Goal: Information Seeking & Learning: Find specific page/section

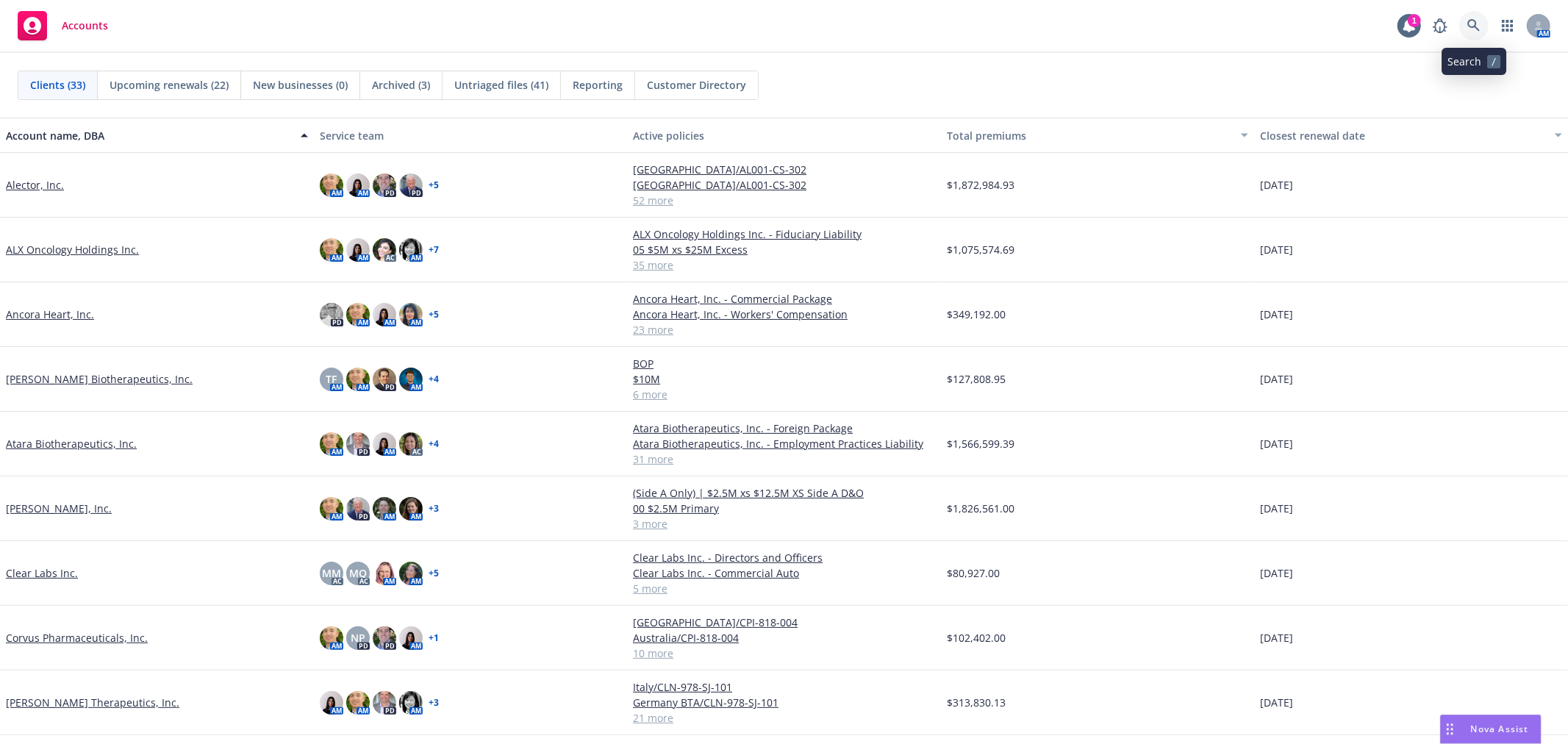
click at [1476, 21] on icon at bounding box center [1474, 25] width 13 height 13
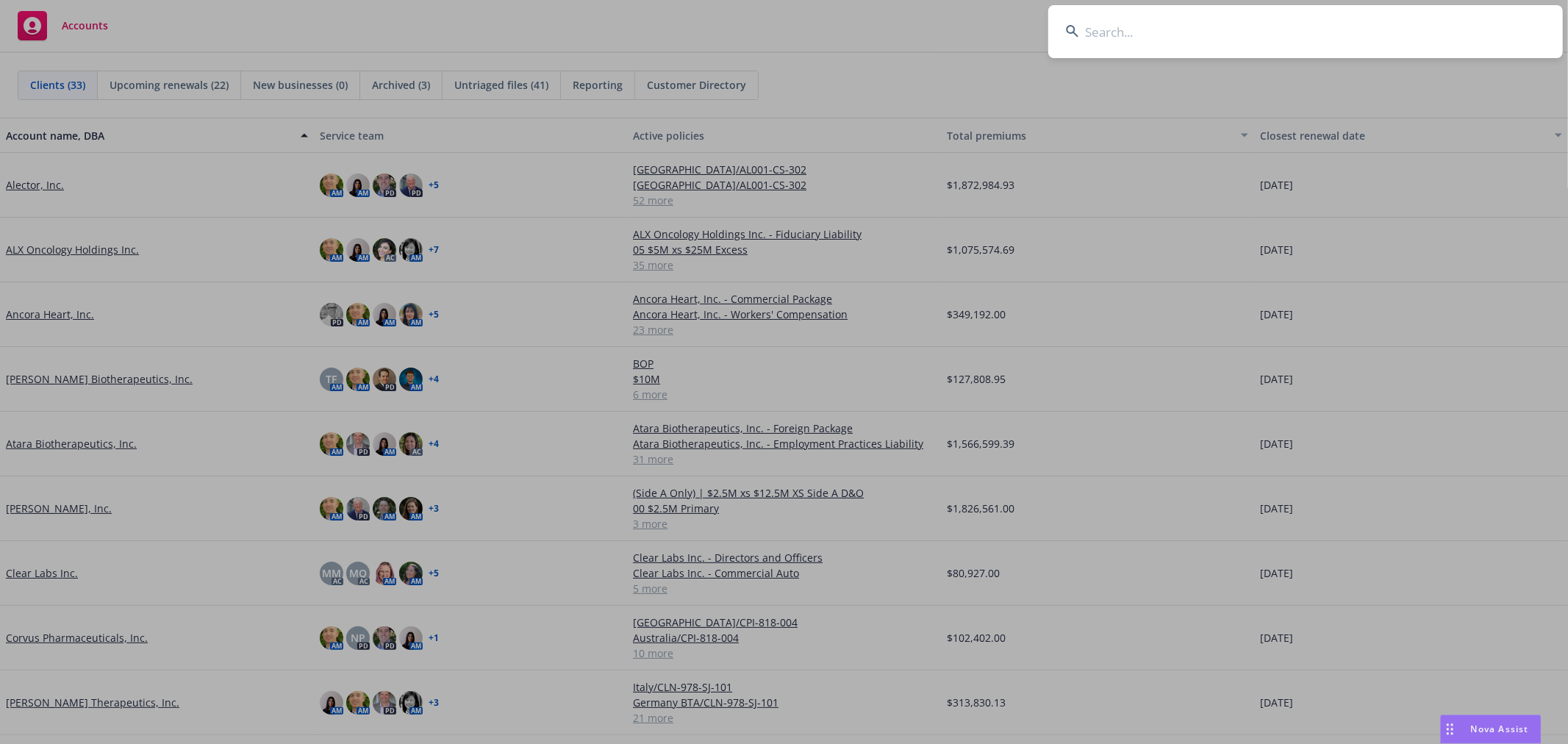
drag, startPoint x: 1131, startPoint y: 34, endPoint x: 1132, endPoint y: 15, distance: 19.0
click at [1132, 33] on input at bounding box center [1306, 31] width 515 height 53
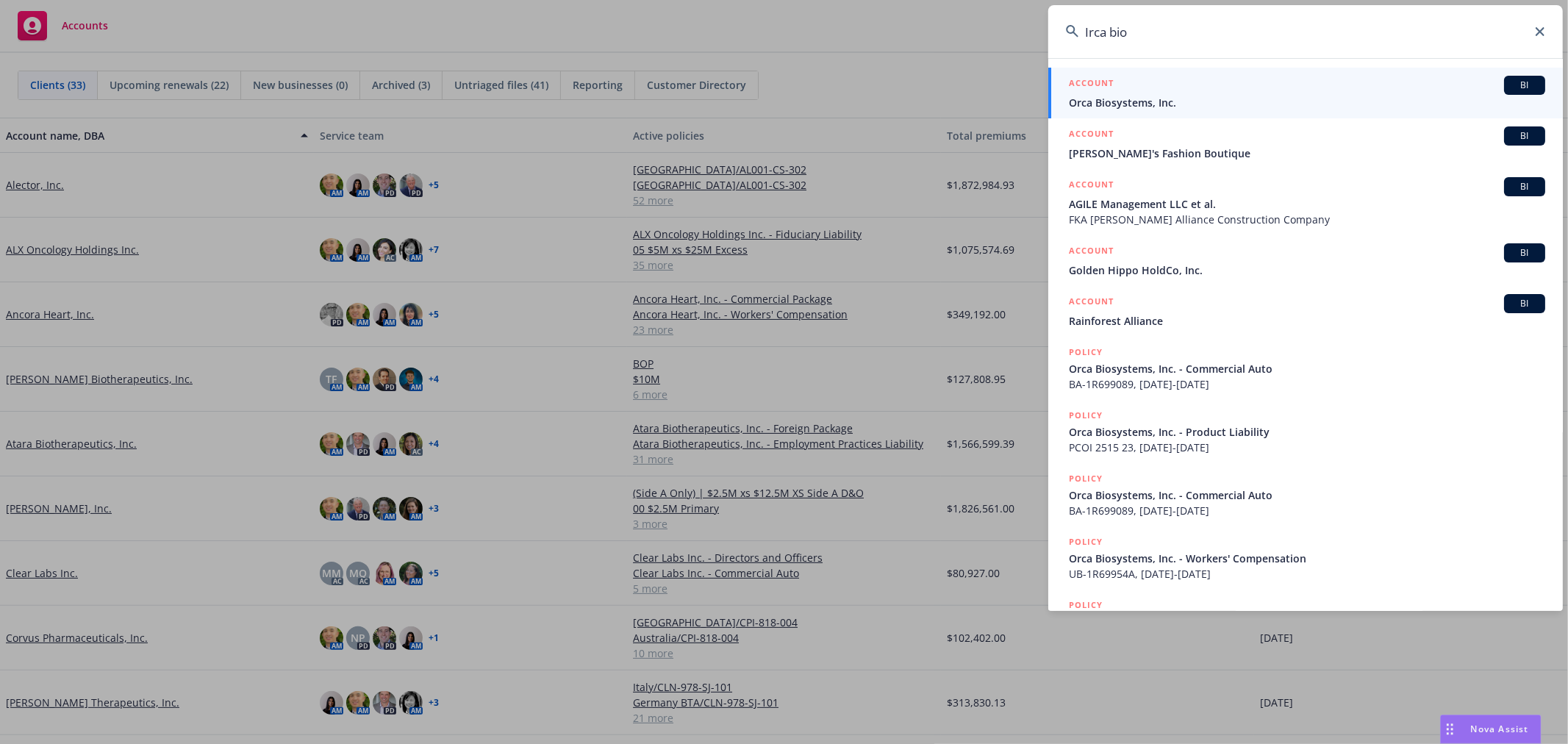
type input "Irca bio"
click at [1197, 88] on div "ACCOUNT BI" at bounding box center [1308, 86] width 477 height 19
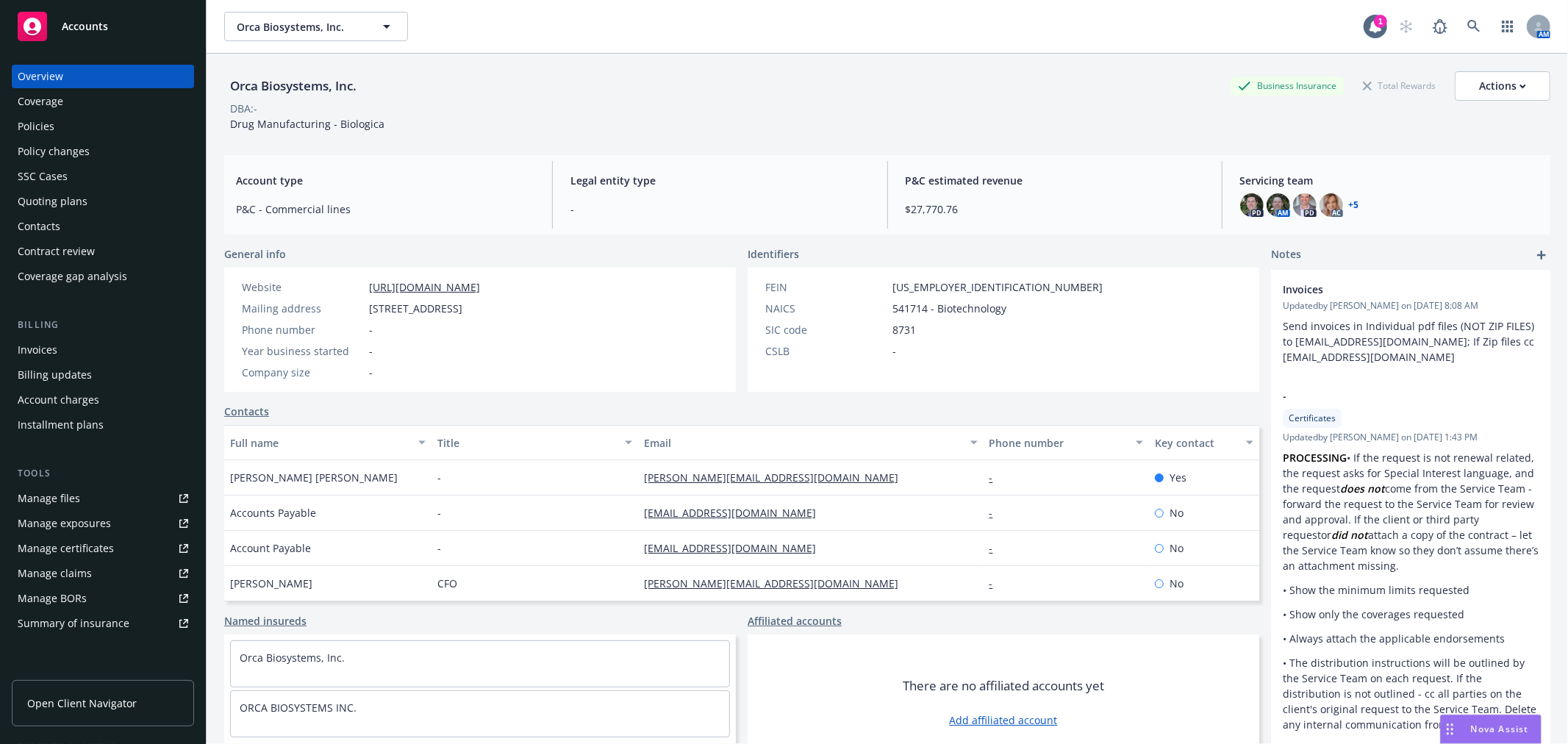
click at [94, 129] on div "Policies" at bounding box center [102, 126] width 170 height 24
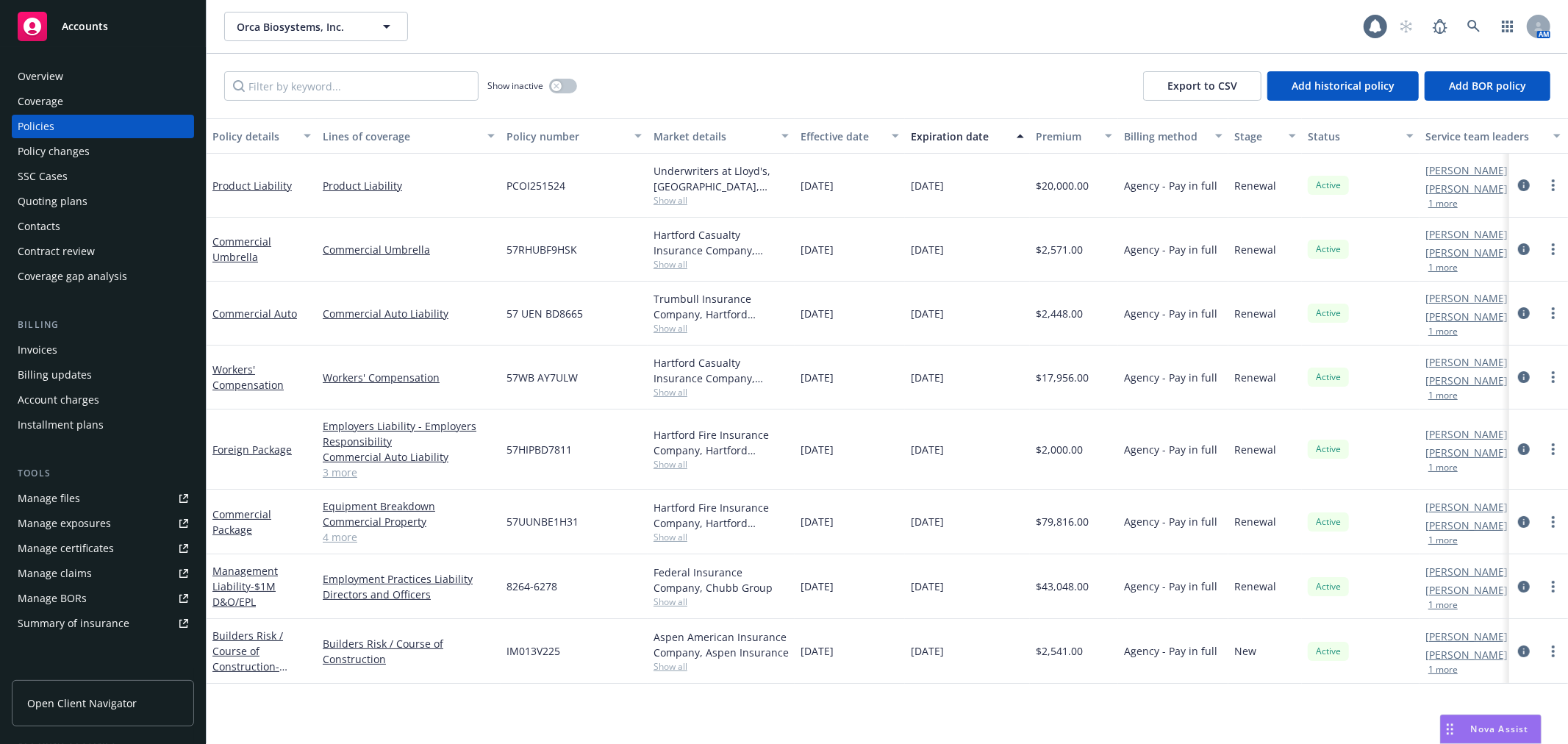
click at [89, 210] on div "Quoting plans" at bounding box center [102, 201] width 170 height 24
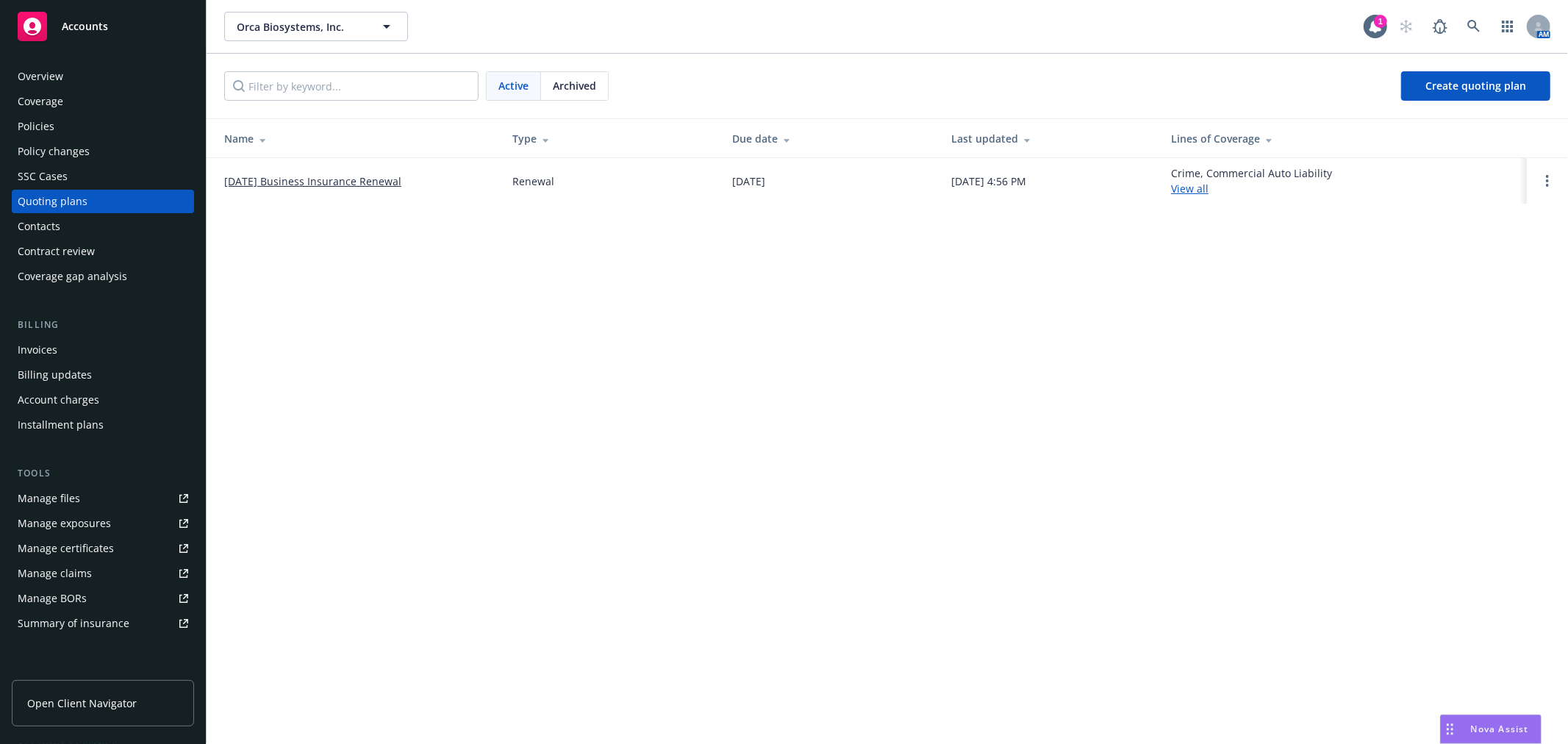
click at [374, 179] on link "08/28/2025 Business Insurance Renewal" at bounding box center [313, 182] width 177 height 16
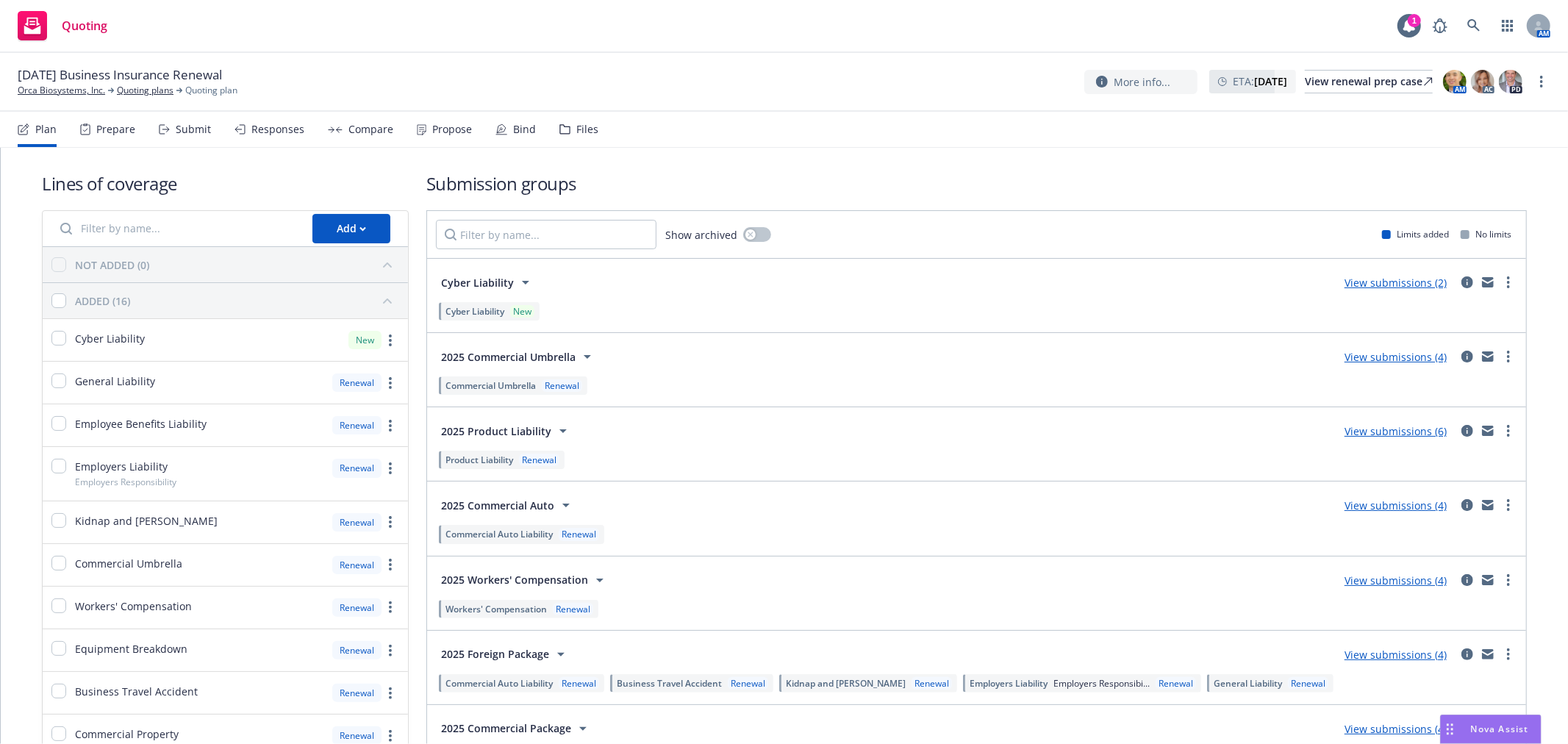
click at [341, 138] on div "Compare" at bounding box center [361, 129] width 65 height 35
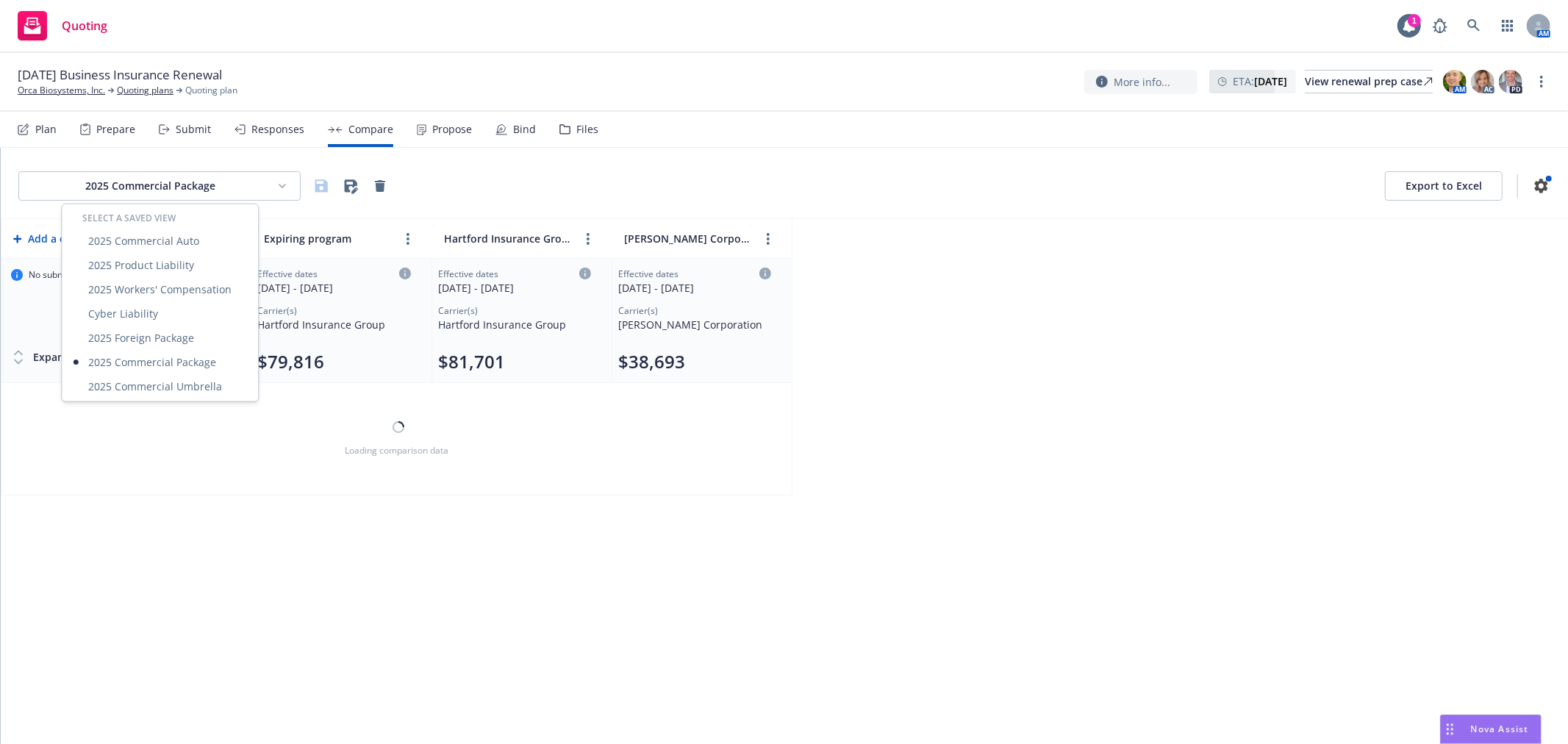
click at [246, 184] on html "Quoting 1 AM 08/28/2025 Business Insurance Renewal Orca Biosystems, Inc. Quotin…" at bounding box center [784, 372] width 1568 height 744
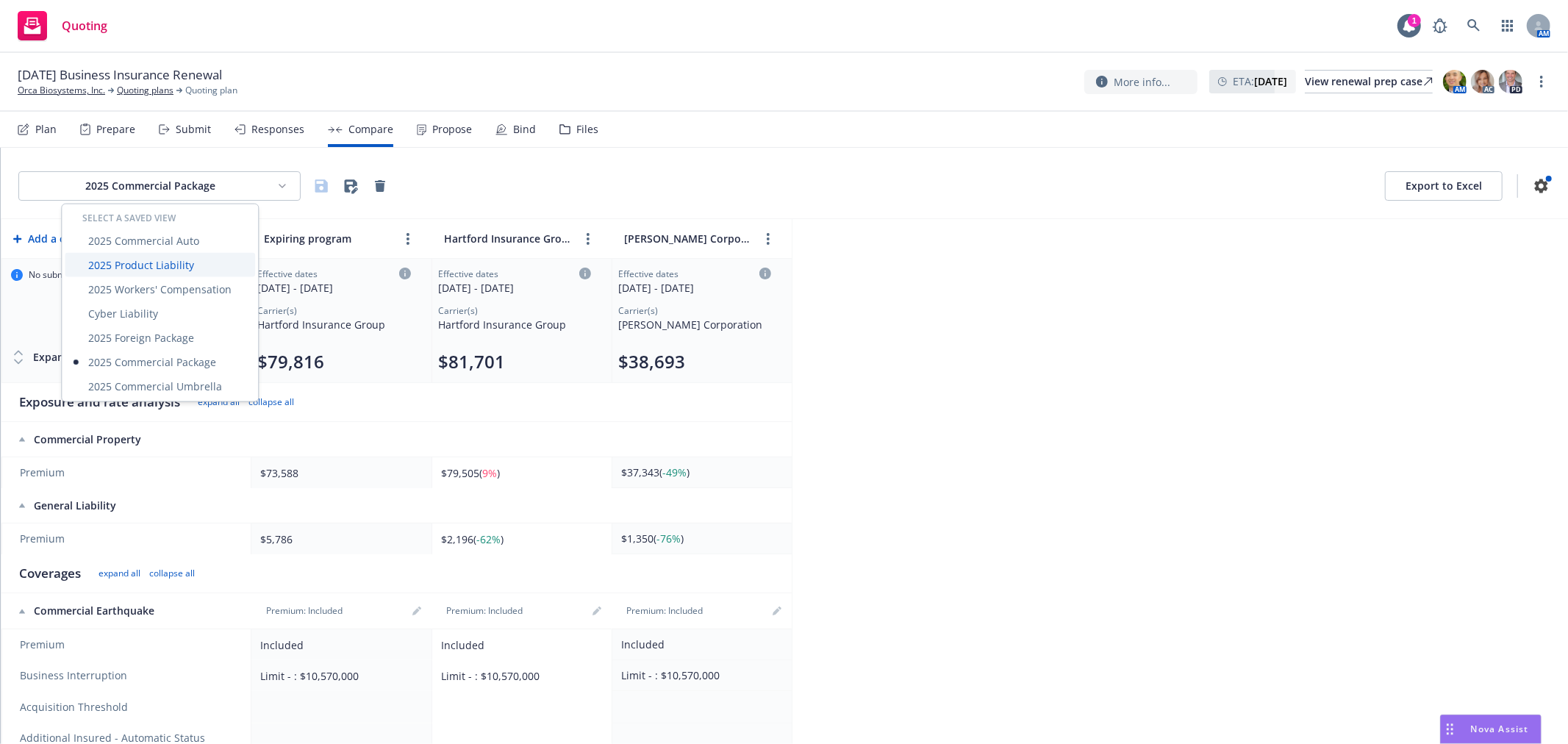
click at [210, 261] on div "2025 Product Liability" at bounding box center [160, 265] width 190 height 24
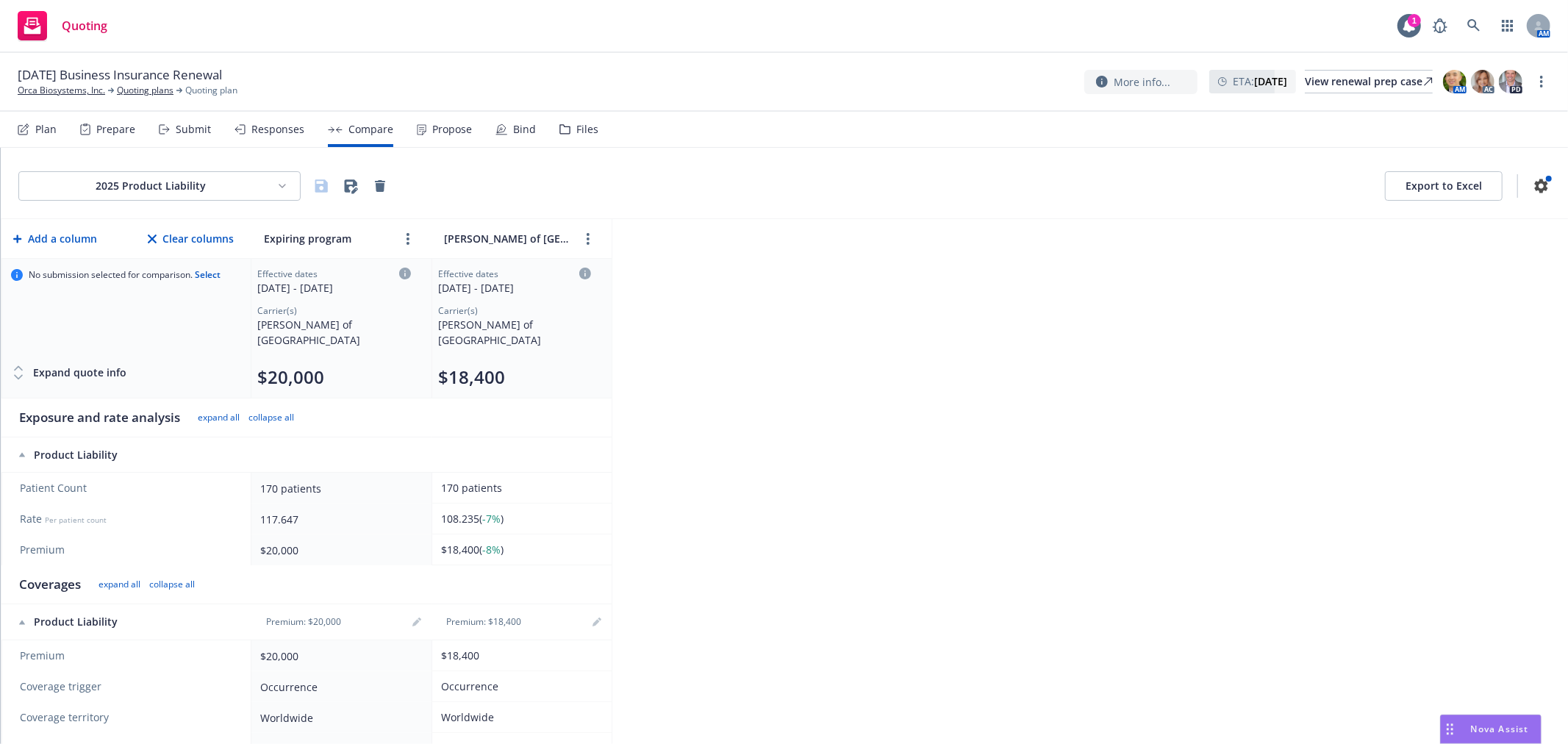
click at [849, 383] on div "2025 Product Liability Export to Excel Add a column Clear columns Expiring prog…" at bounding box center [785, 445] width 1568 height 596
click at [46, 136] on div "Plan" at bounding box center [37, 129] width 39 height 35
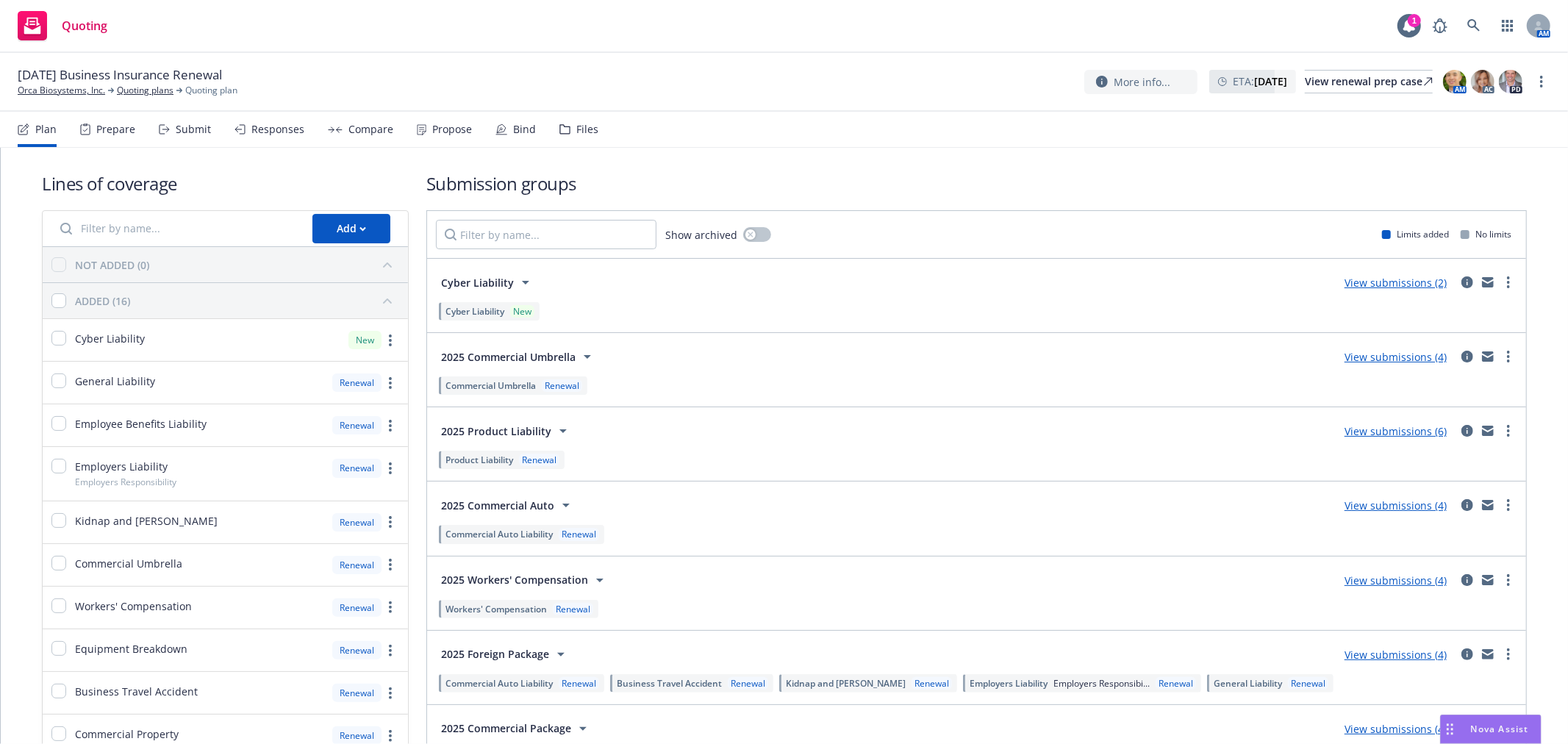
click at [1217, 153] on div "Lines of coverage Add NOT ADDED (0) ADDED (16) Cyber Liability New General Liab…" at bounding box center [784, 593] width 1485 height 891
click at [758, 123] on nav "Plan Prepare Submit Responses Compare Propose Bind Files" at bounding box center [784, 129] width 1533 height 35
click at [182, 133] on div "Submit" at bounding box center [193, 128] width 35 height 11
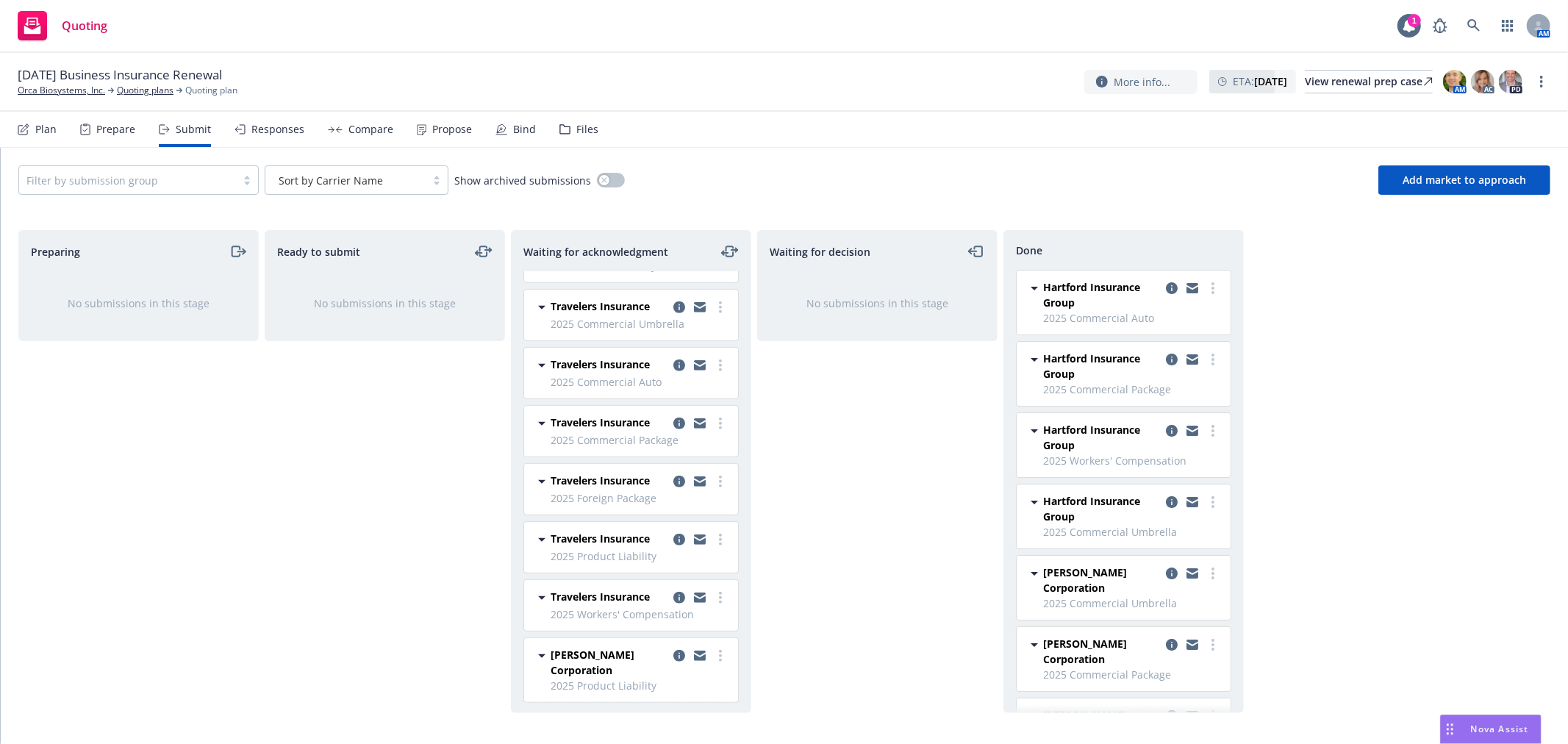
scroll to position [609, 0]
click at [719, 658] on circle "more" at bounding box center [720, 658] width 3 height 3
click at [637, 540] on span "Add accepted decision" at bounding box center [643, 535] width 147 height 14
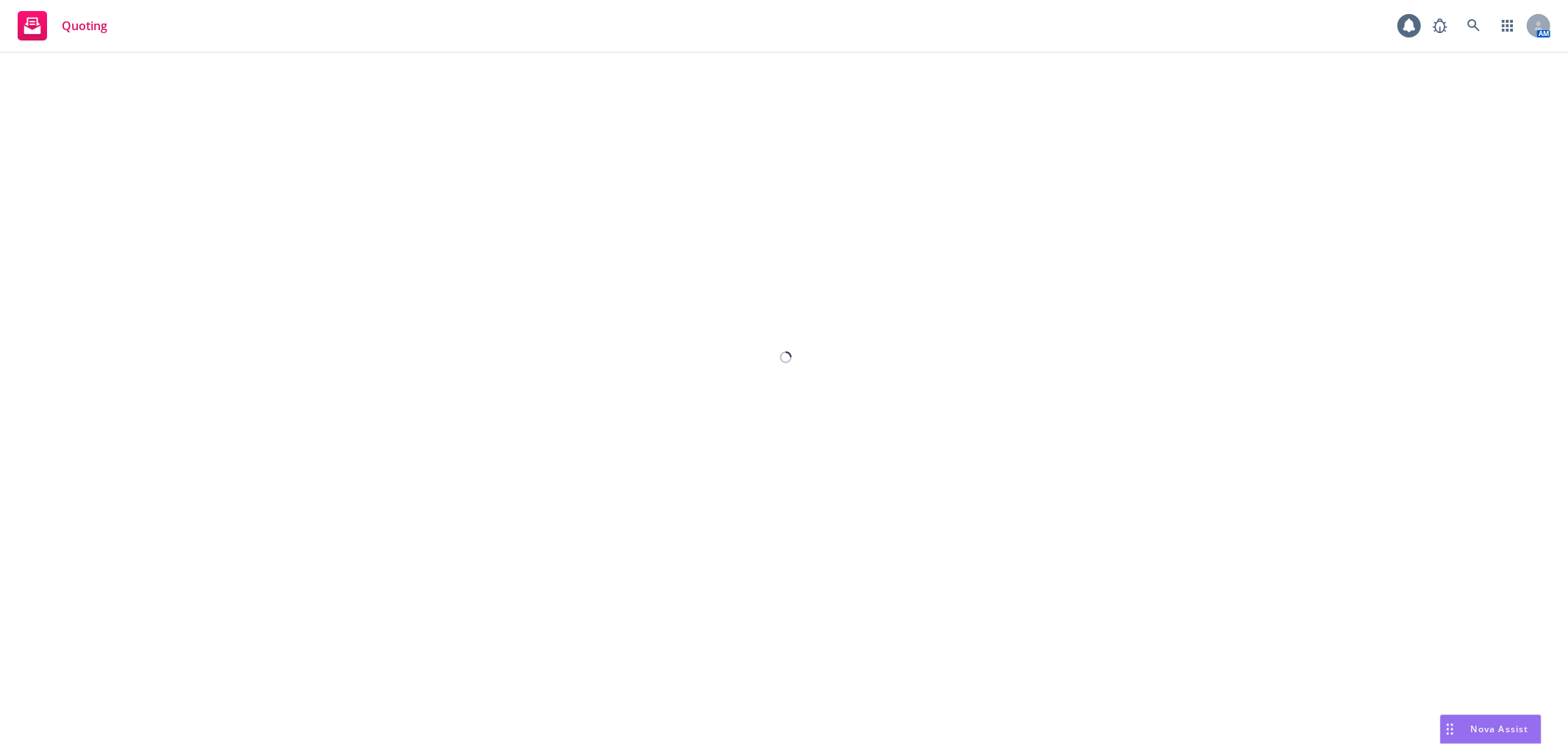
select select "12"
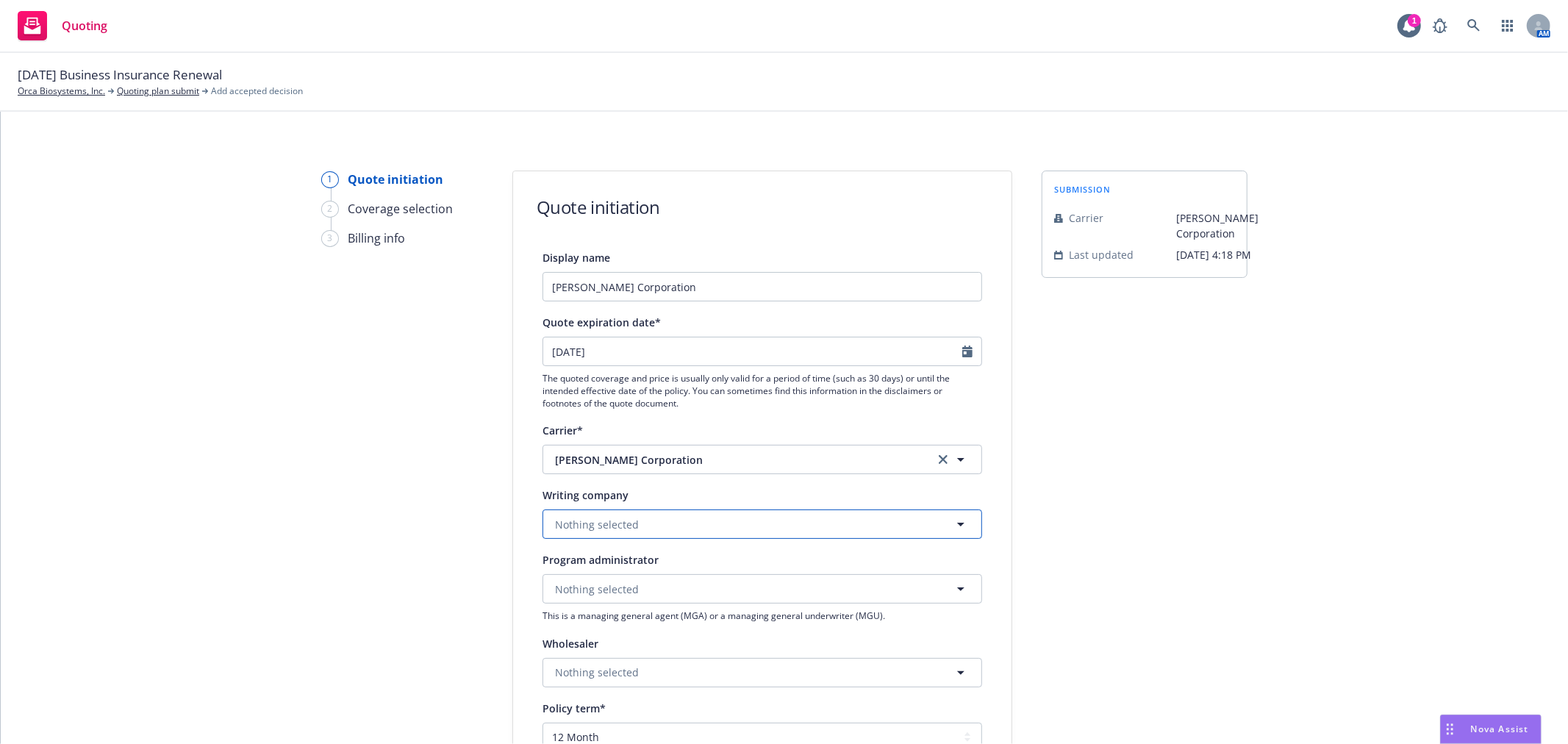
click at [668, 518] on button "Nothing selected" at bounding box center [763, 525] width 440 height 30
type input "gemini"
click at [611, 468] on strong "Gemini Insurance Company" at bounding box center [628, 468] width 138 height 14
click at [1235, 473] on div "submission Carrier W.R. Berkley Corporation Last updated 7/15, 4:18 PM" at bounding box center [1145, 663] width 206 height 986
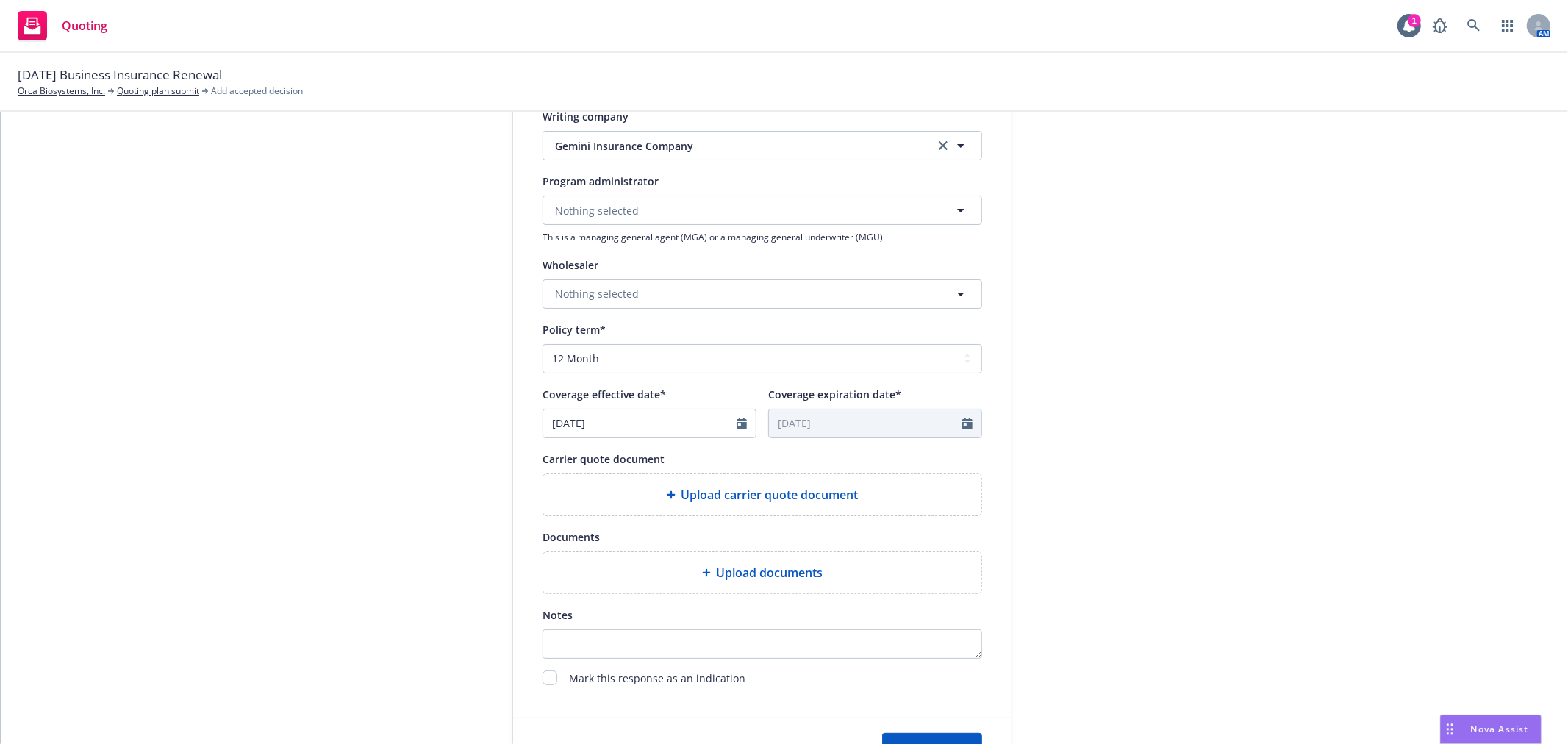
scroll to position [408, 0]
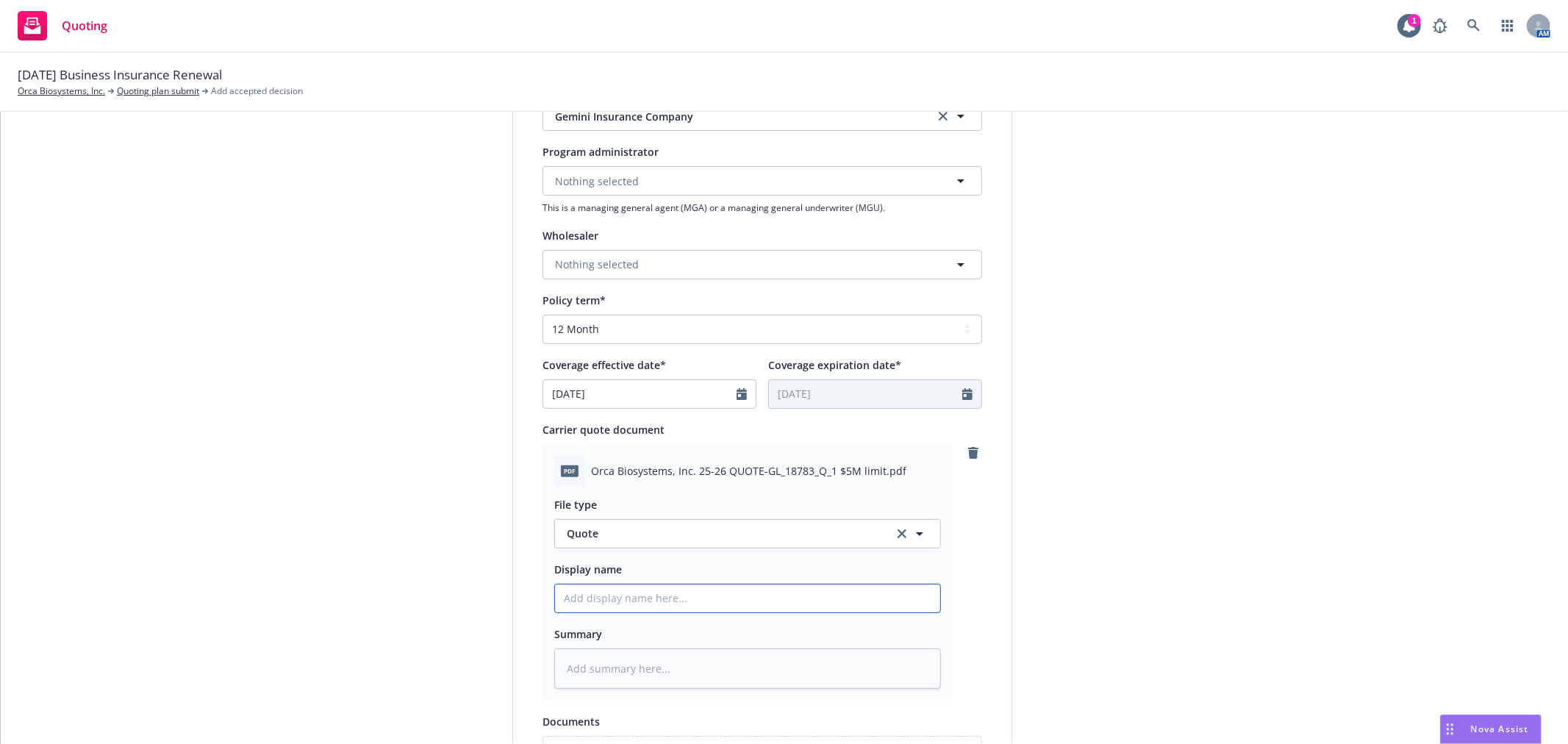
click at [699, 597] on input "Display name" at bounding box center [747, 599] width 385 height 28
type textarea "x"
type input "B"
type textarea "x"
type input "BL"
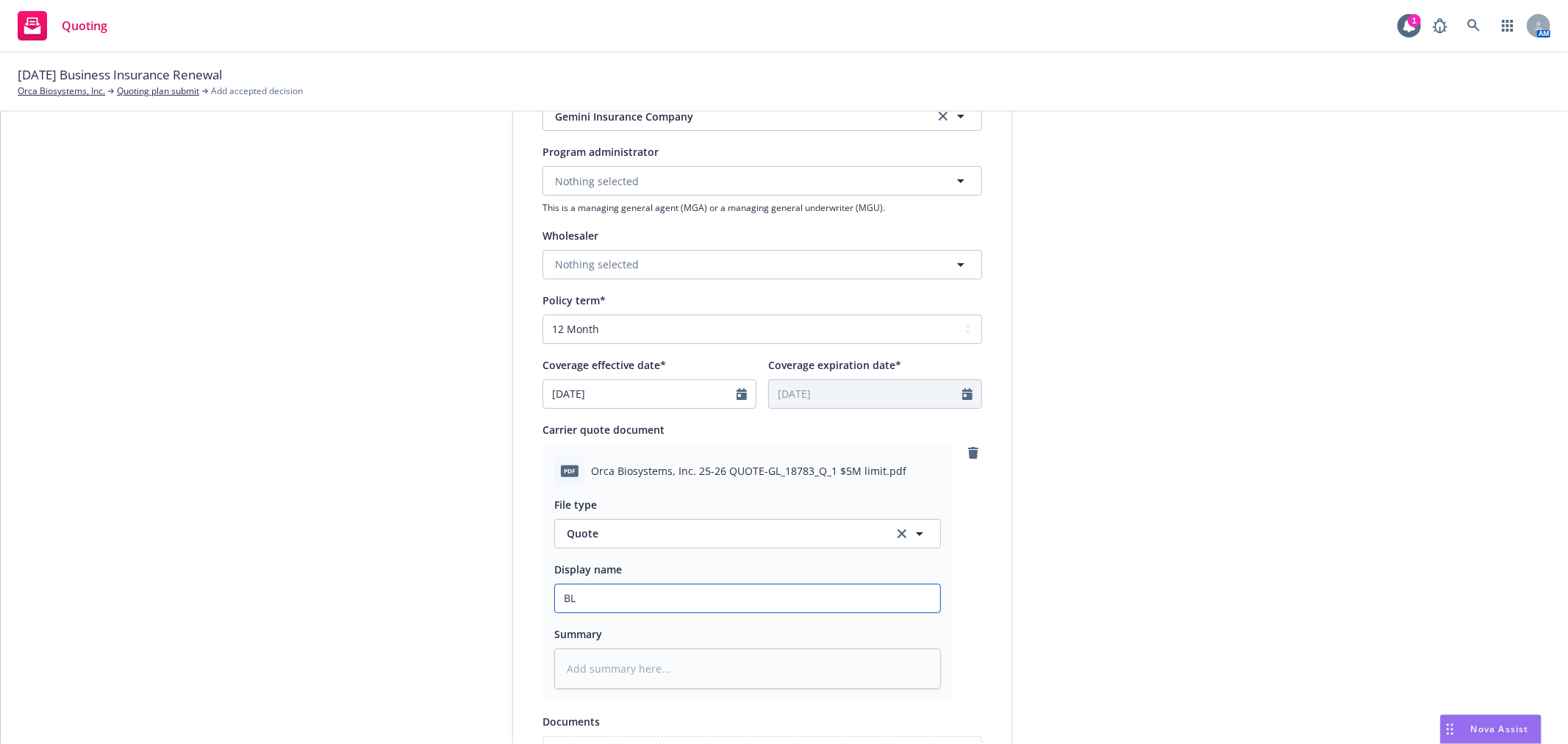
type textarea "x"
type input "BLS"
type textarea "x"
type input "BLS"
type textarea "x"
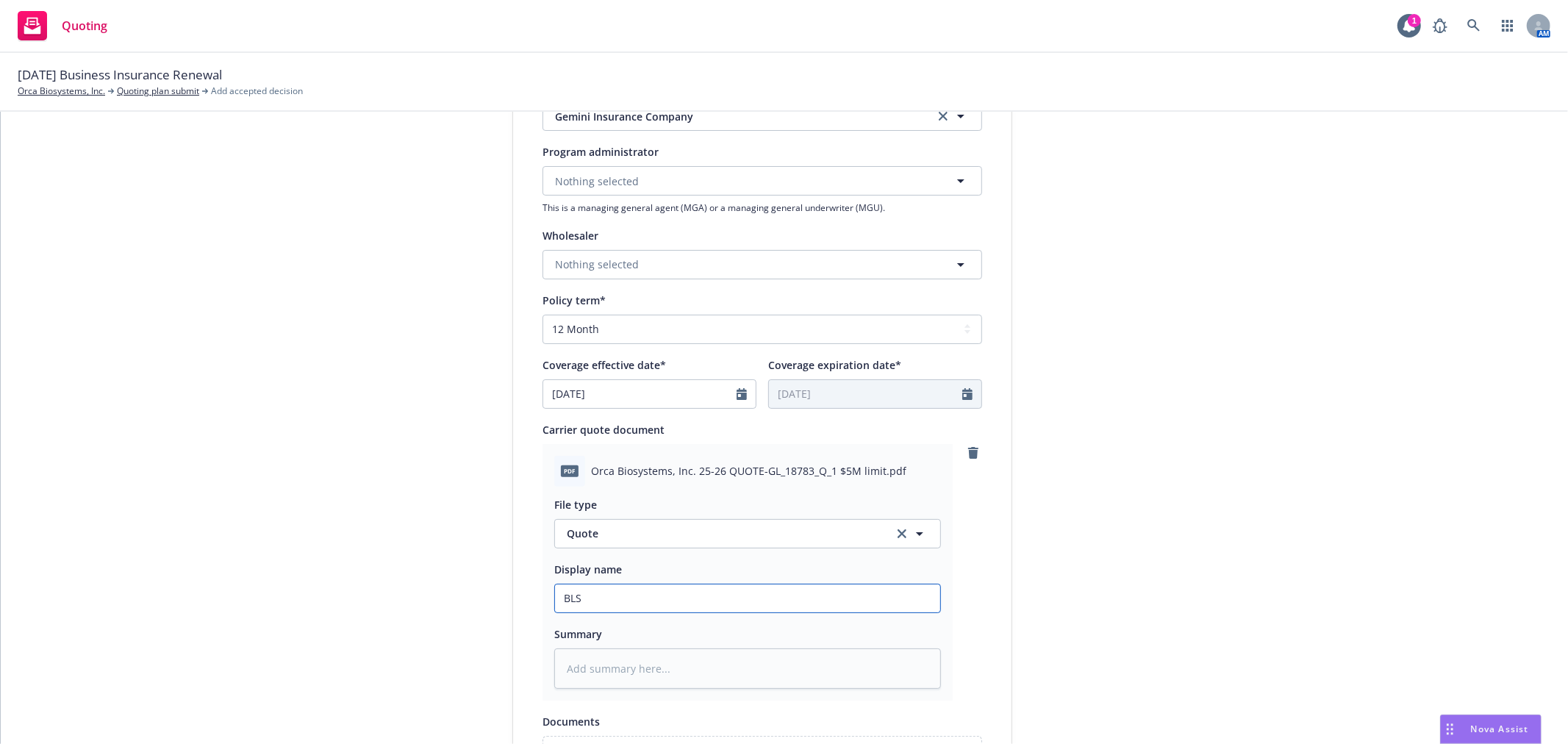
type input "BLS P"
type textarea "x"
type input "BLS Pr"
type textarea "x"
type input "BLS Pro"
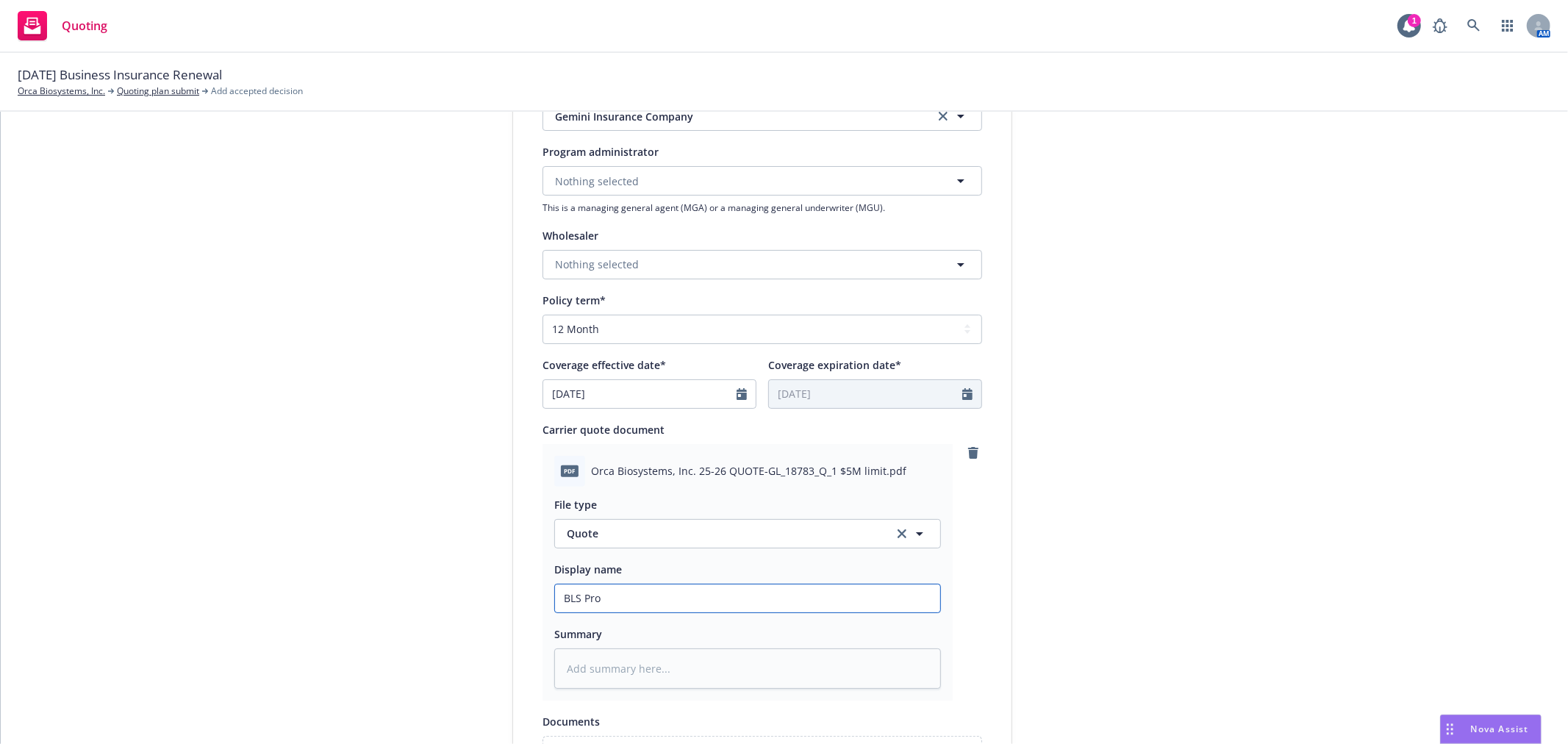
type textarea "x"
type input "BLS Prod"
type textarea "x"
type input "BLS Produ"
type textarea "x"
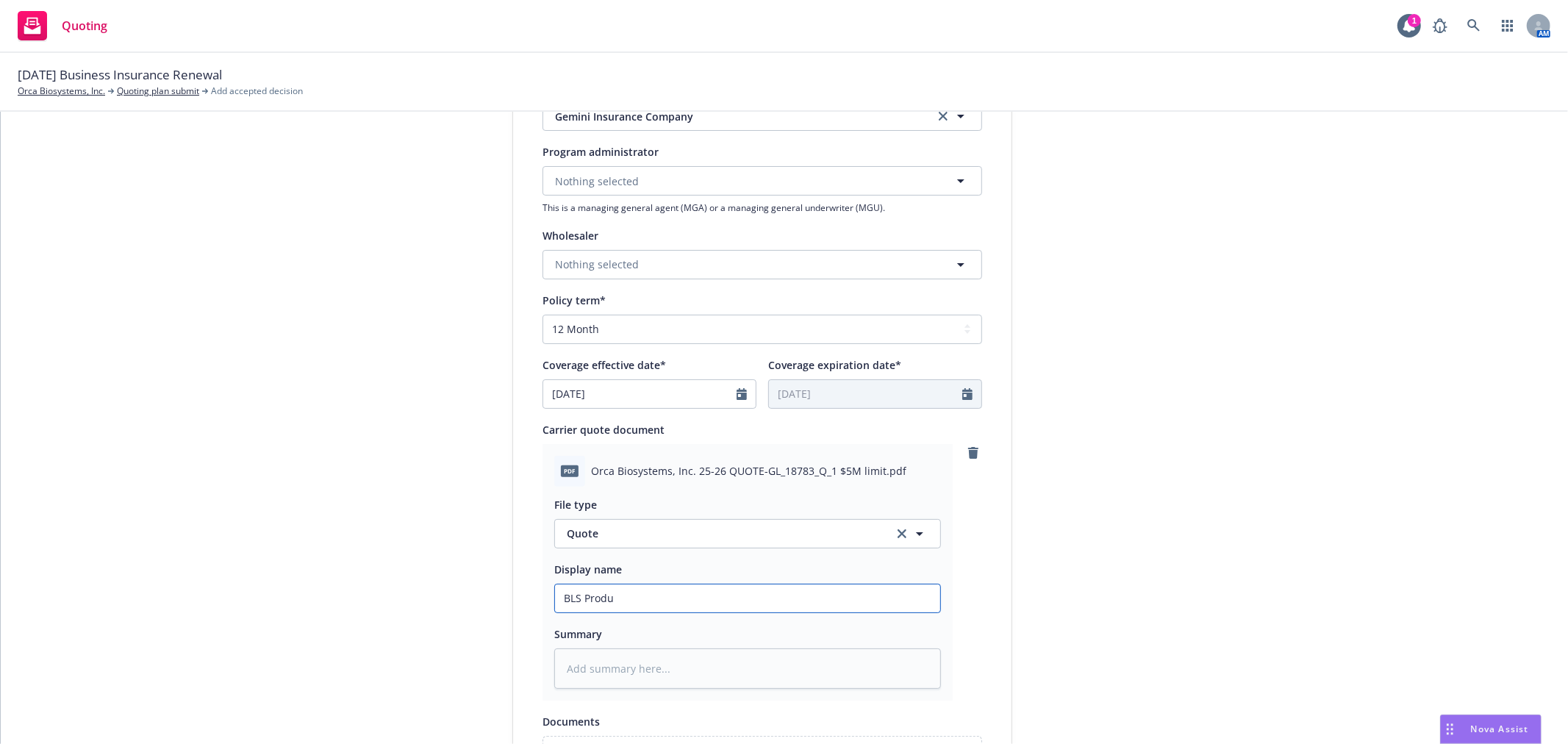
type input "BLS Produc"
type textarea "x"
type input "BLS Product"
type textarea "x"
type input "BLS Product"
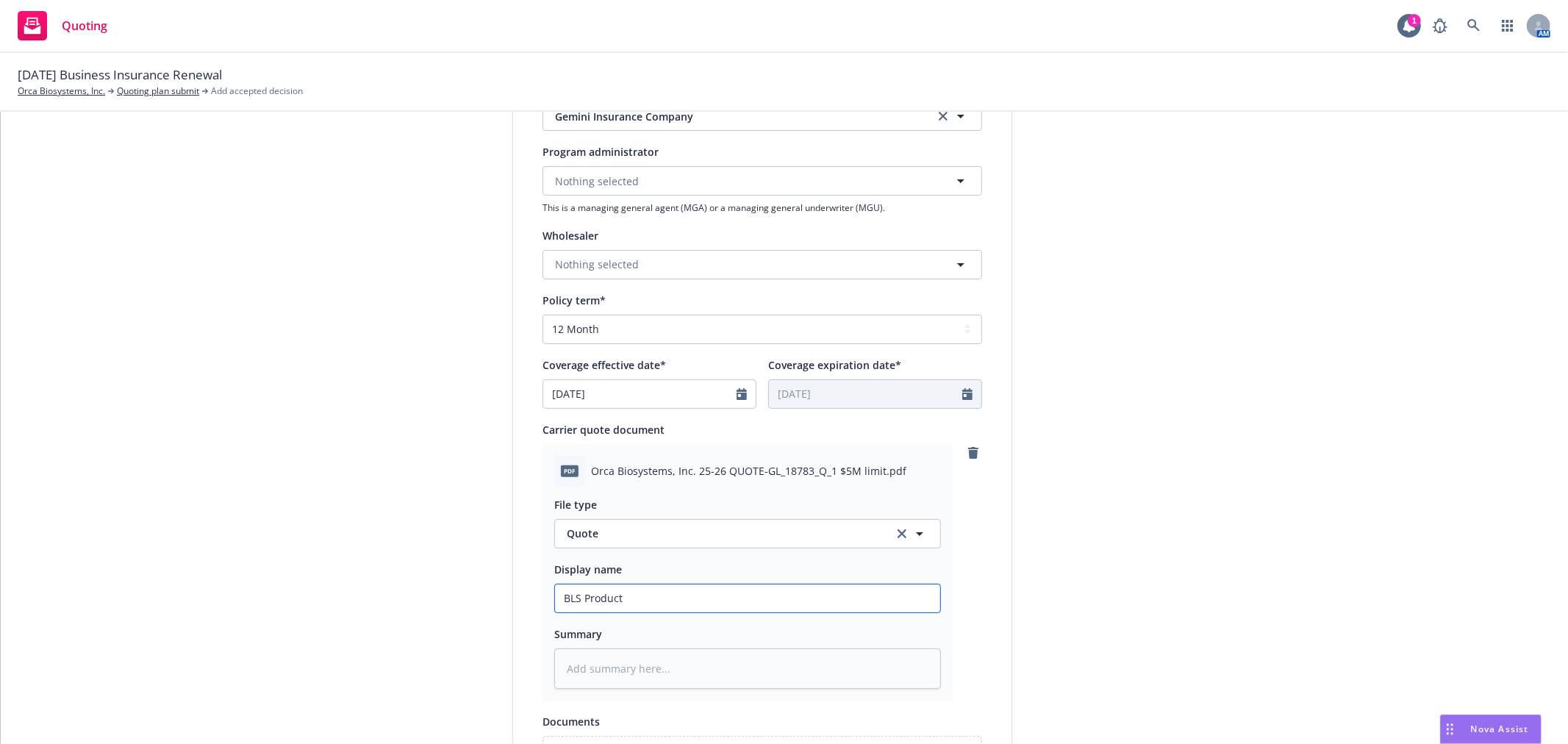
type textarea "x"
type input "BLS Product L"
type textarea "x"
type input "BLS Product Li"
type textarea "x"
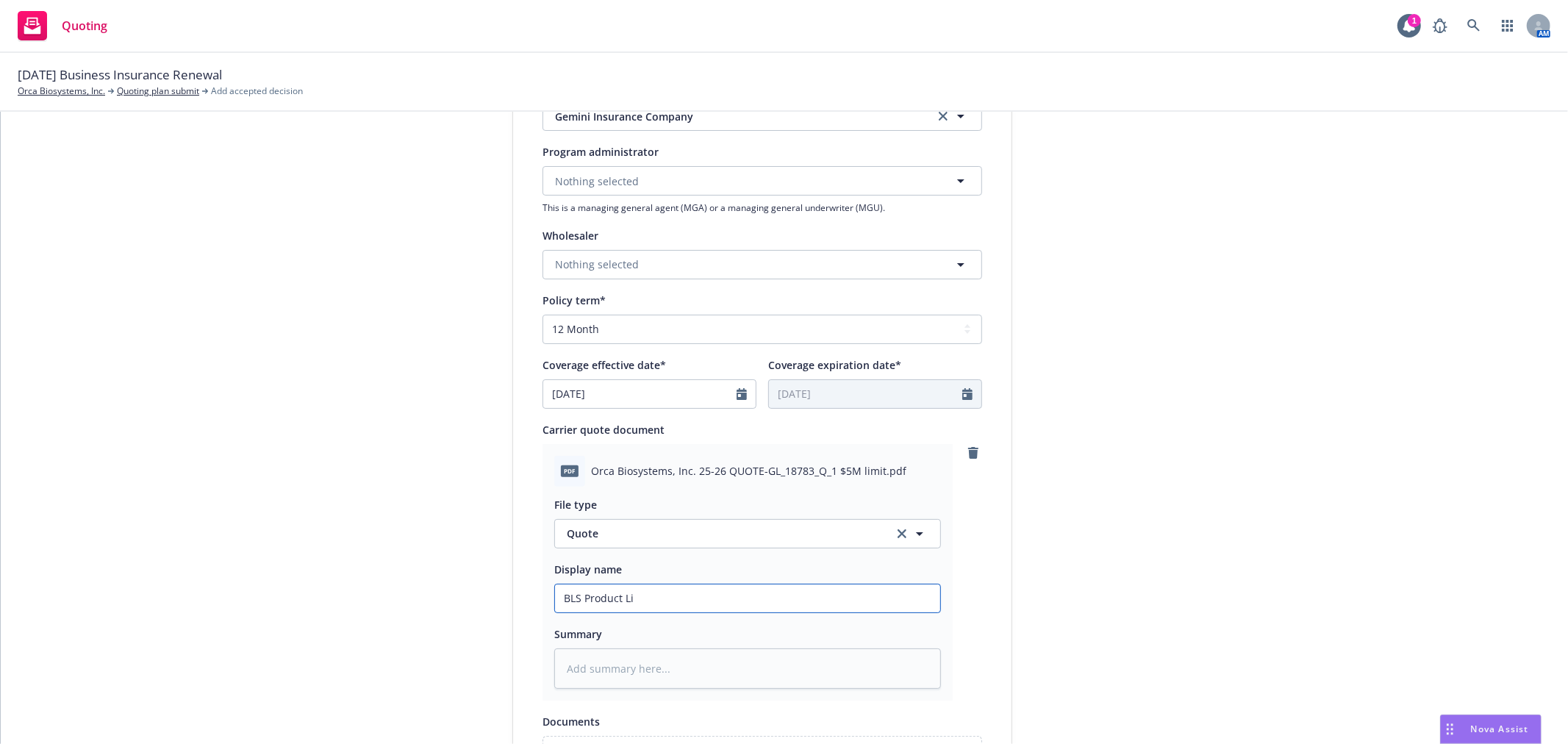
type input "BLS Product Lia"
type textarea "x"
type input "BLS Product Liab"
type textarea "x"
type input "BLS Product Liabi"
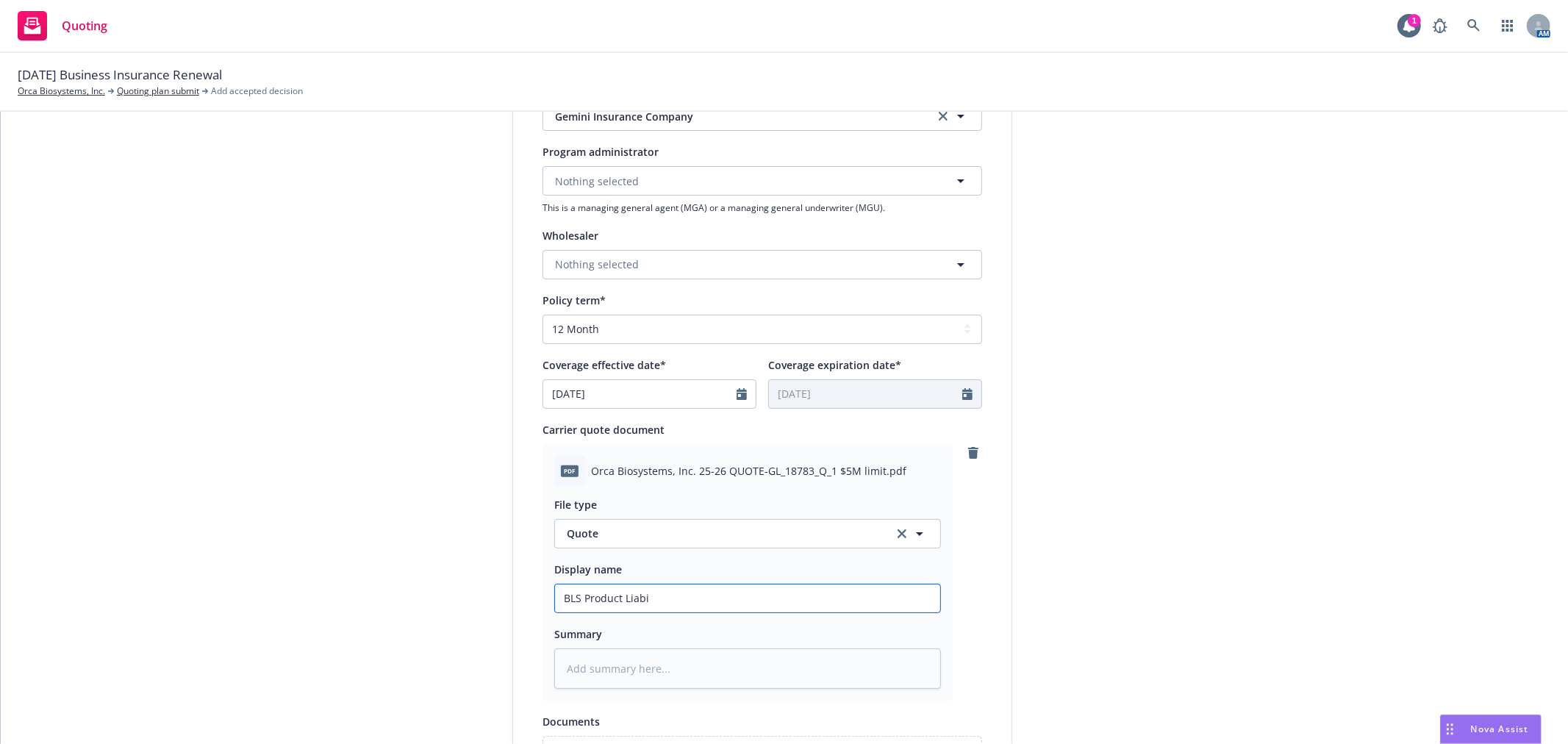
type textarea "x"
type input "BLS Product Liabil"
type textarea "x"
type input "BLS Product Liabili"
type textarea "x"
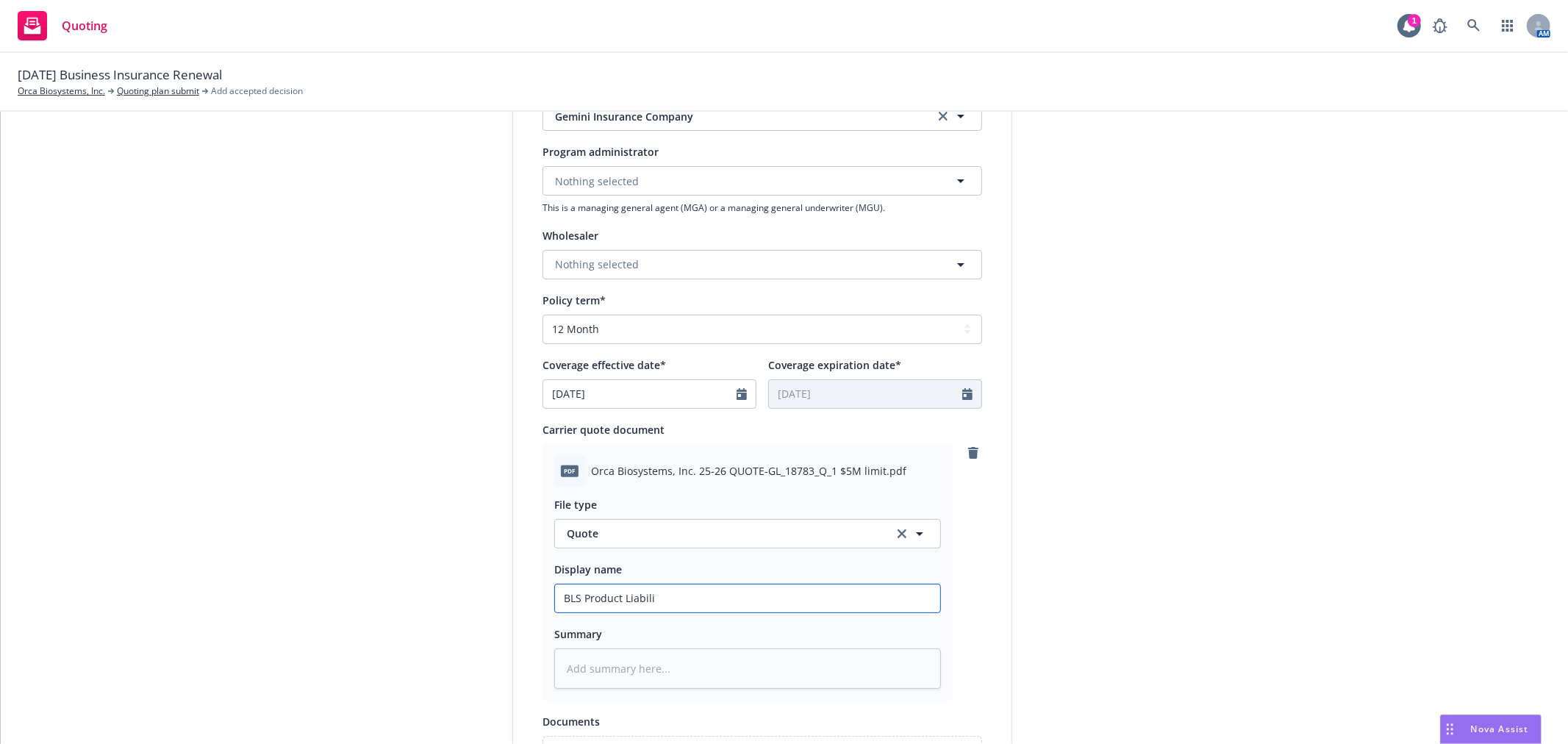
type input "BLS Product Liabilit"
type textarea "x"
type input "BLS Product Liability"
type textarea "x"
type input "BLS Product Liability"
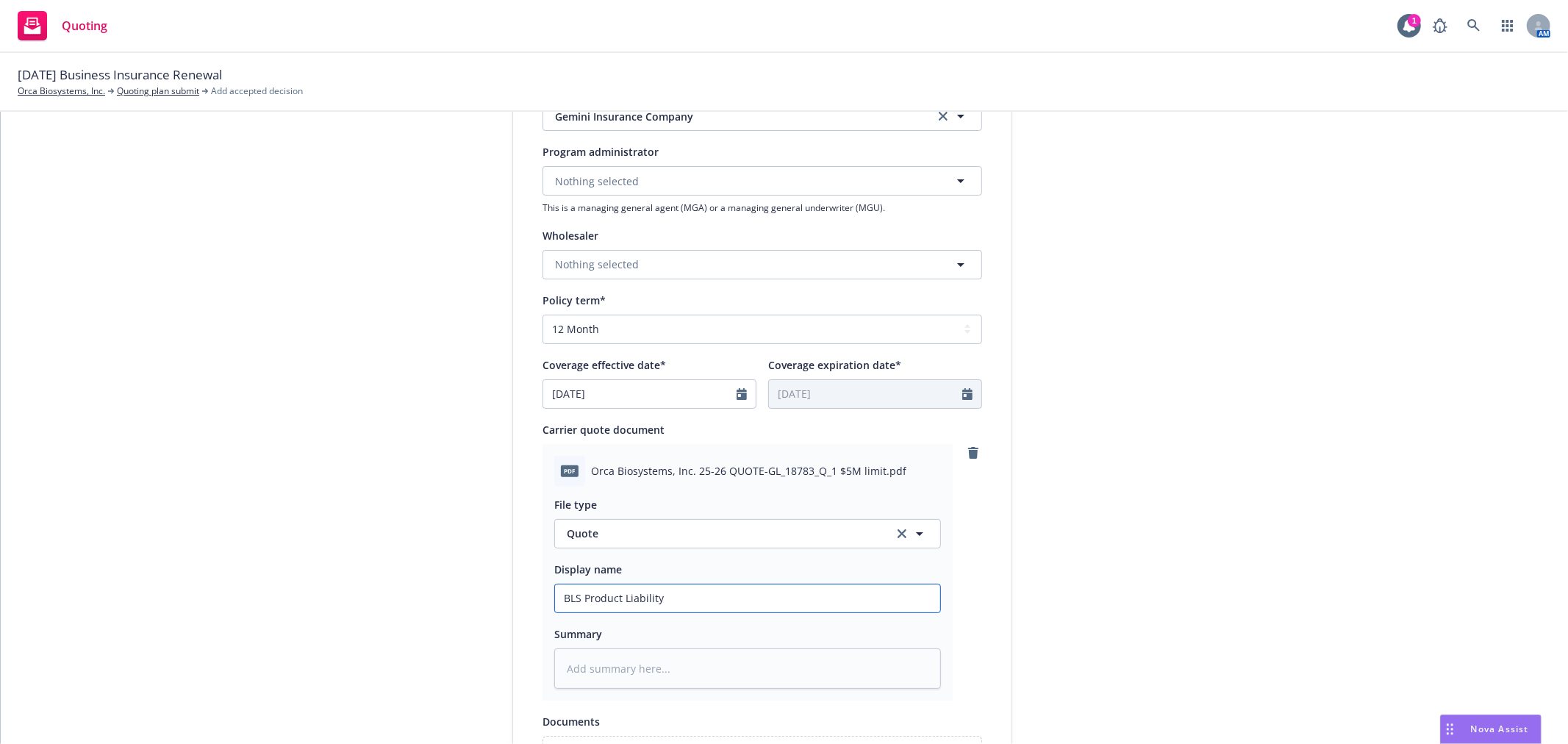
type textarea "x"
type input "BLS Product Liability Q"
type textarea "x"
type input "BLS Product Liability Qu"
type textarea "x"
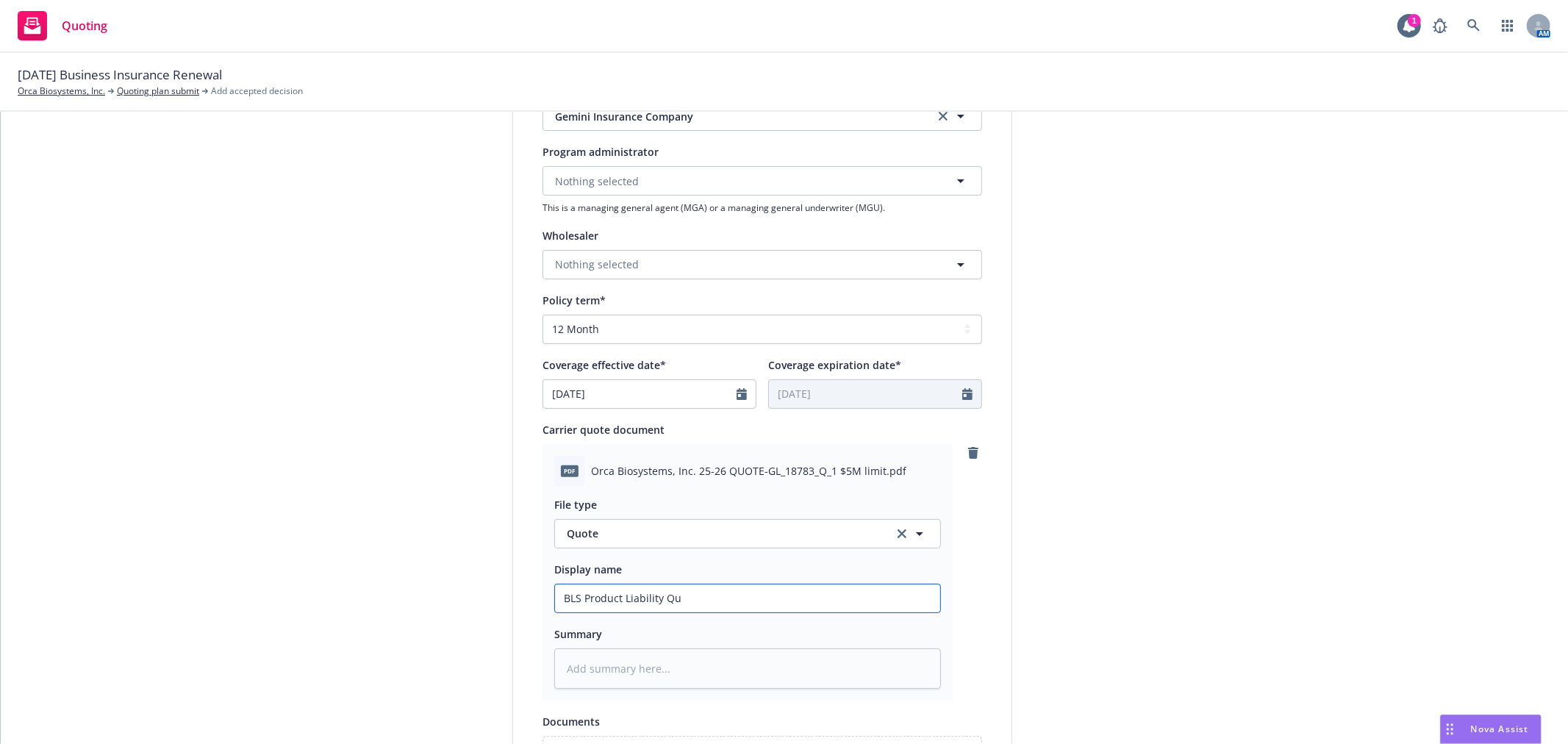
type input "BLS Product Liability Quo"
type textarea "x"
type input "BLS Product Liability Quot"
type textarea "x"
type input "BLS Product Liability Quote"
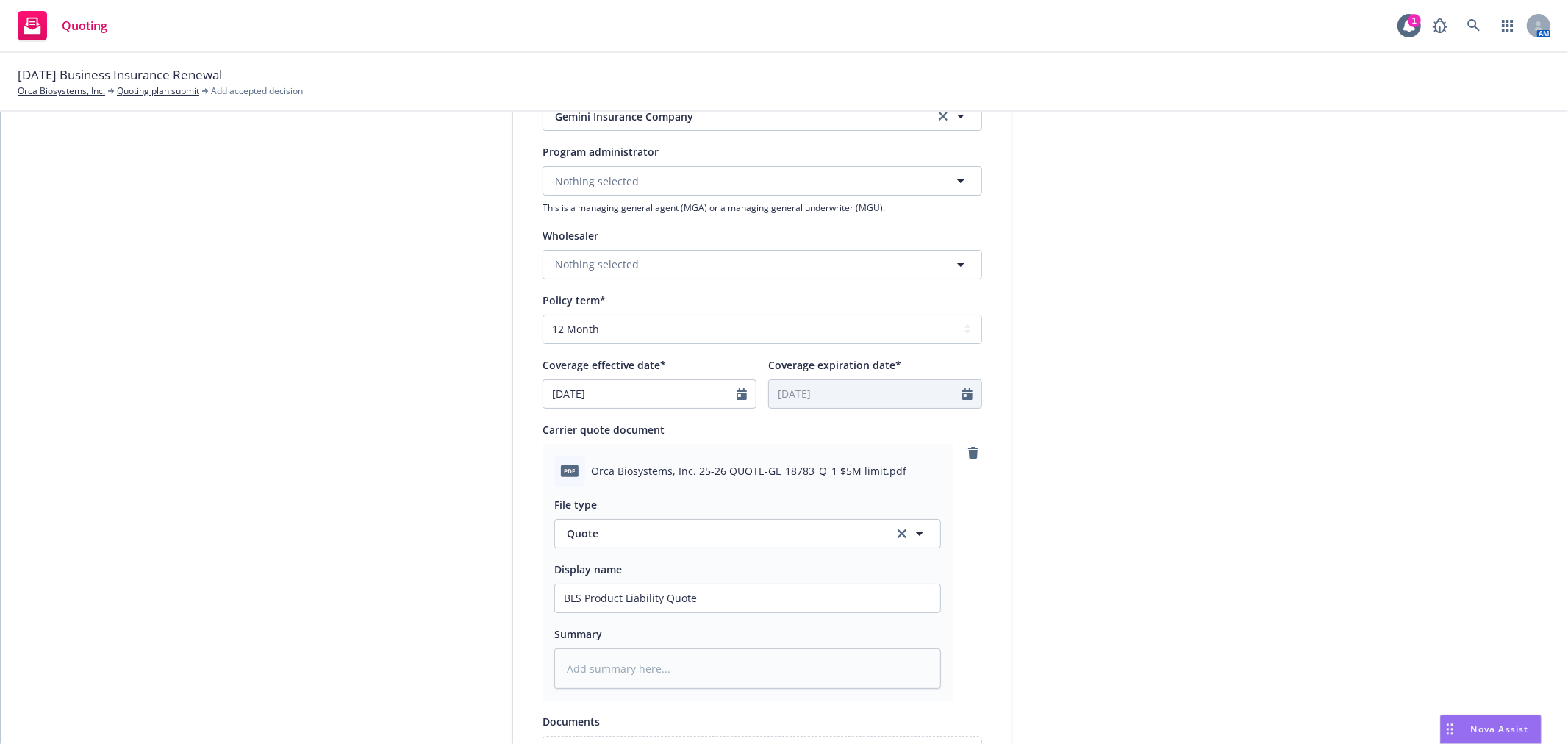
scroll to position [724, 0]
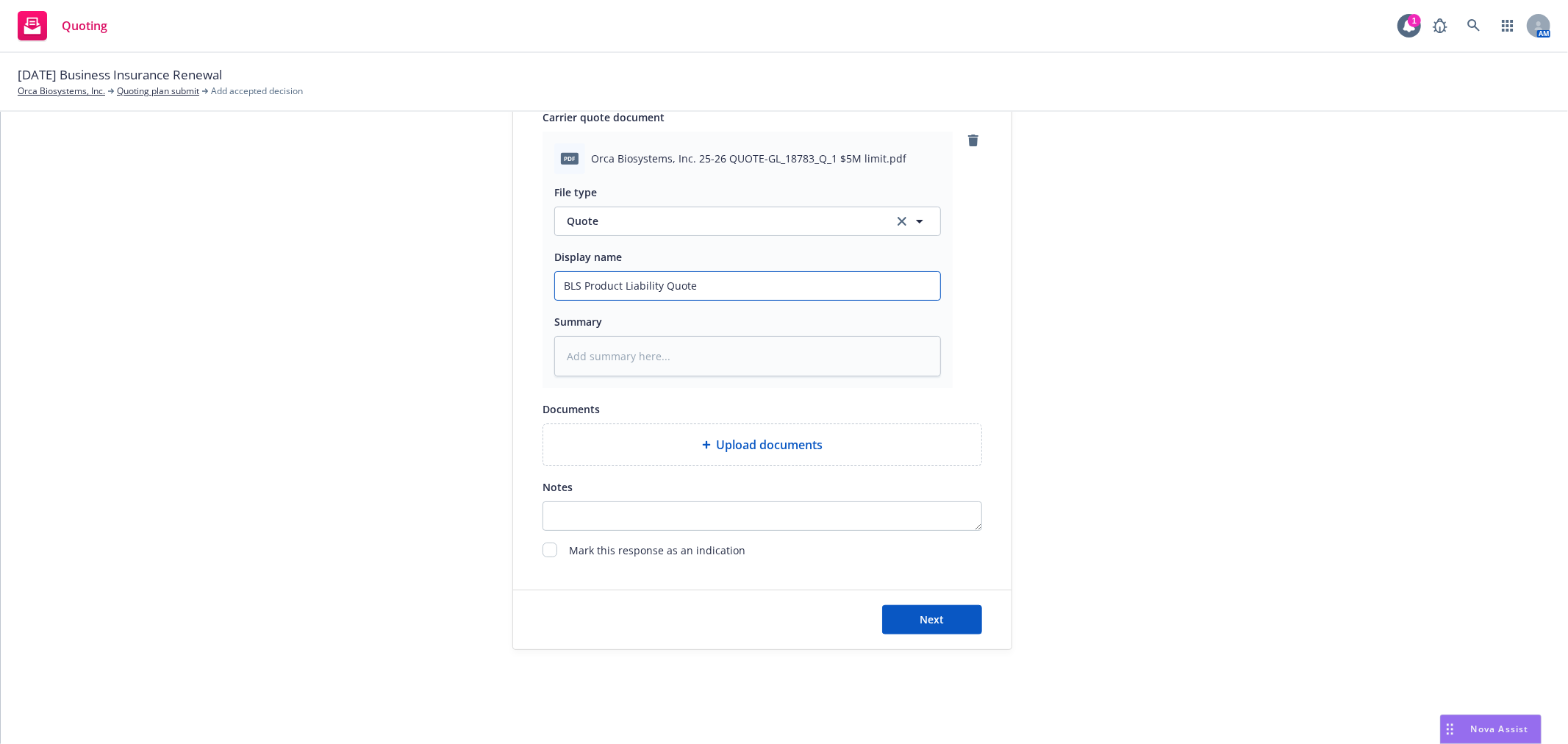
type textarea "x"
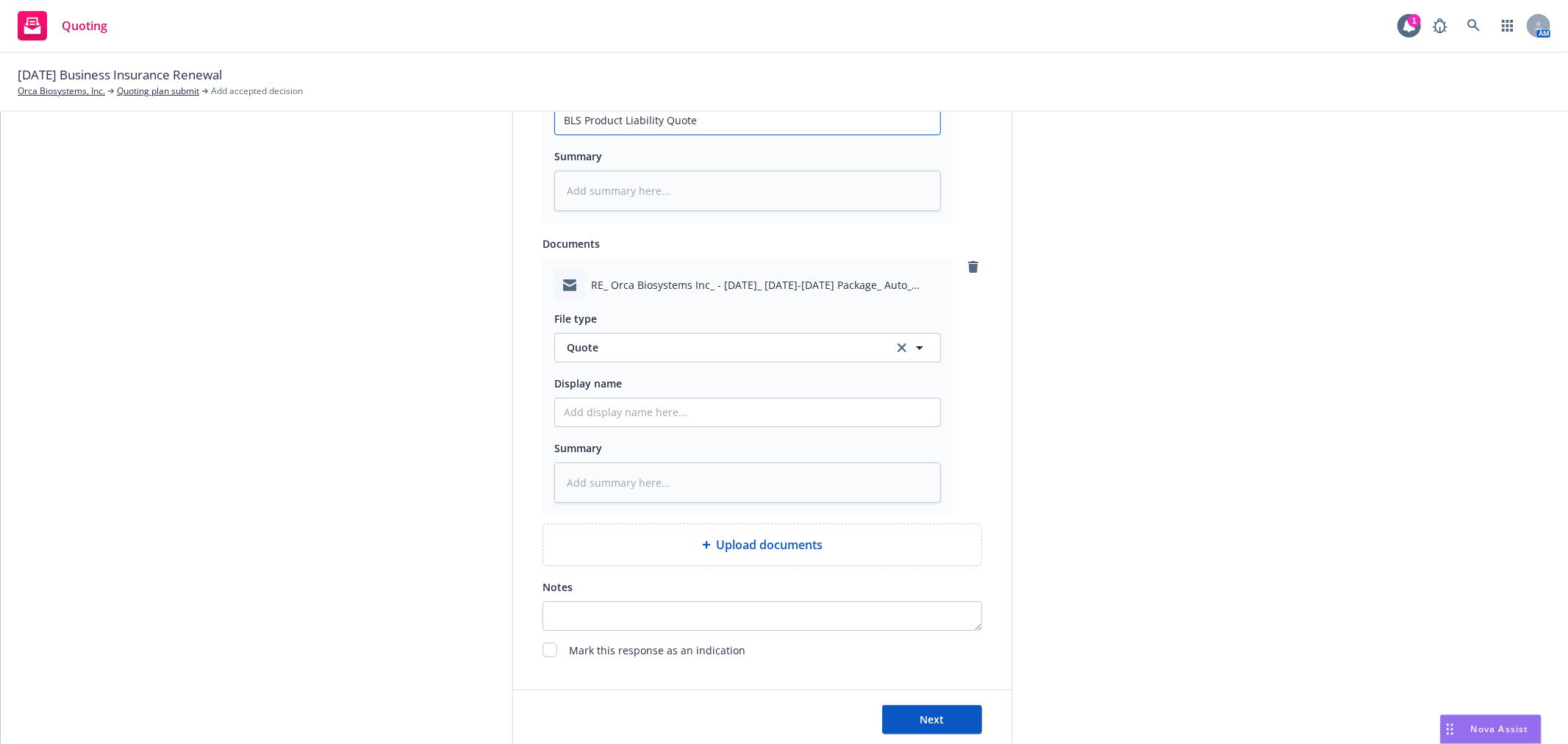
scroll to position [887, 0]
click at [700, 362] on button "Quote" at bounding box center [747, 348] width 387 height 30
type input "email"
click at [699, 395] on div "Email" at bounding box center [747, 388] width 368 height 21
click at [678, 134] on input "Display name" at bounding box center [747, 120] width 385 height 28
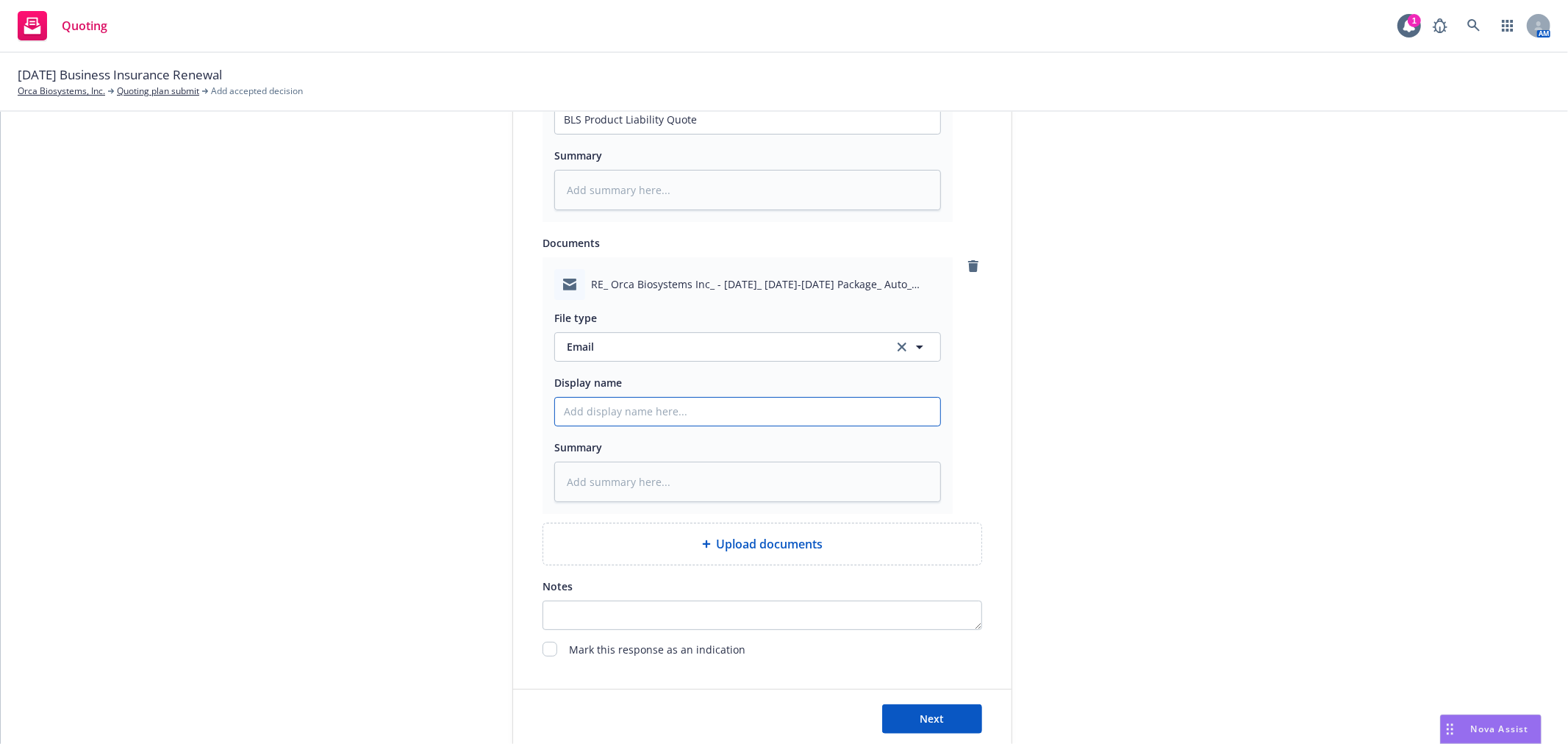
type textarea "x"
type input "E,"
type textarea "x"
type input "E,m"
type textarea "x"
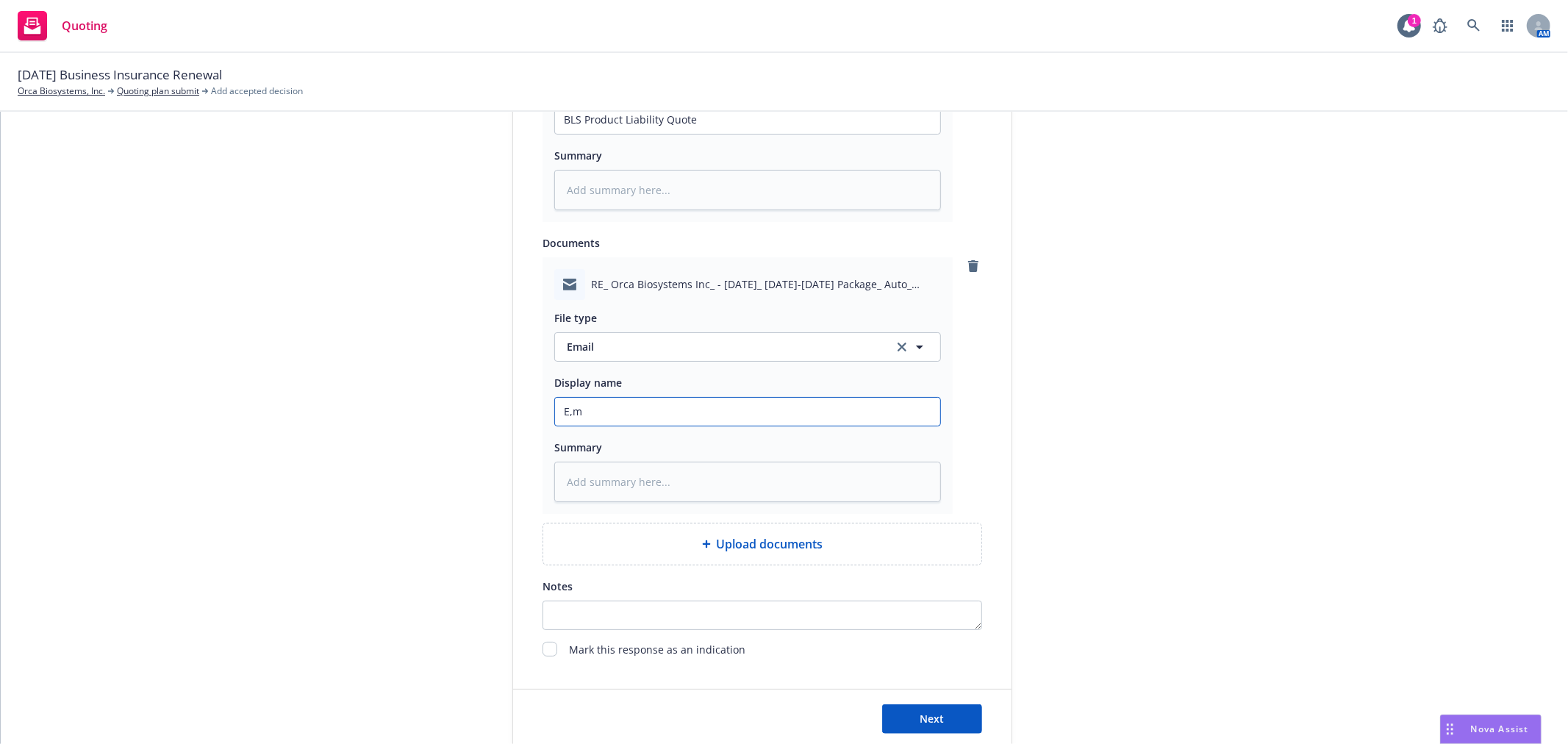
type input "E,"
type textarea "x"
type input "E"
type textarea "x"
type input "Em"
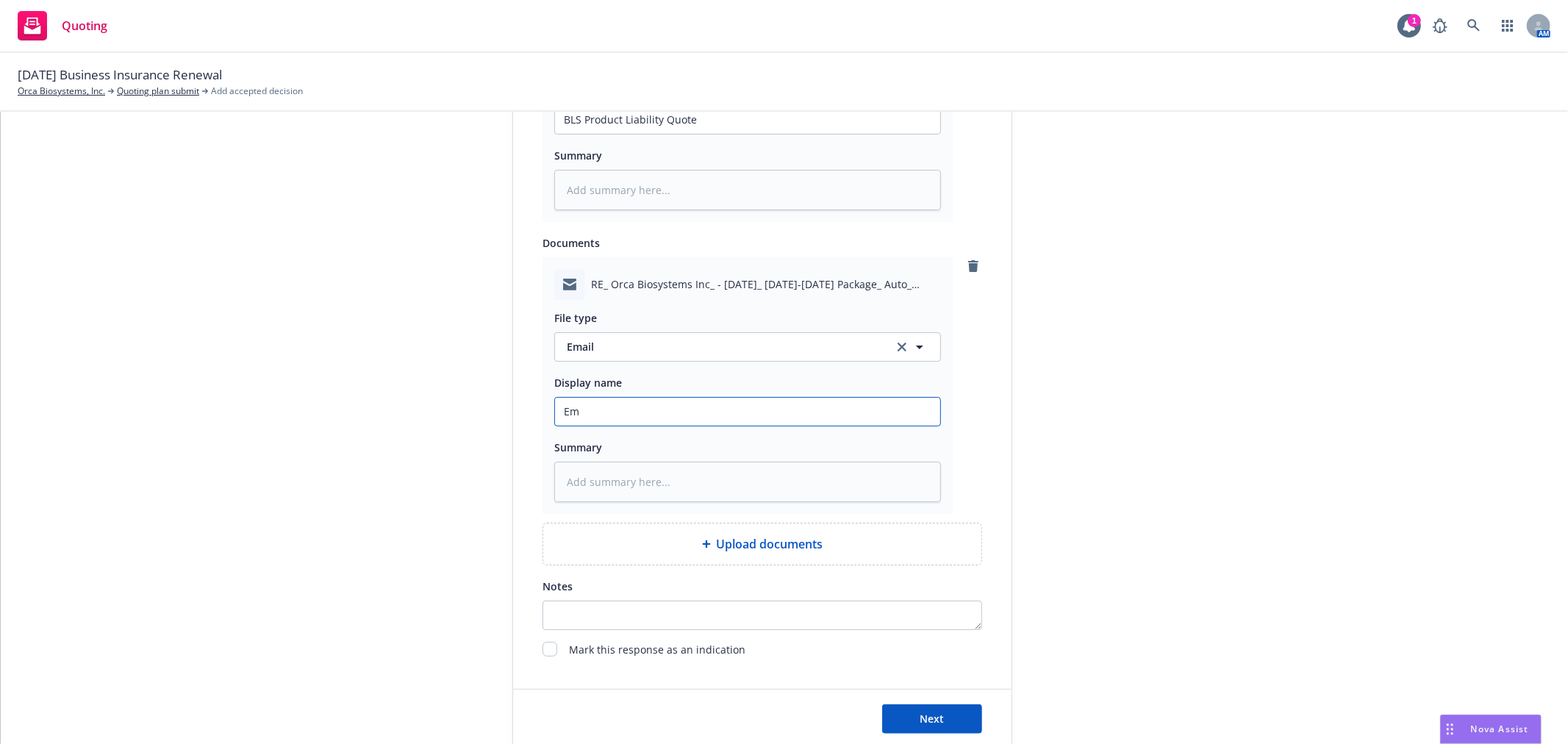
type textarea "x"
type input "Ema"
type textarea "x"
type input "Emai"
type textarea "x"
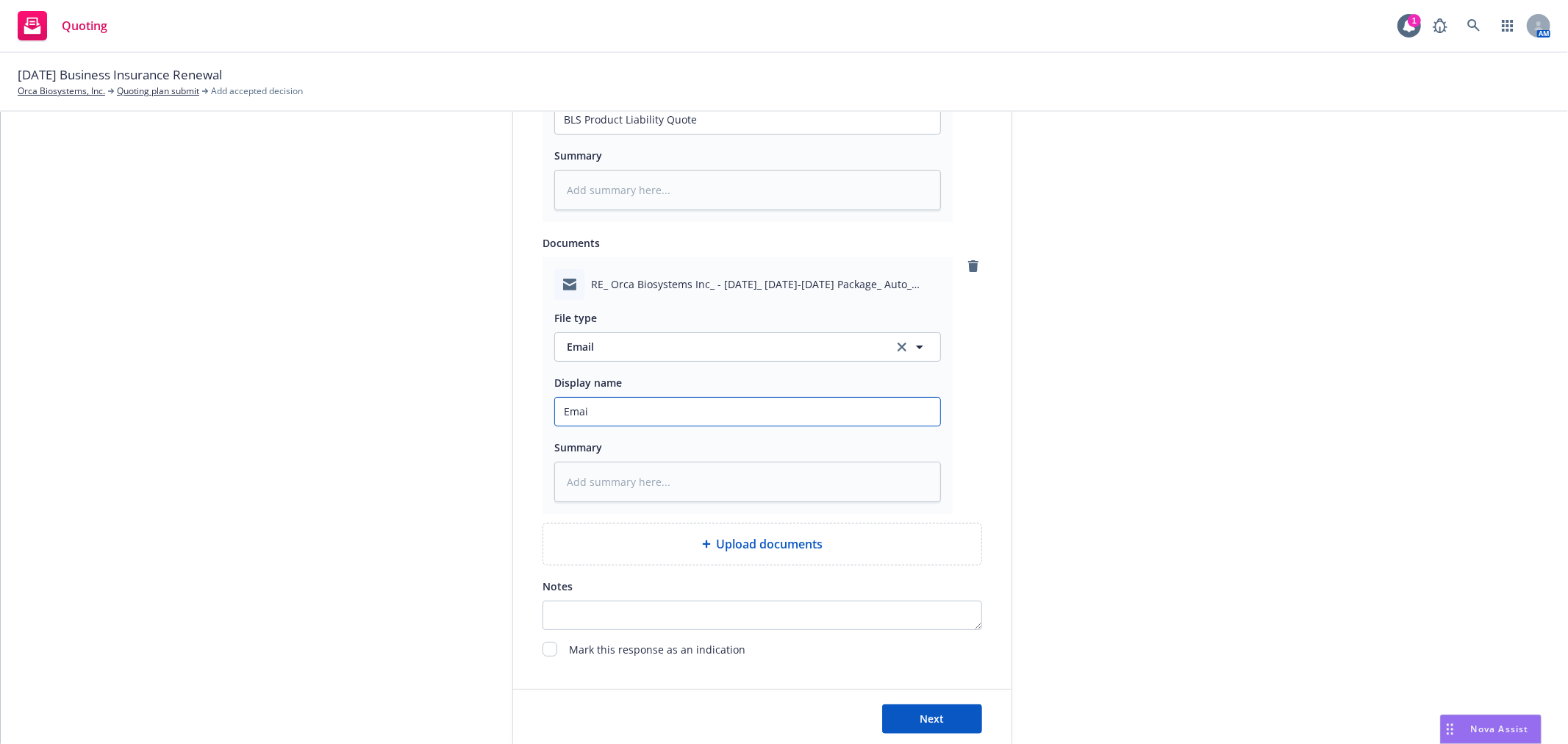
type input "Email"
type textarea "x"
type input "Email"
type textarea "x"
type input "Email f"
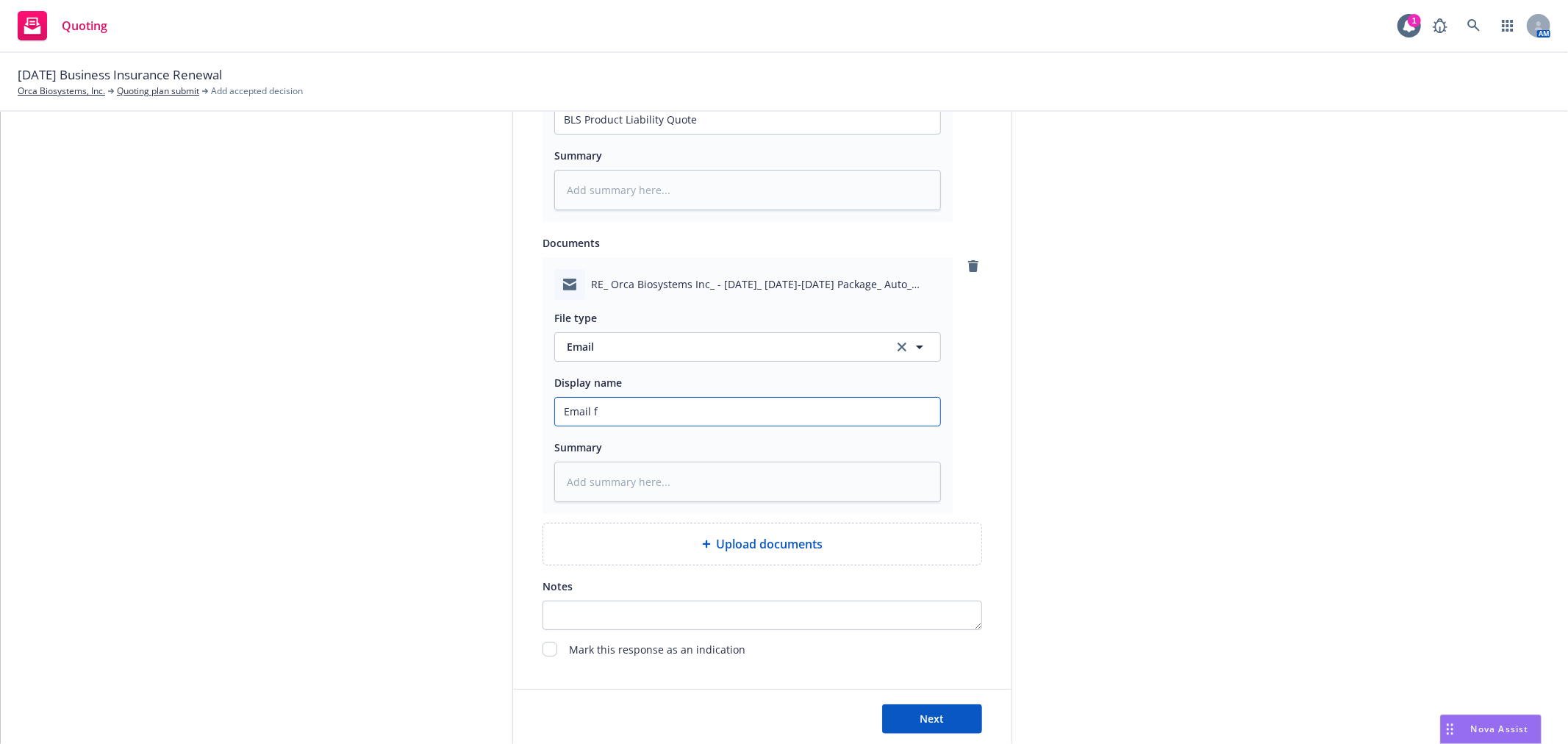
type textarea "x"
type input "Email fr"
type textarea "x"
type input "Email fro"
type textarea "x"
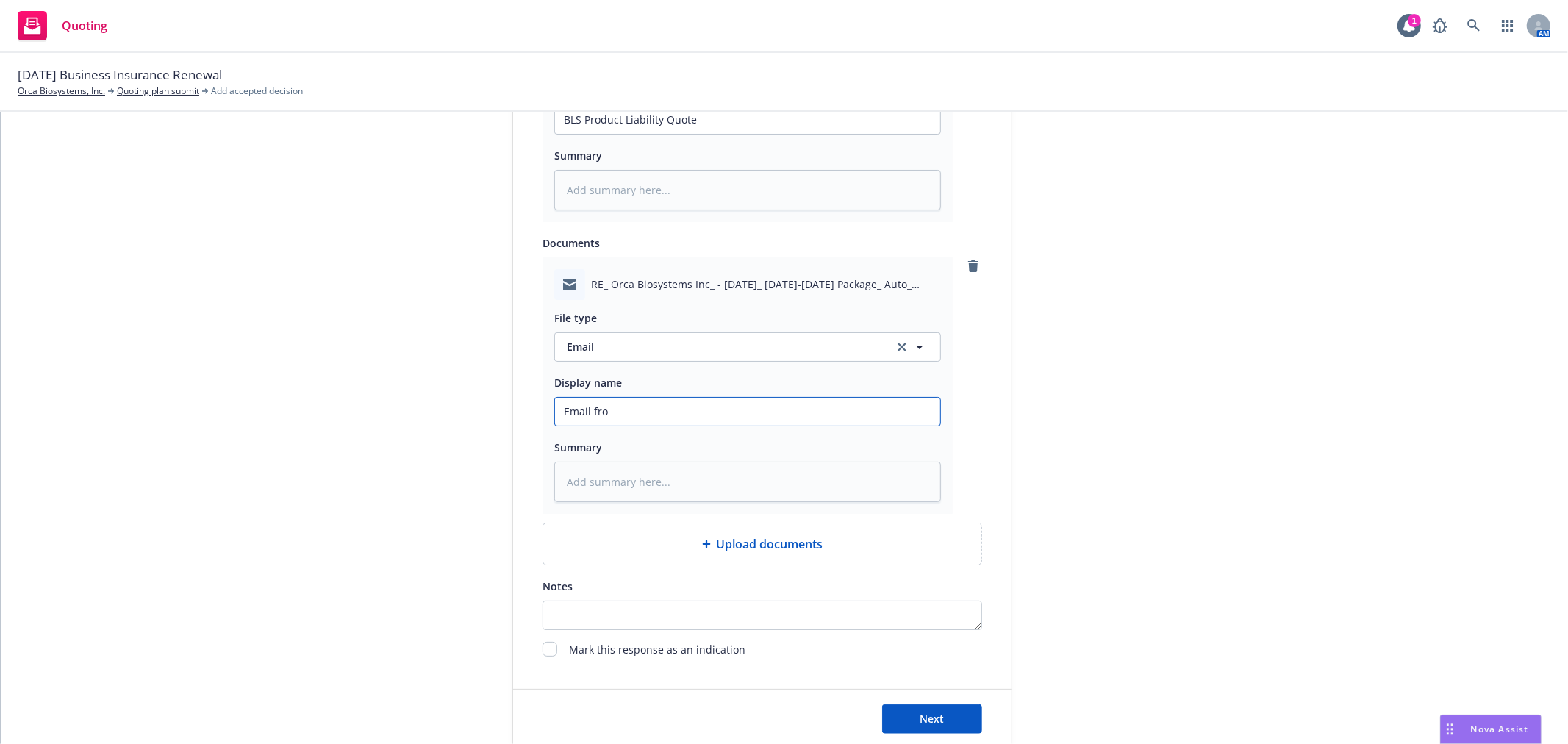
type input "Email from"
type textarea "x"
type input "Email from"
type textarea "x"
type input "Email from B"
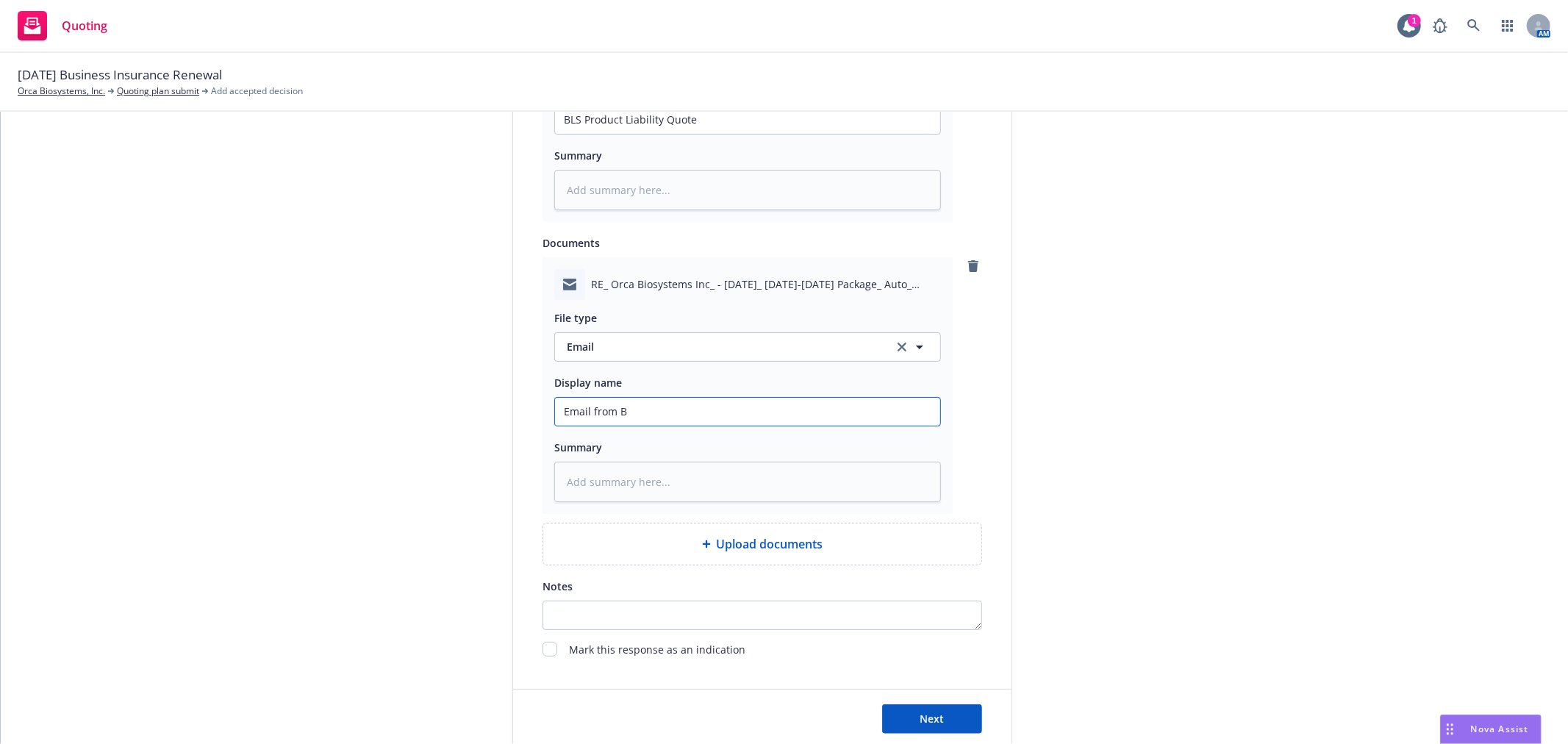
type textarea "x"
type input "Email from BL"
type textarea "x"
type input "Email from BLS"
type textarea "x"
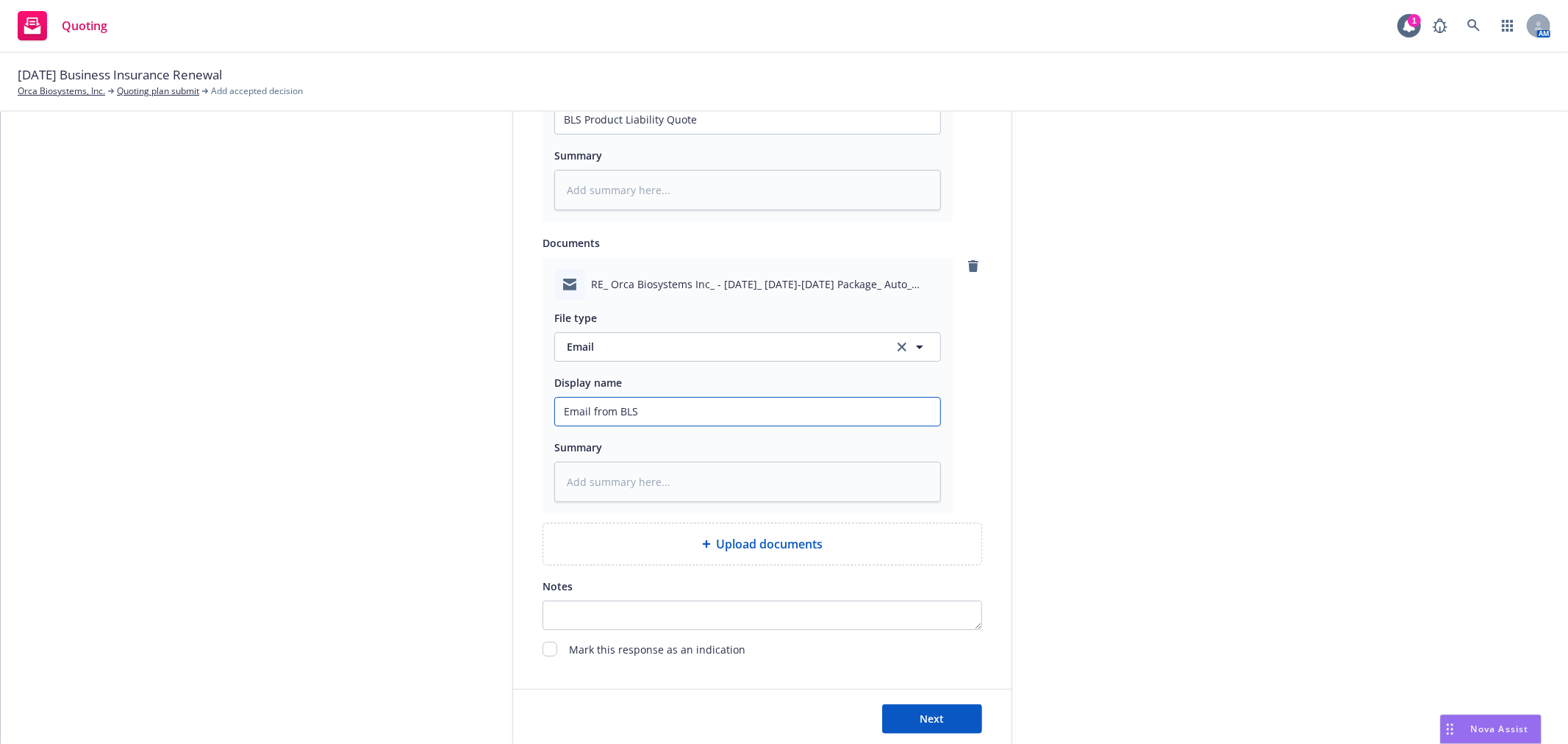
type input "Email from BLS"
type textarea "x"
type input "Email from BLS w"
type textarea "x"
type input "Email from BLS wi"
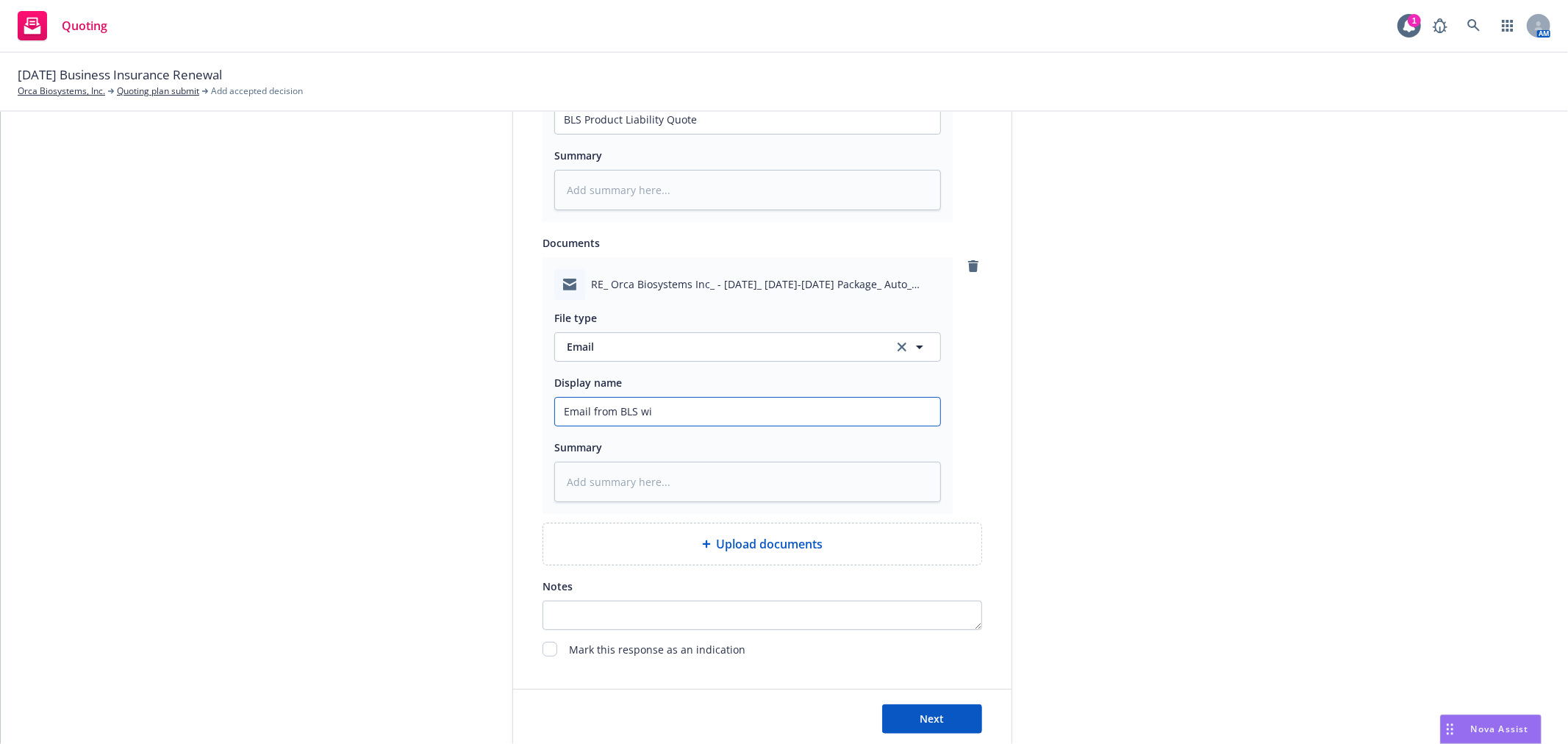
type textarea "x"
type input "Email from BLS wit"
type textarea "x"
type input "Email from BLS with"
type textarea "x"
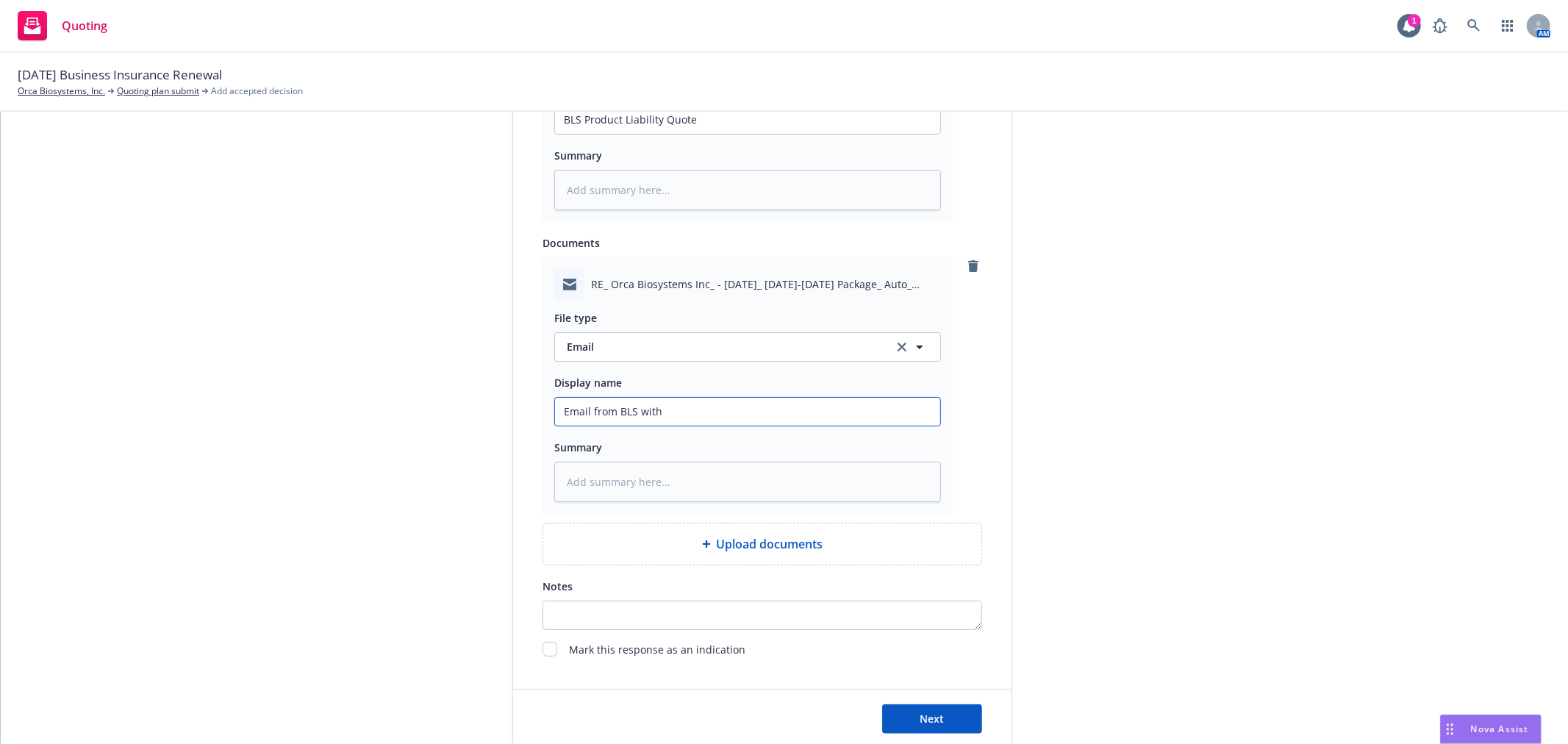
type input "Email from BLS with"
type textarea "x"
type input "Email from BLS with Q"
type textarea "x"
type input "Email from BLS with Qu"
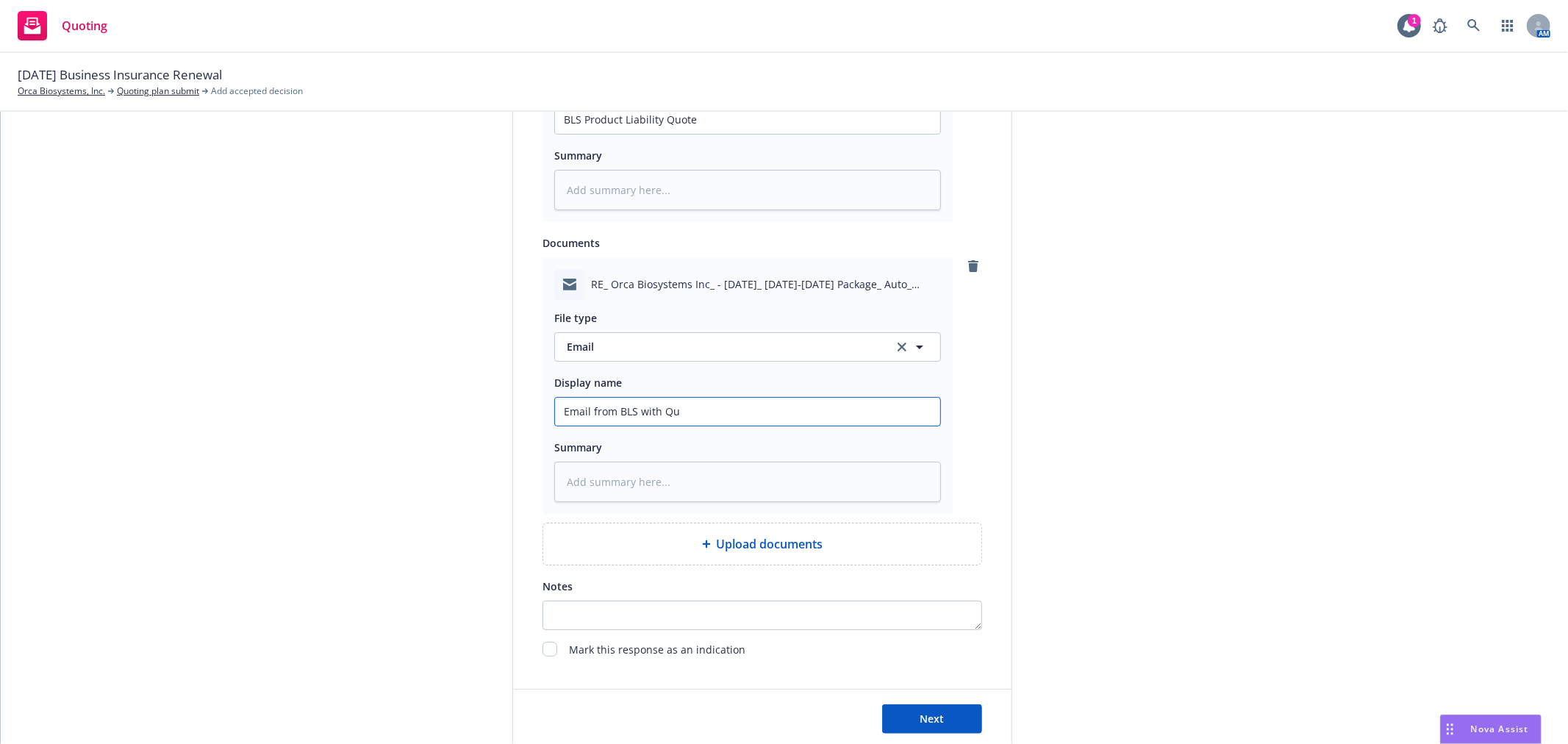
type textarea "x"
type input "Email from BLS with Quo"
type textarea "x"
type input "Email from BLS with Quot"
type textarea "x"
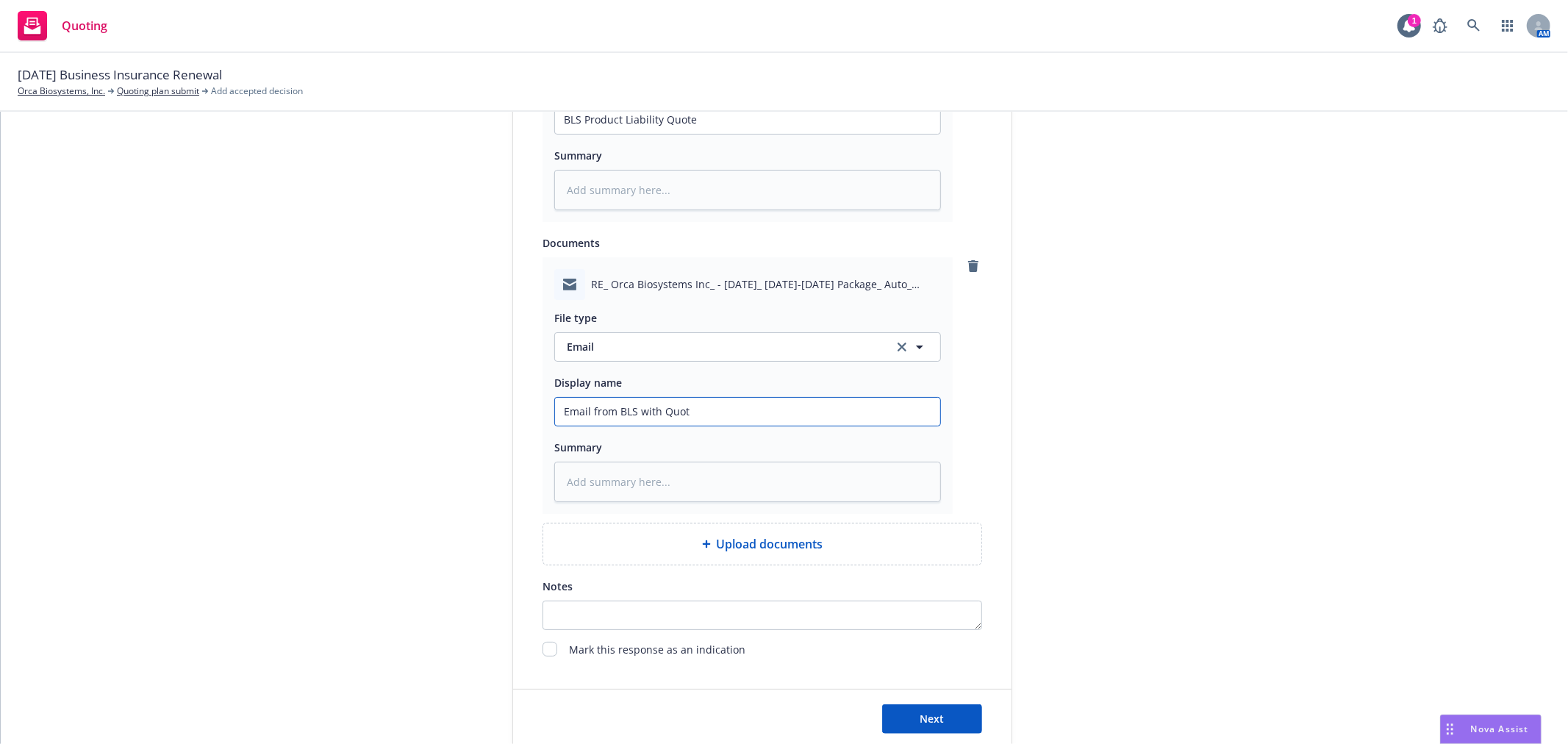
type input "Email from BLS with Quote"
type textarea "x"
type input "Email from BLS with Quotes"
type textarea "x"
type input "Email from BLS with Quotes"
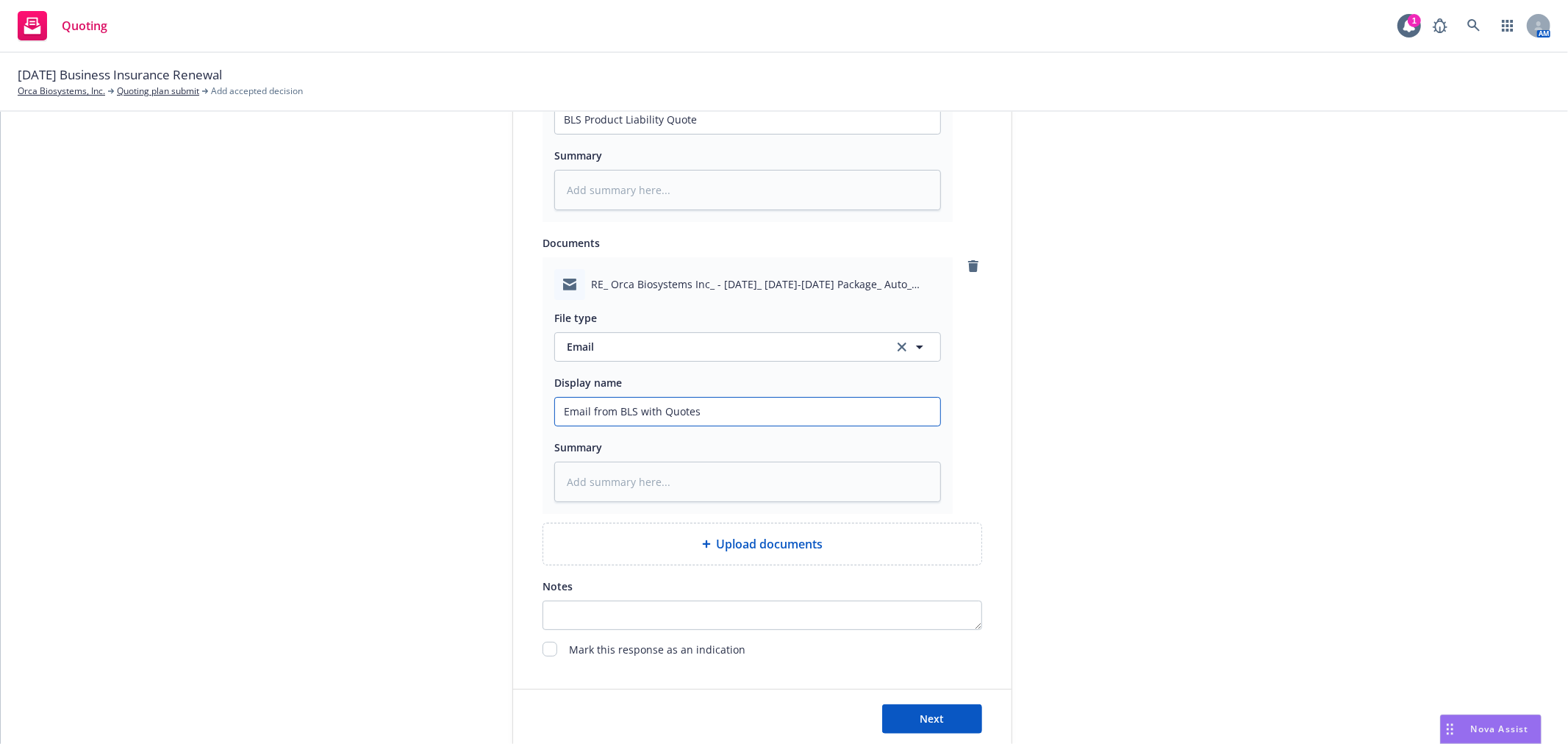
type textarea "x"
type input "Email from BLS with Quotes A"
type textarea "x"
type input "Email from BLS with Quotes At"
type textarea "x"
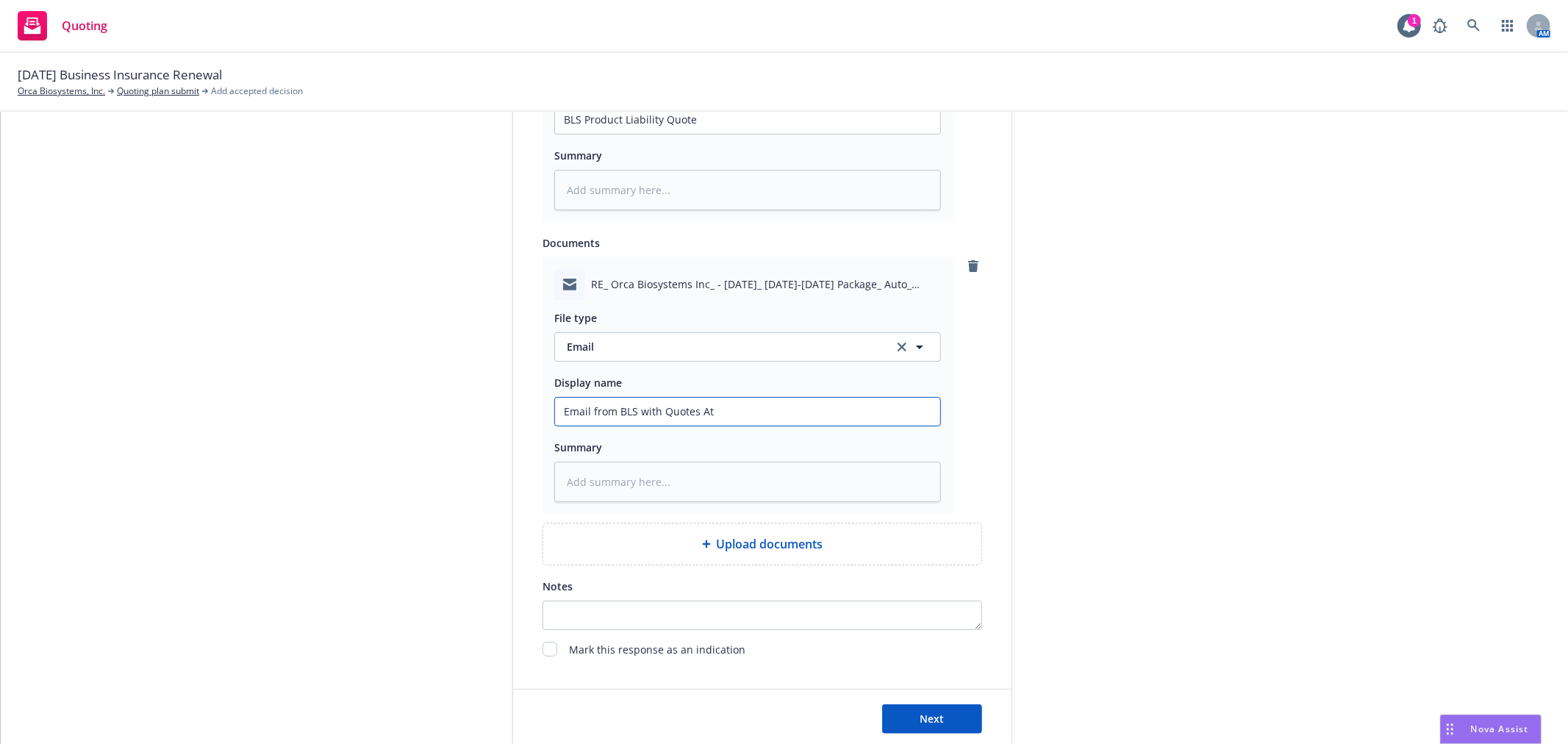
type input "Email from BLS with Quotes Att"
type textarea "x"
type input "Email from BLS with Quotes Atta"
type textarea "x"
type input "Email from BLS with Quotes Attac"
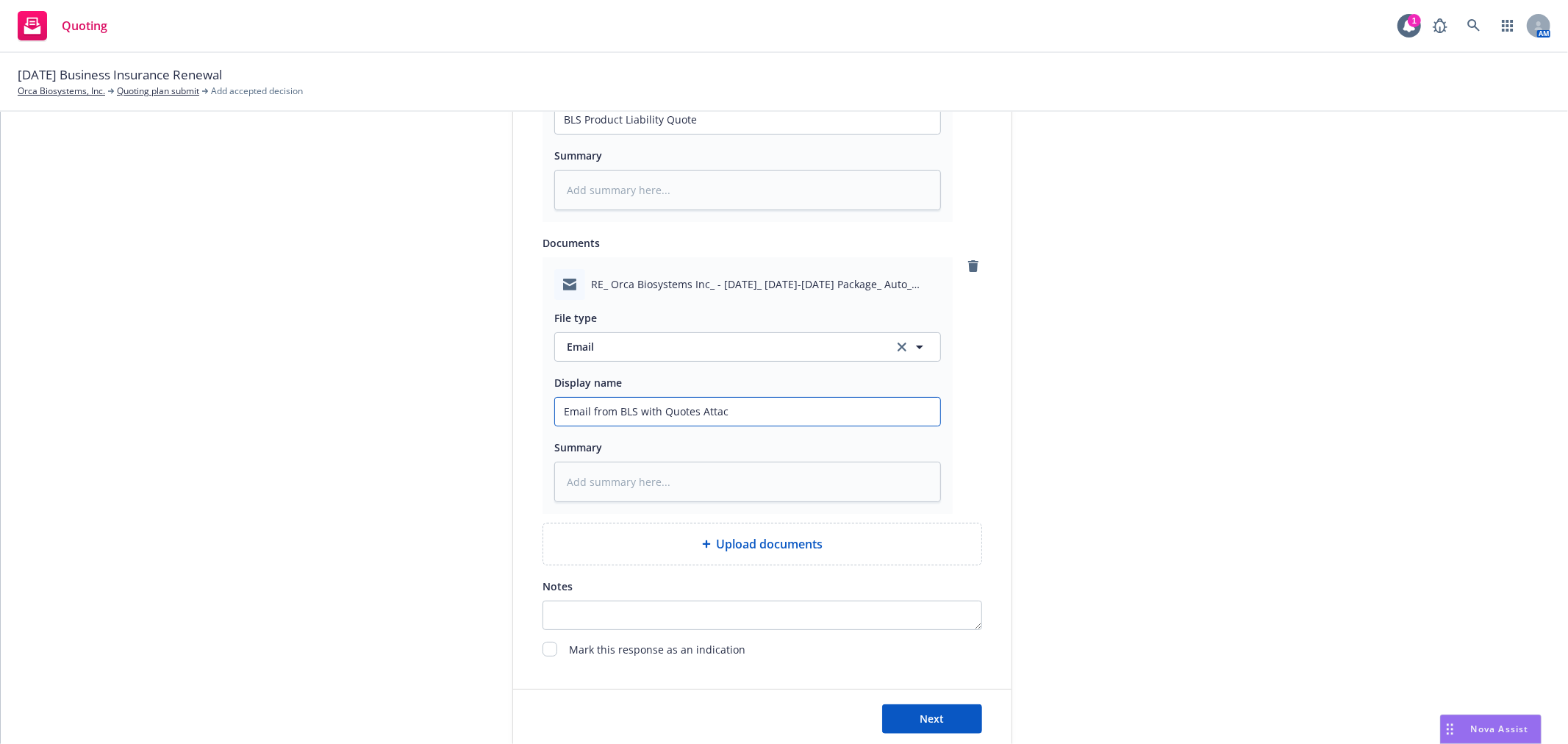
type textarea "x"
type input "Email from BLS with Quotes Attach"
type textarea "x"
type input "Email from BLS with Quotes Attache"
type textarea "x"
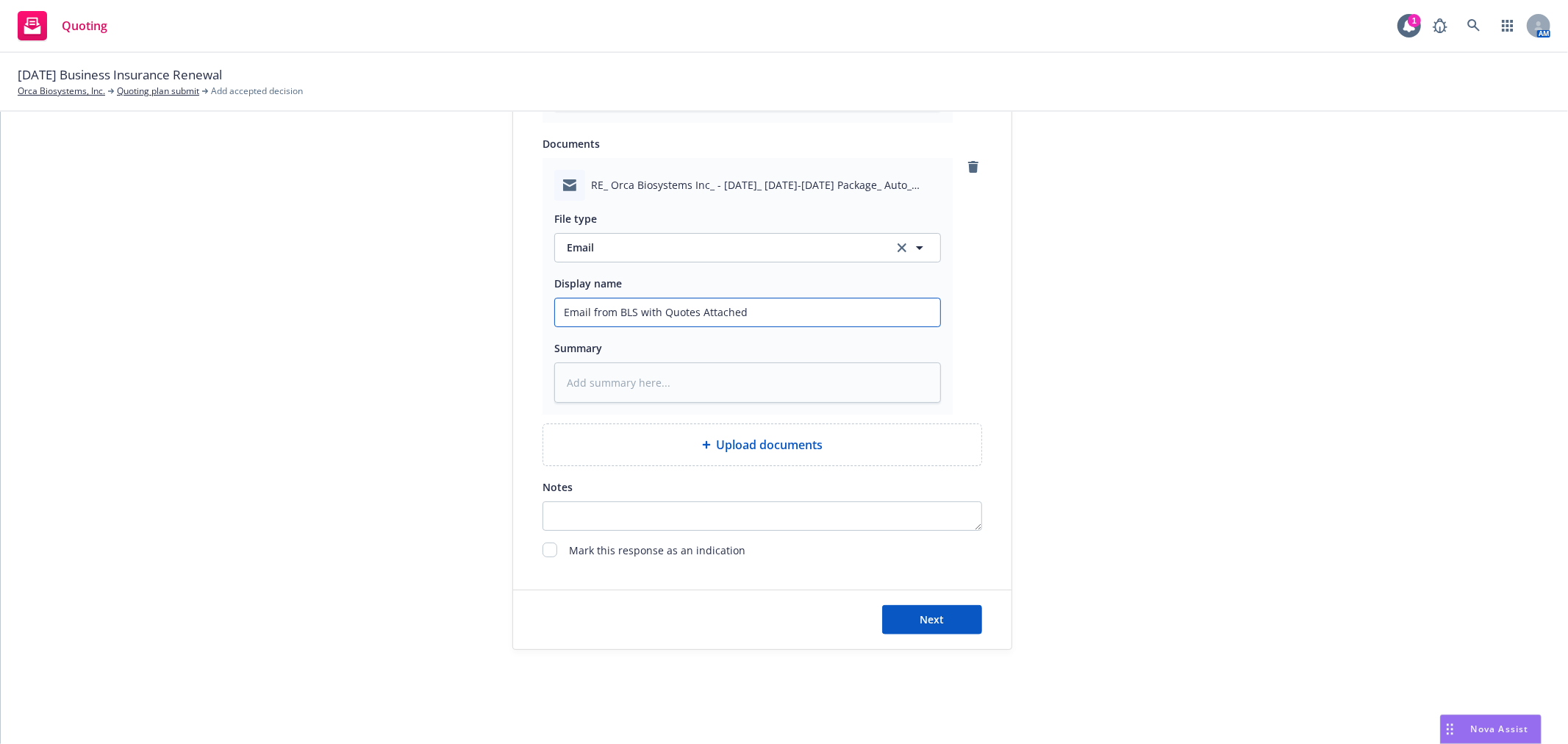
scroll to position [990, 0]
type input "Email from BLS with Quotes Attached"
click at [952, 616] on button "Next" at bounding box center [932, 620] width 100 height 30
type textarea "x"
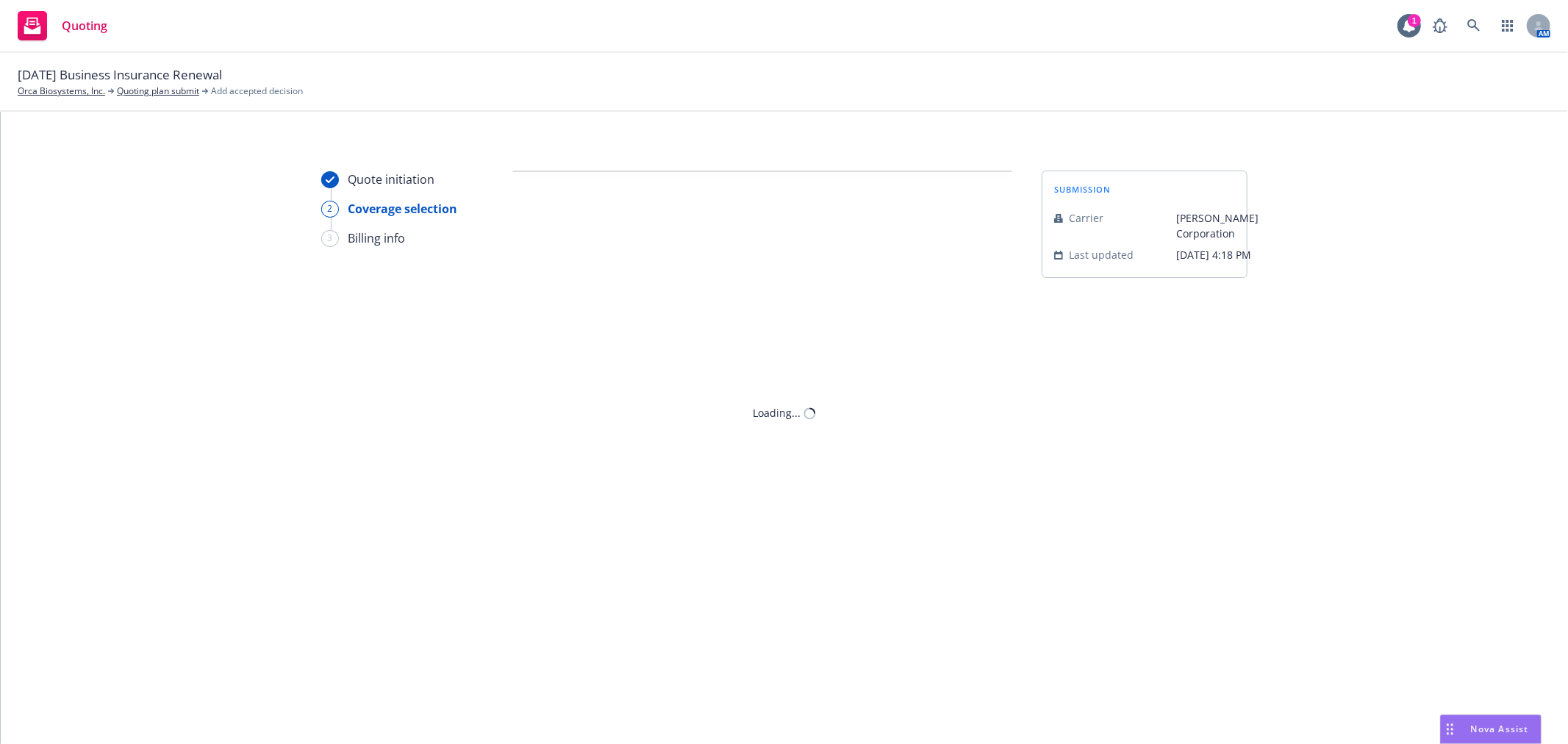
scroll to position [0, 0]
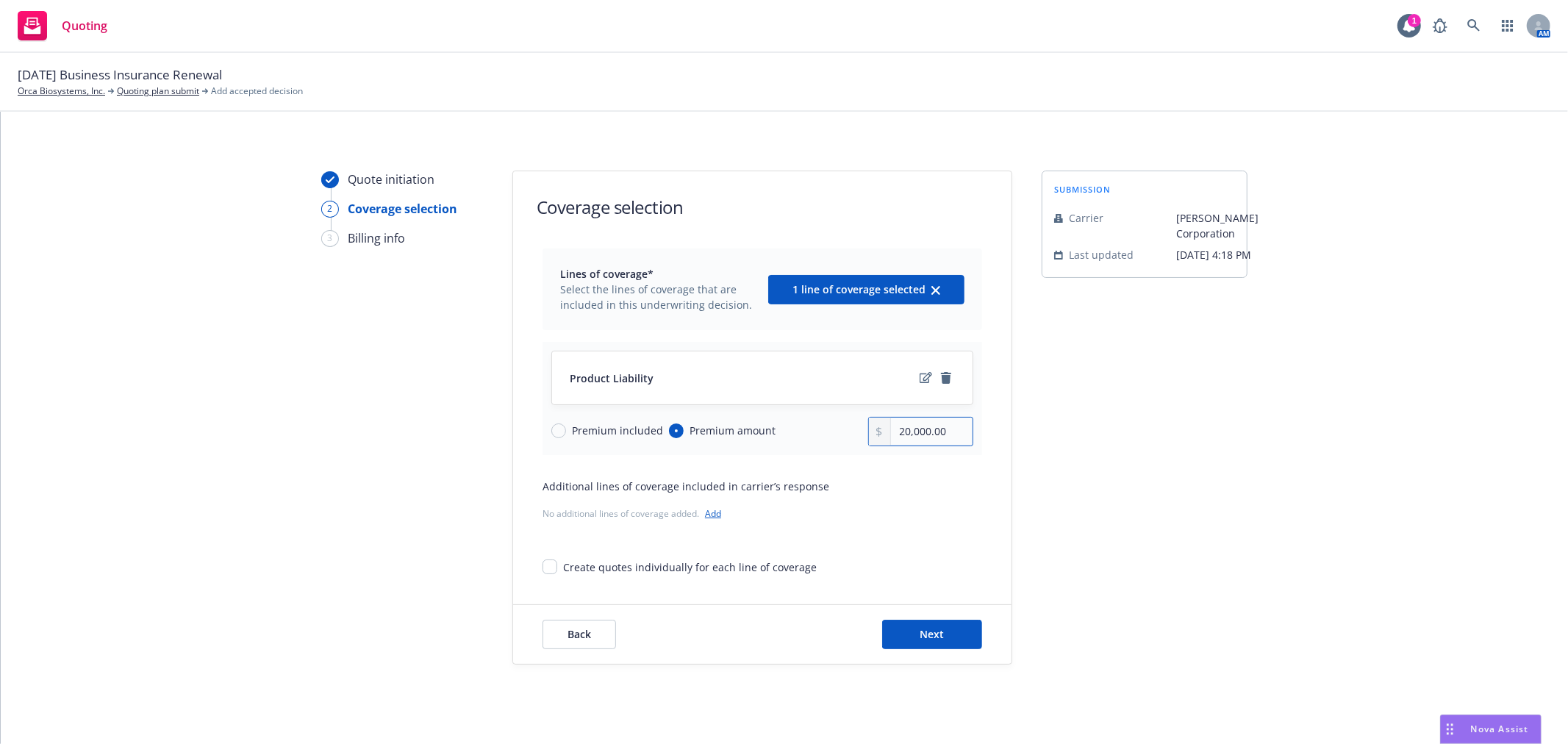
drag, startPoint x: 953, startPoint y: 431, endPoint x: 684, endPoint y: 403, distance: 270.5
click at [684, 403] on div "Product Liability Premium included Premium amount 20,000.00" at bounding box center [763, 399] width 440 height 114
type input "16,277.00"
click at [1121, 520] on div "submission Carrier W.R. Berkley Corporation Last updated 7/15, 4:18 PM" at bounding box center [1145, 417] width 206 height 494
click at [898, 632] on button "Next" at bounding box center [932, 635] width 100 height 30
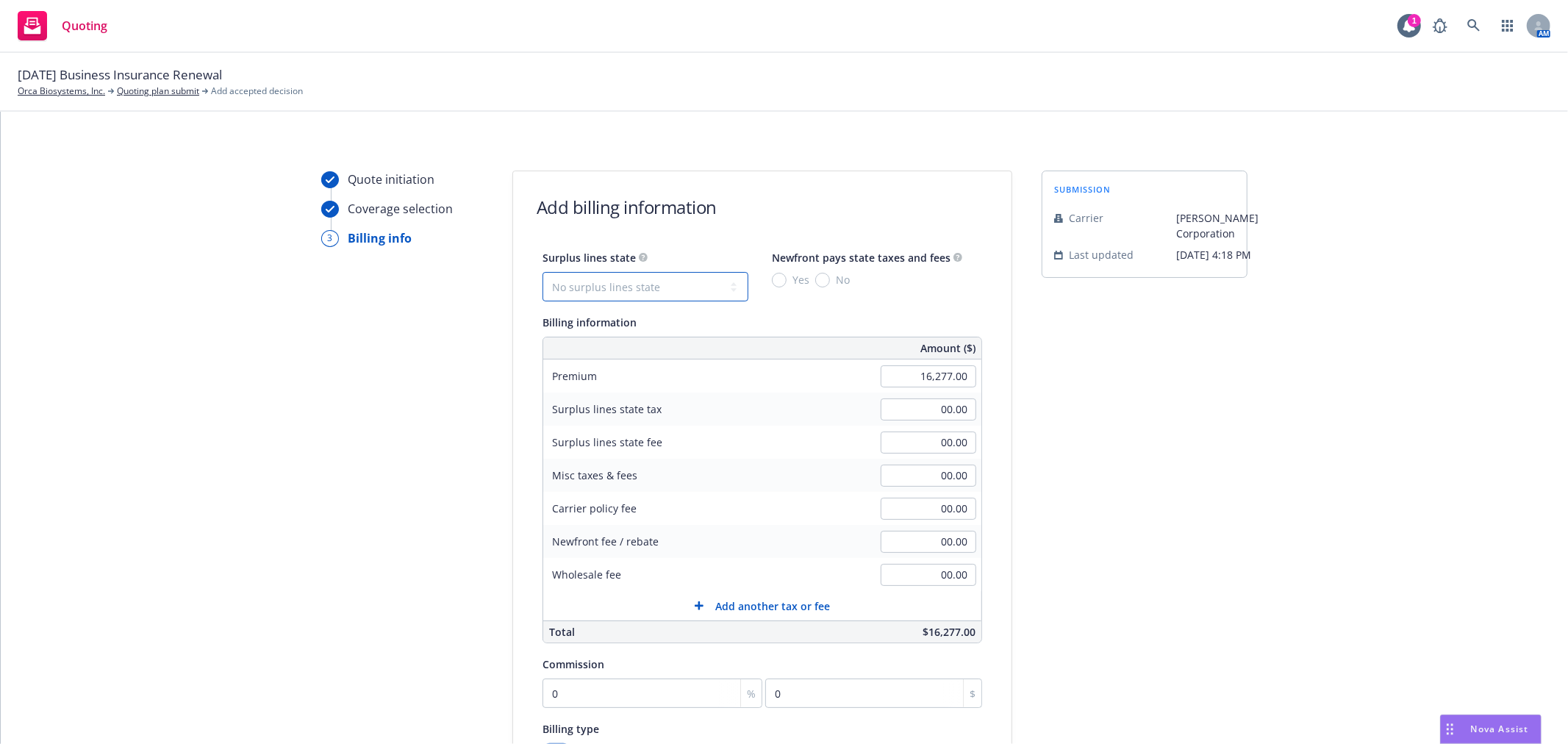
click at [664, 292] on select "No surplus lines state Alaska Alabama Arkansas Arizona California Colorado Conn…" at bounding box center [646, 287] width 206 height 30
select select "CA"
click at [543, 272] on select "No surplus lines state Alaska Alabama Arkansas Arizona California Colorado Conn…" at bounding box center [646, 287] width 206 height 30
type input "488.31"
type input "29.30"
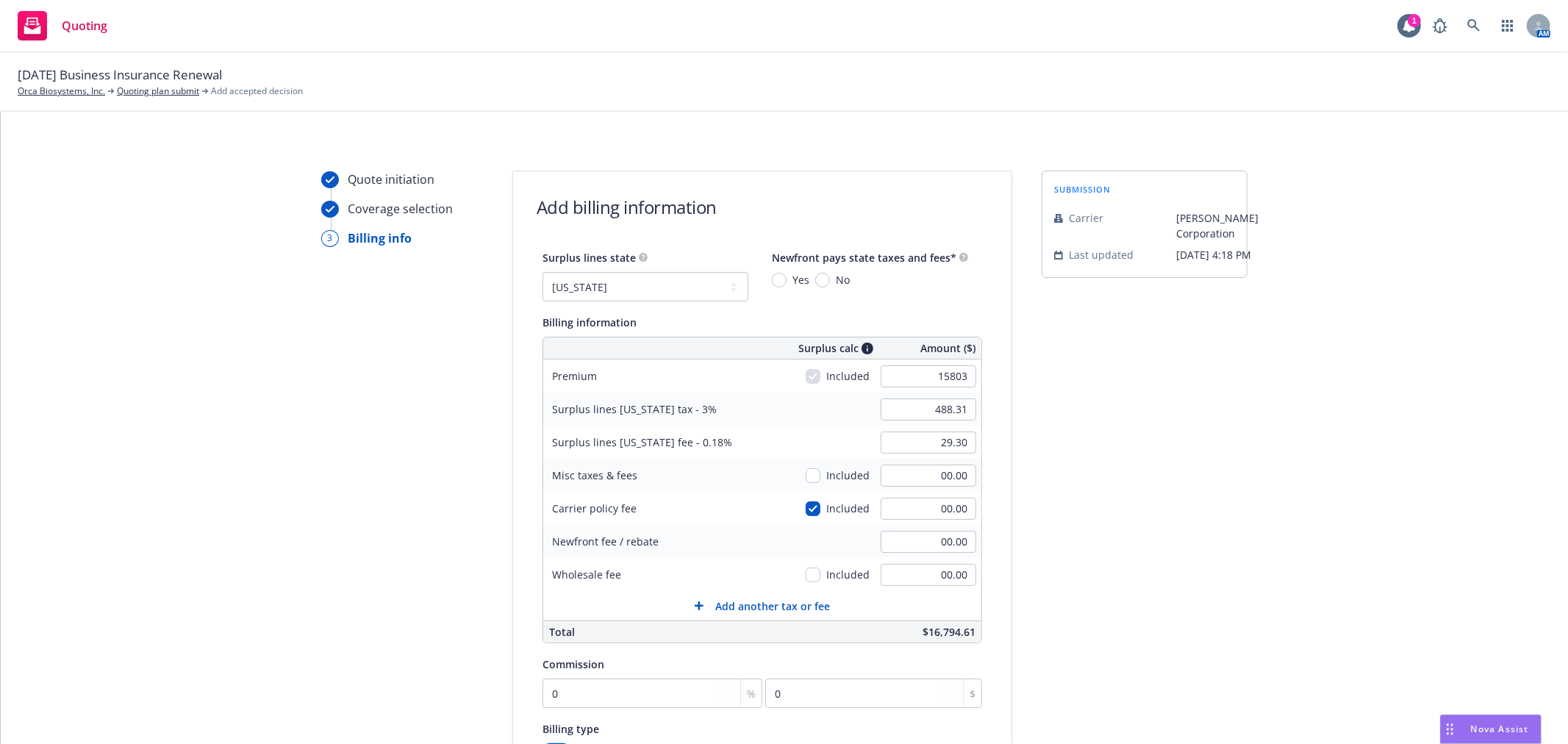
type input "15,803.00"
type input "474.09"
type input "28.45"
click at [596, 699] on input "0" at bounding box center [653, 693] width 220 height 30
type input "1"
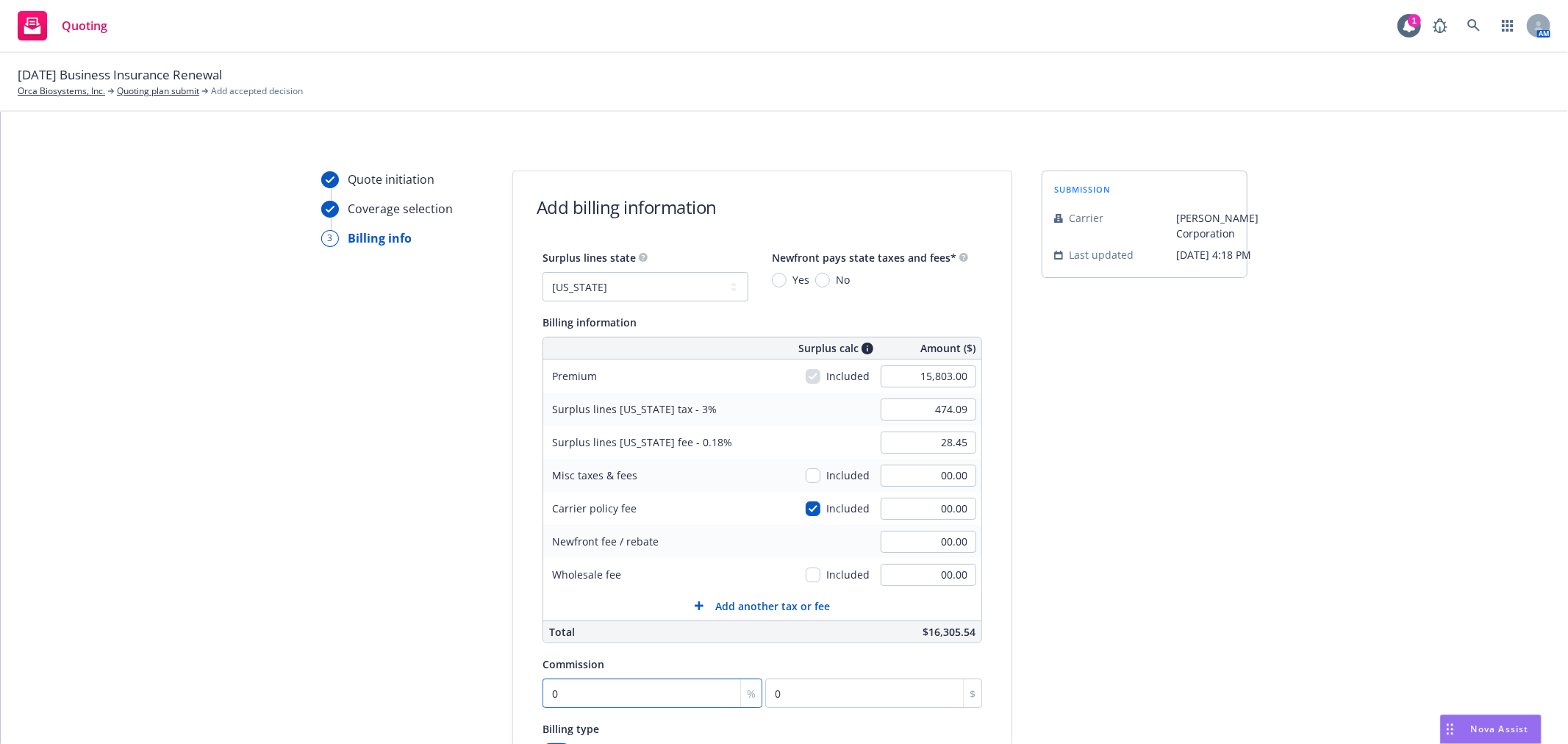
type input "158.03"
type input "15"
type input "2370.45"
type input "15"
click at [1107, 538] on div "submission Carrier W.R. Berkley Corporation Last updated 7/15, 4:18 PM" at bounding box center [1145, 547] width 206 height 753
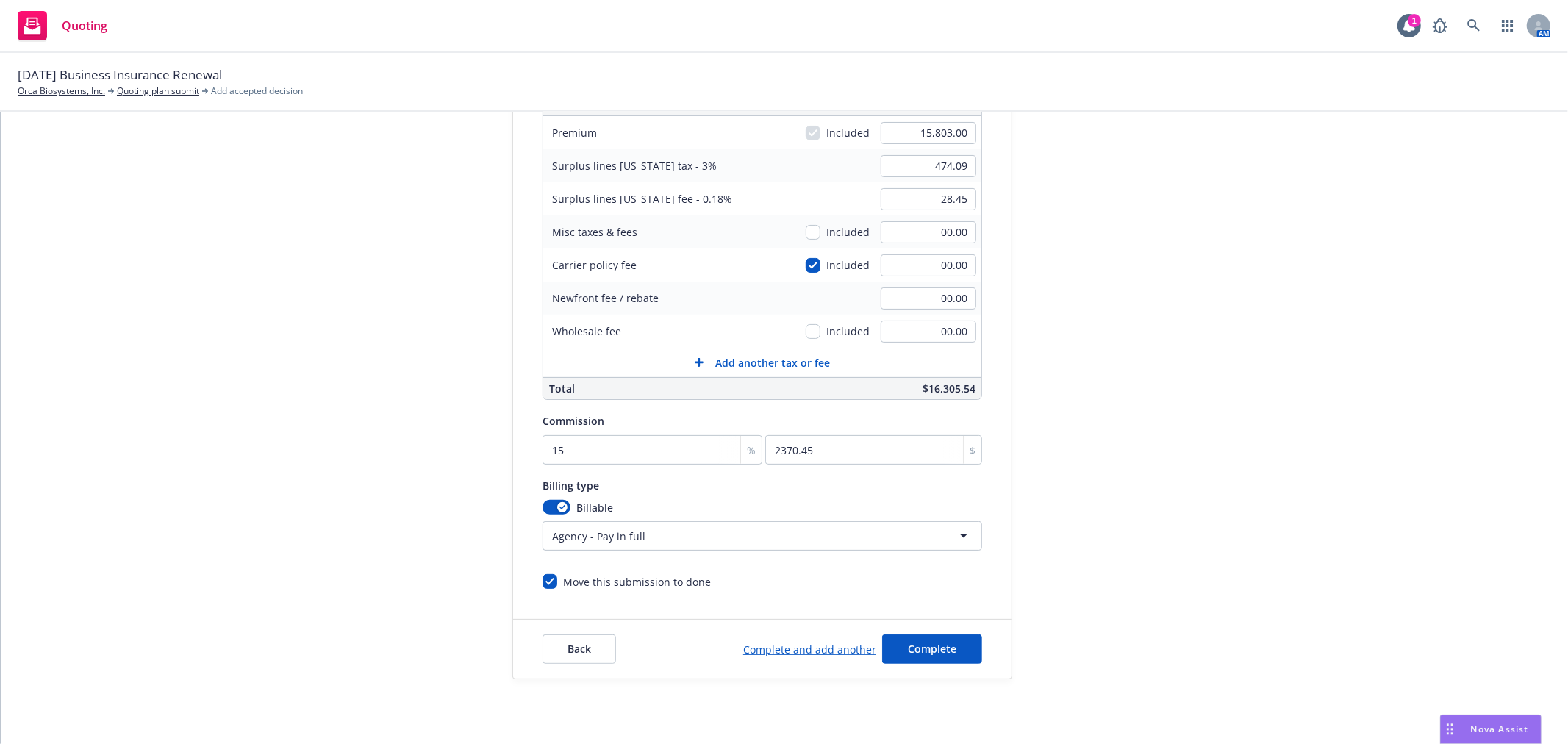
scroll to position [245, 0]
click at [916, 652] on span "Complete" at bounding box center [932, 648] width 49 height 14
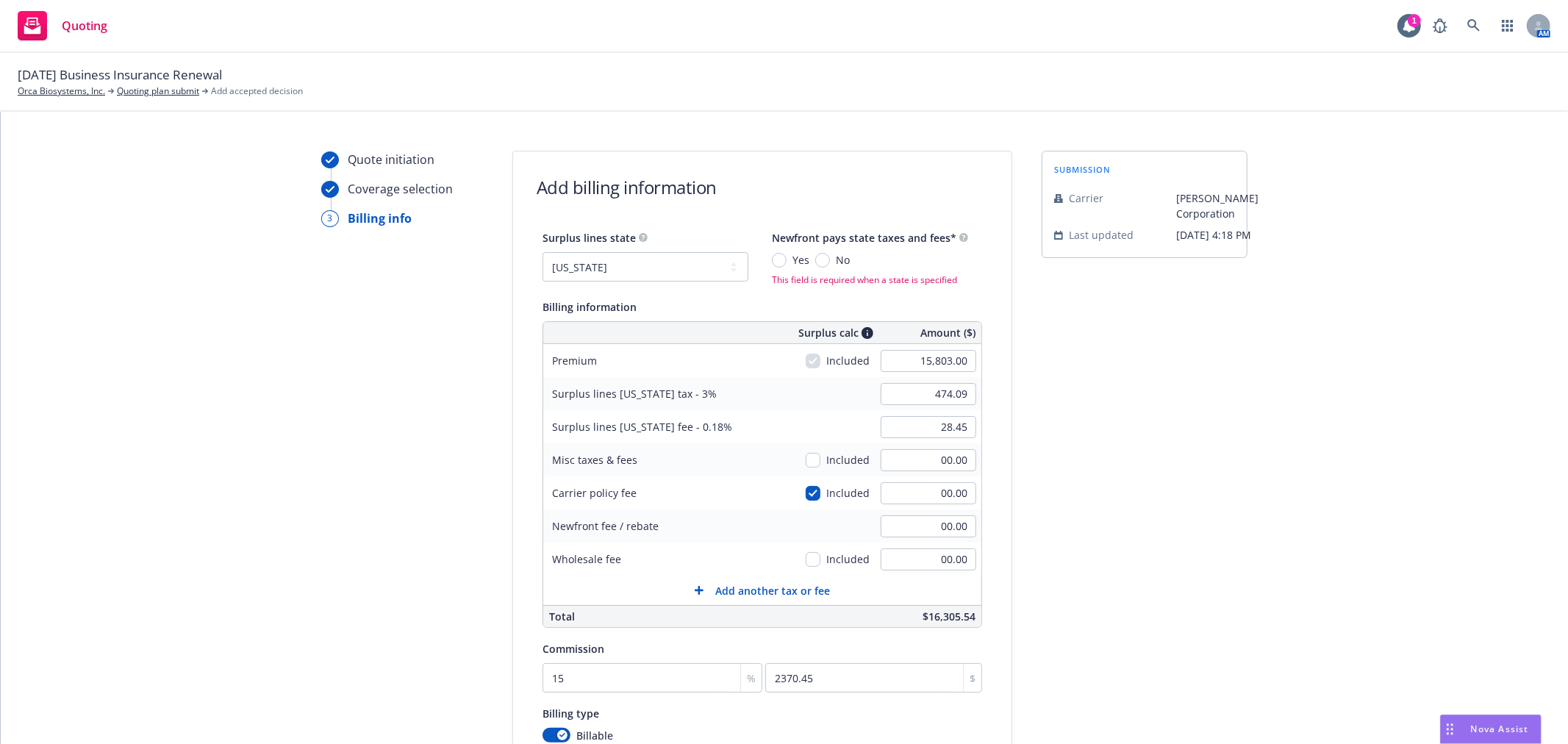
scroll to position [0, 0]
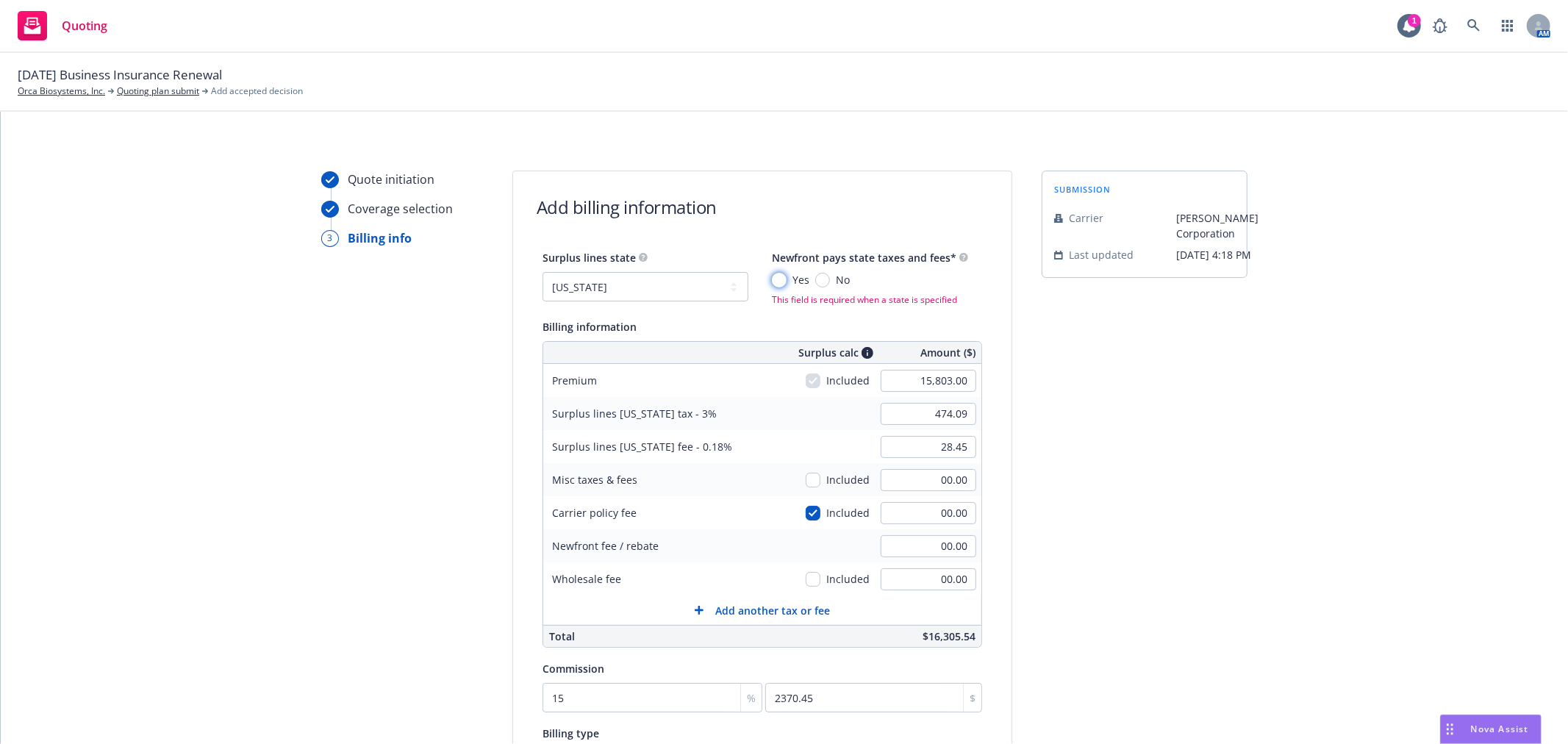
drag, startPoint x: 762, startPoint y: 282, endPoint x: 918, endPoint y: 348, distance: 169.4
click at [772, 282] on input "Yes" at bounding box center [779, 279] width 15 height 15
radio input "true"
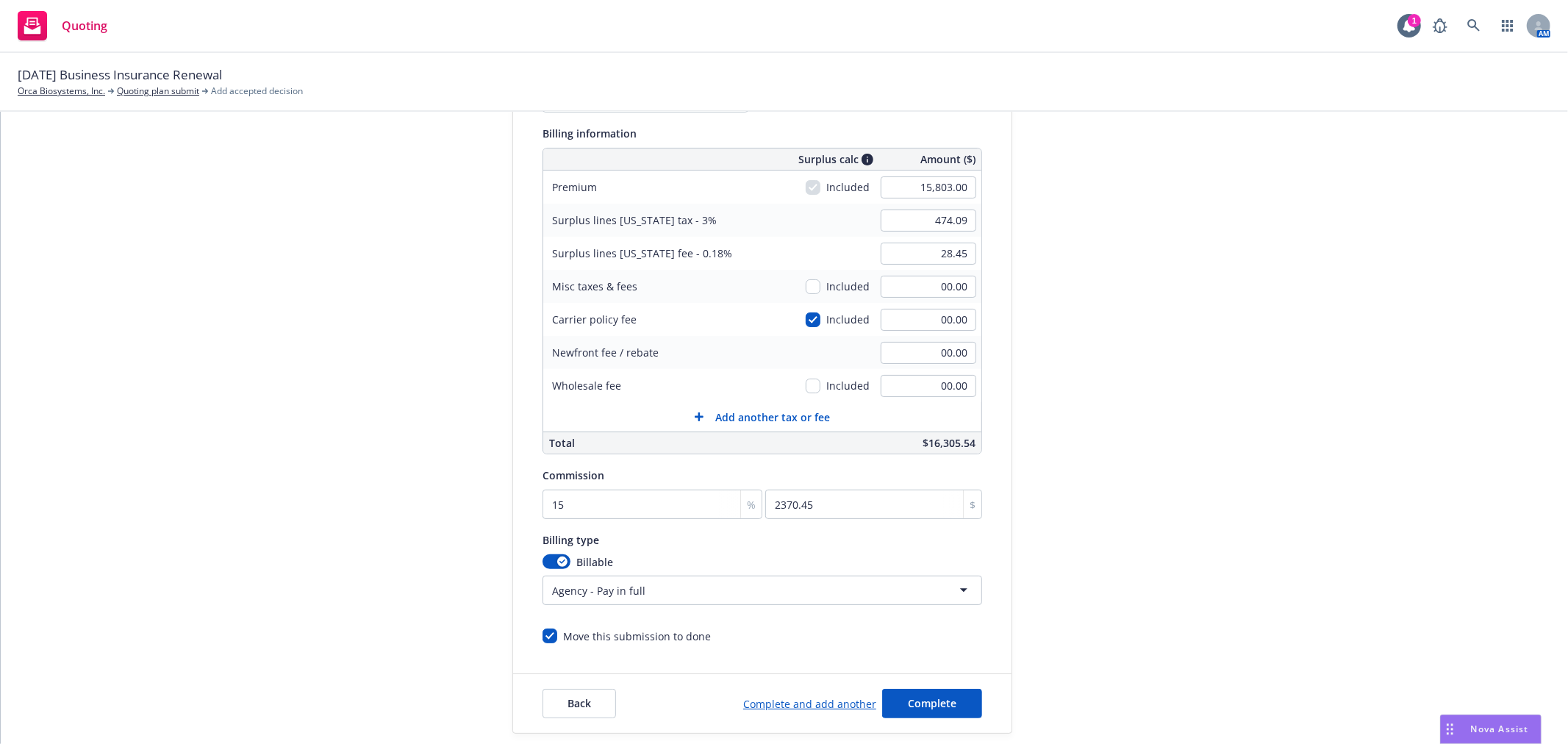
scroll to position [245, 0]
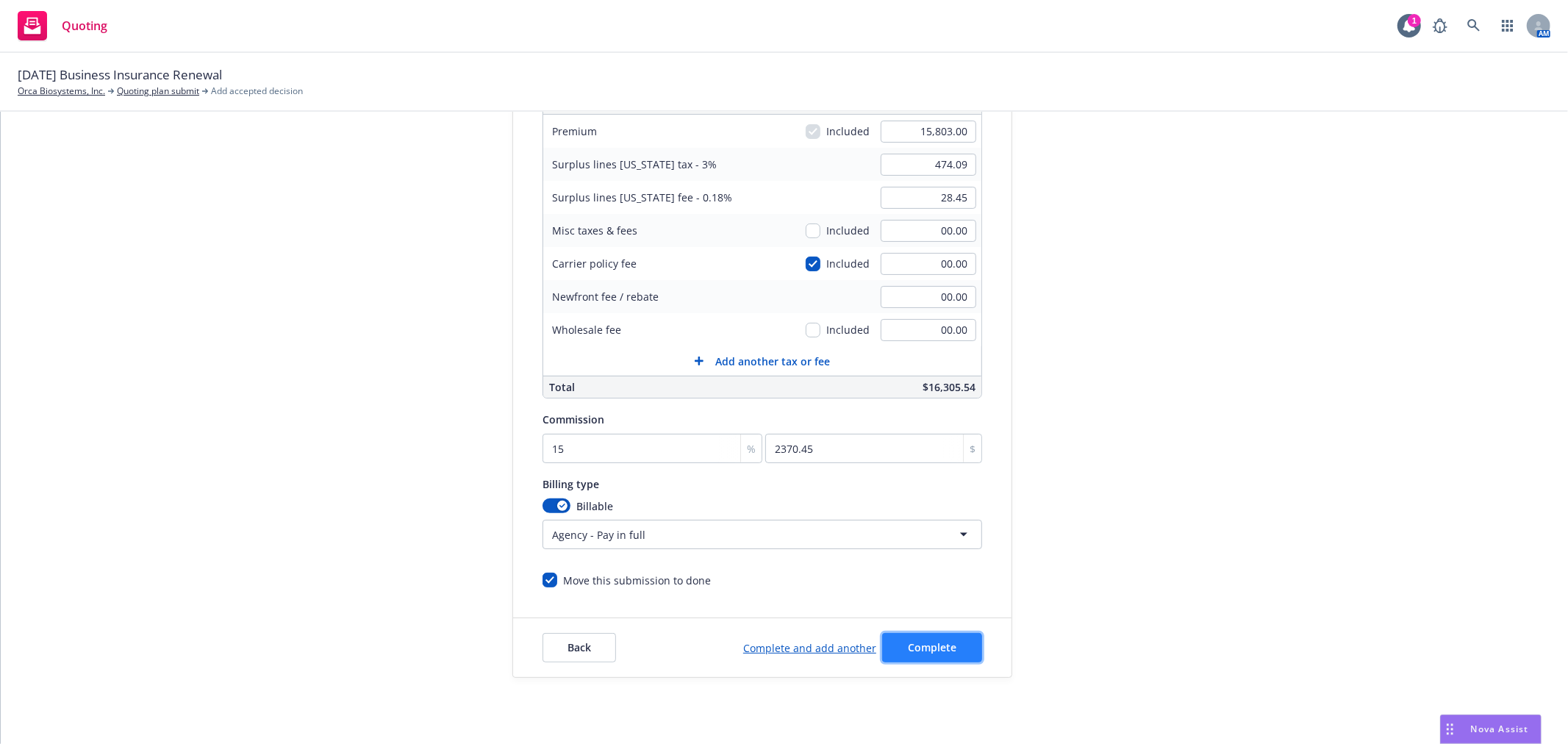
click at [895, 651] on button "Complete" at bounding box center [932, 648] width 100 height 30
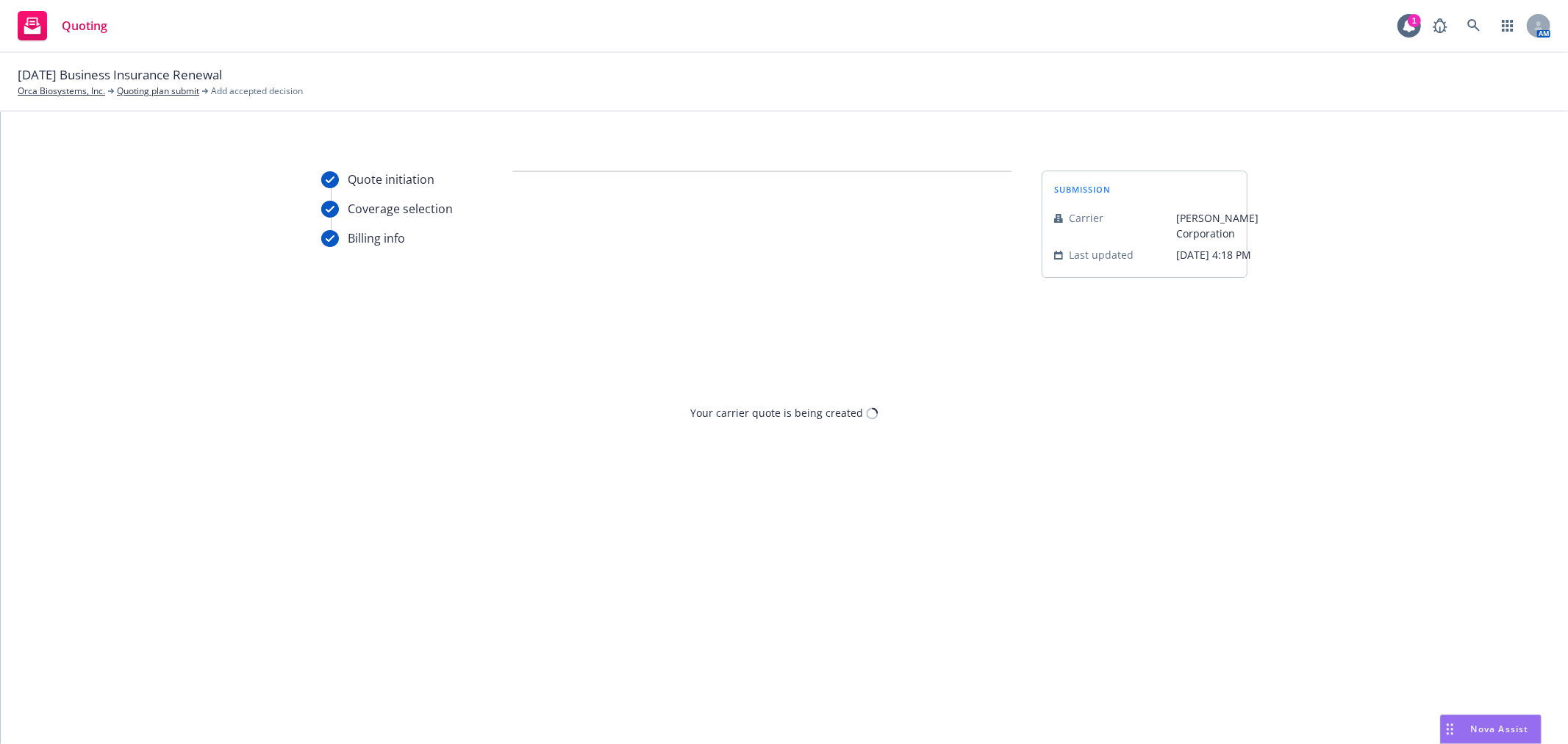
scroll to position [0, 0]
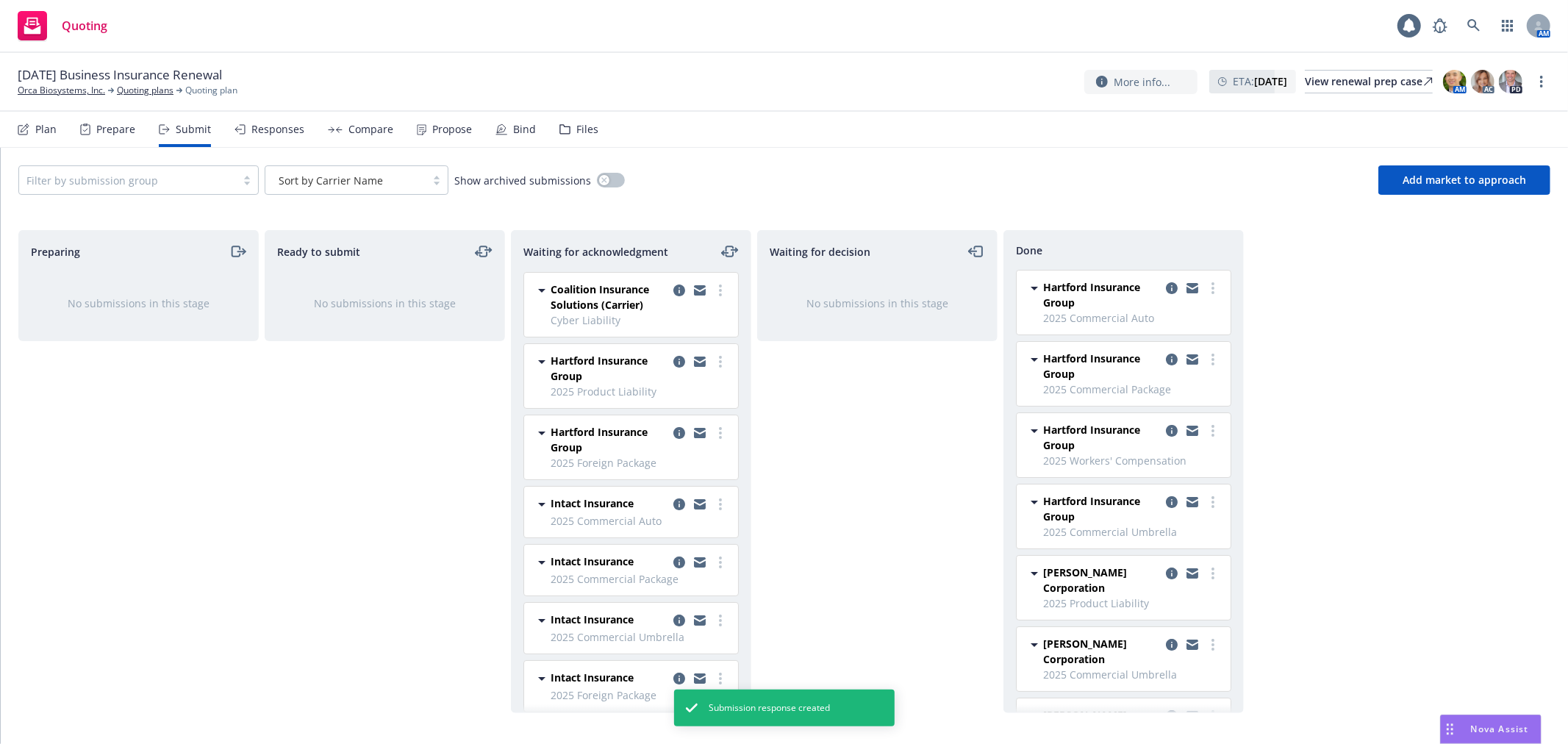
click at [907, 426] on div "Waiting for decision No submissions in this stage" at bounding box center [877, 472] width 240 height 483
click at [374, 128] on div "Compare" at bounding box center [370, 128] width 45 height 11
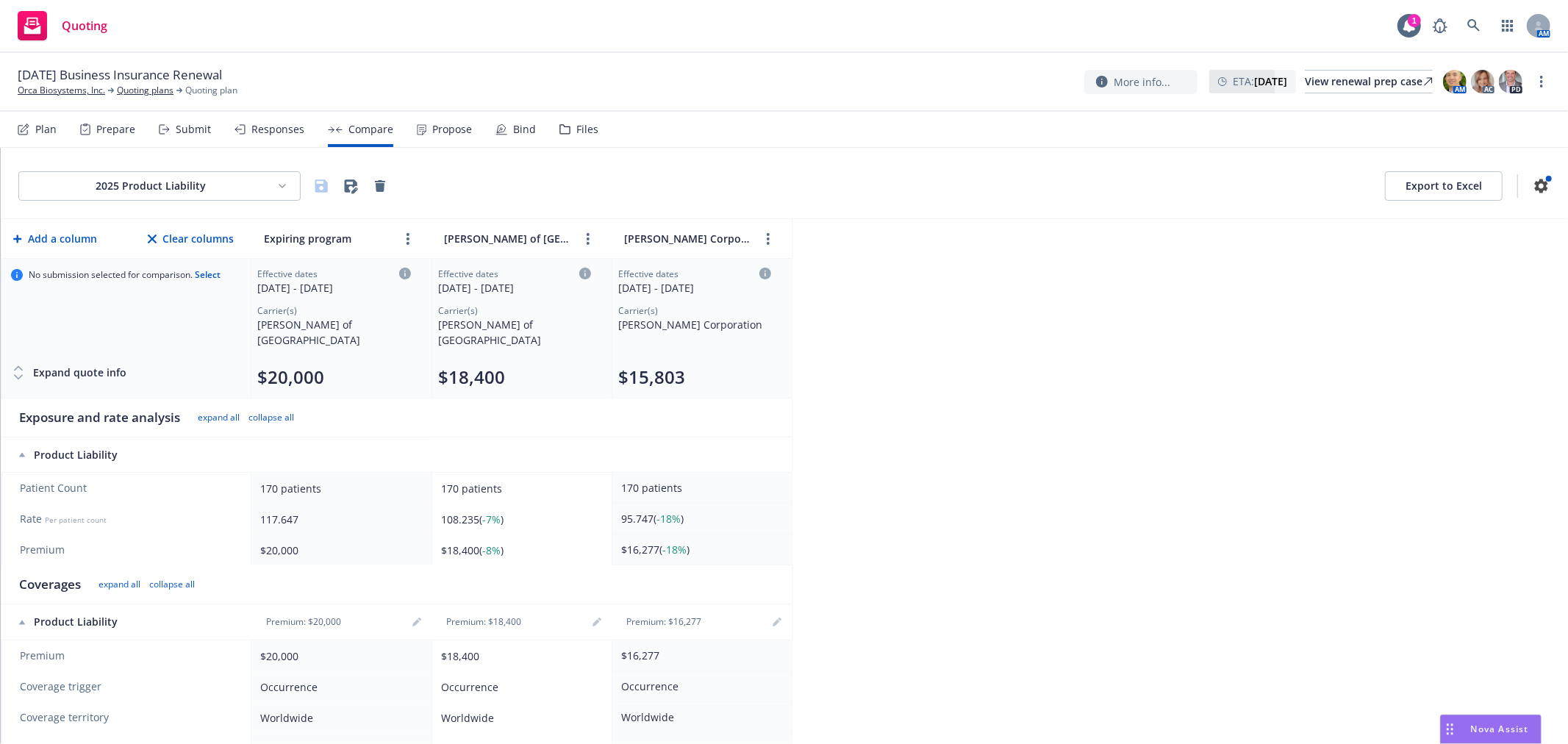
click at [236, 187] on html "Quoting 1 AM 08/28/2025 Business Insurance Renewal Orca Biosystems, Inc. Quotin…" at bounding box center [784, 372] width 1568 height 744
click at [158, 281] on div "2025 Workers' Compensation" at bounding box center [160, 290] width 190 height 24
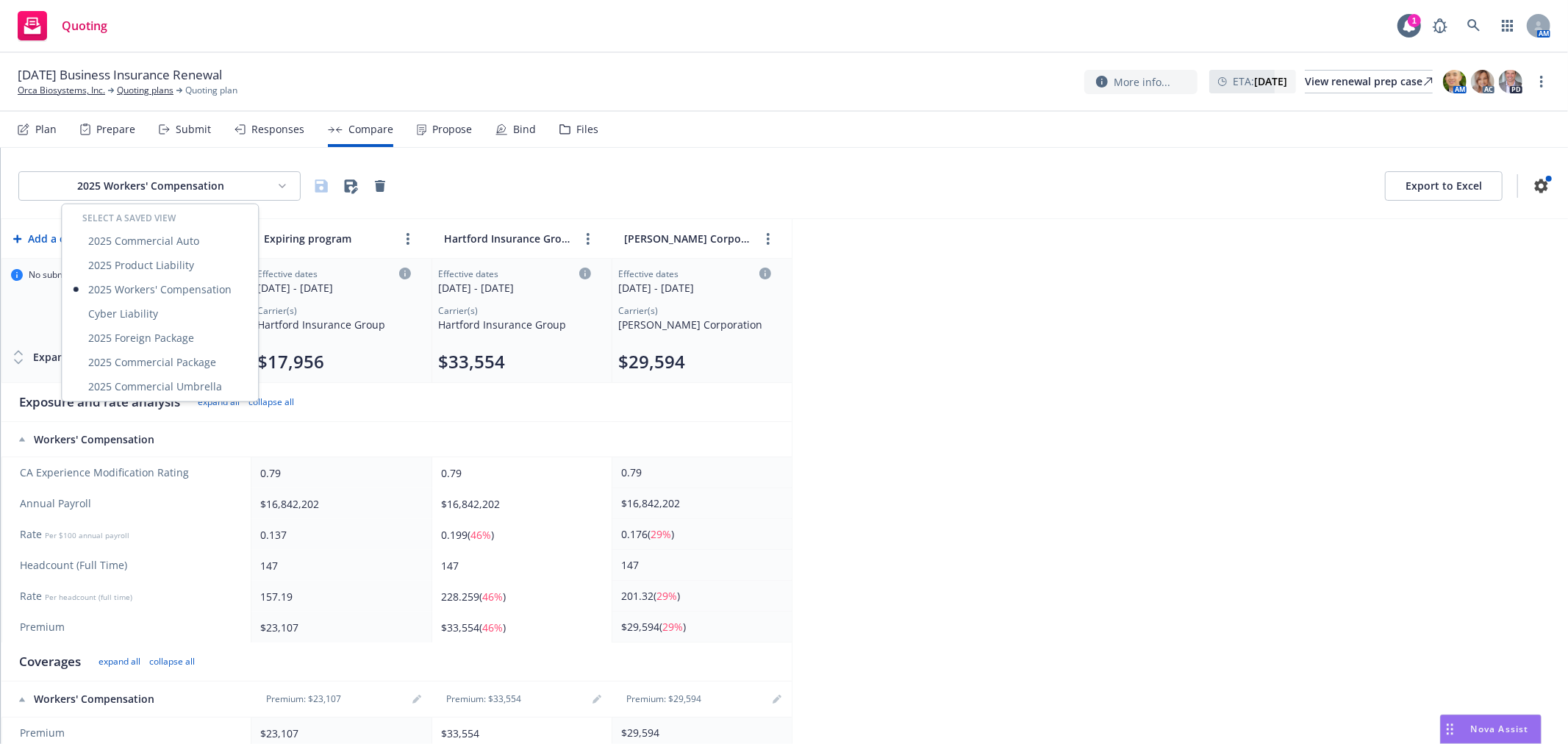
click at [216, 175] on html "Quoting 1 AM 08/28/2025 Business Insurance Renewal Orca Biosystems, Inc. Quotin…" at bounding box center [784, 372] width 1568 height 744
click at [180, 370] on div "2025 Commercial Package" at bounding box center [160, 362] width 190 height 24
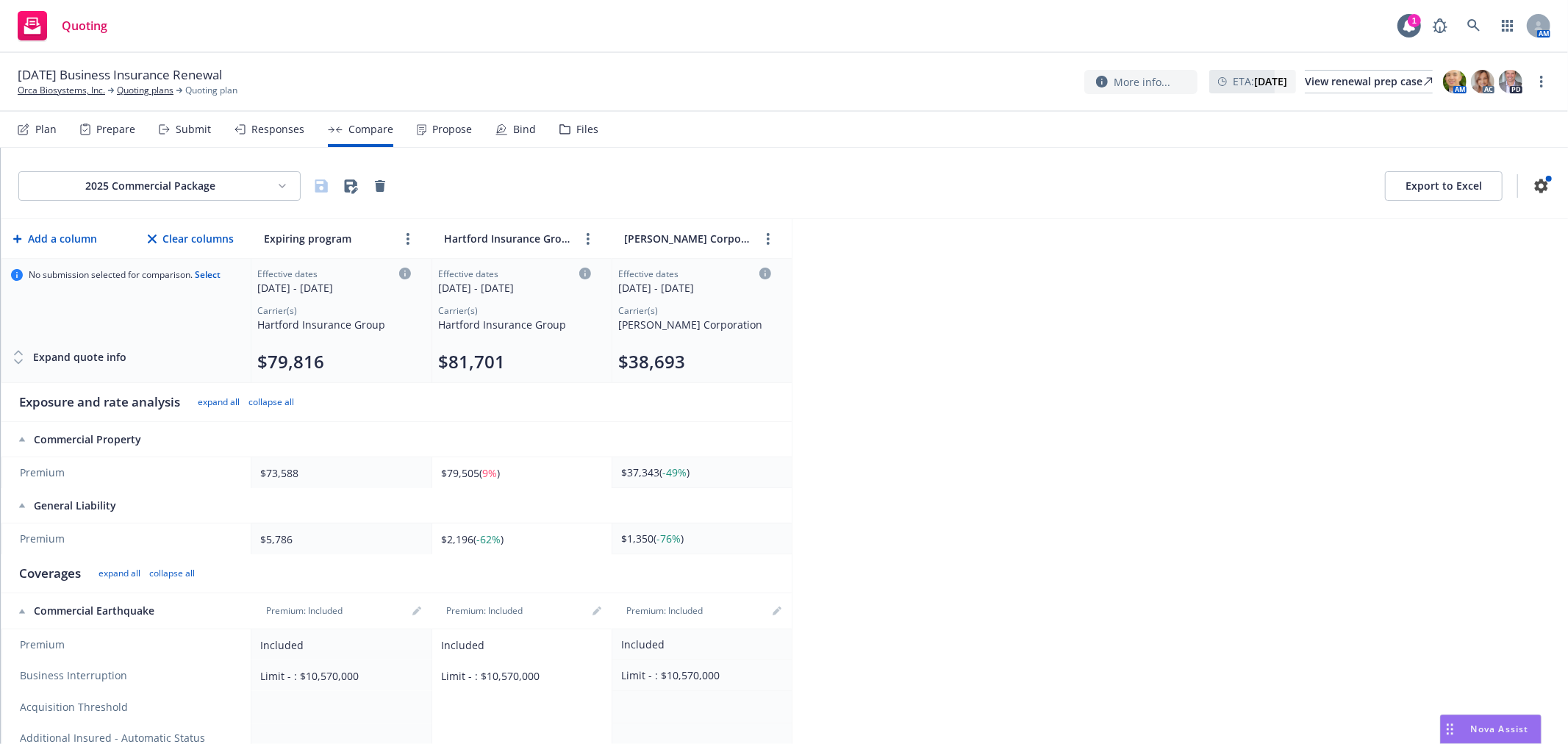
click at [986, 334] on div "2025 Commercial Package Export to Excel Add a column Clear columns Expiring pro…" at bounding box center [785, 445] width 1568 height 596
click at [213, 192] on html "Quoting 1 AM 08/28/2025 Business Insurance Renewal Orca Biosystems, Inc. Quotin…" at bounding box center [784, 372] width 1568 height 744
click at [137, 313] on div "Cyber Liability" at bounding box center [160, 313] width 190 height 24
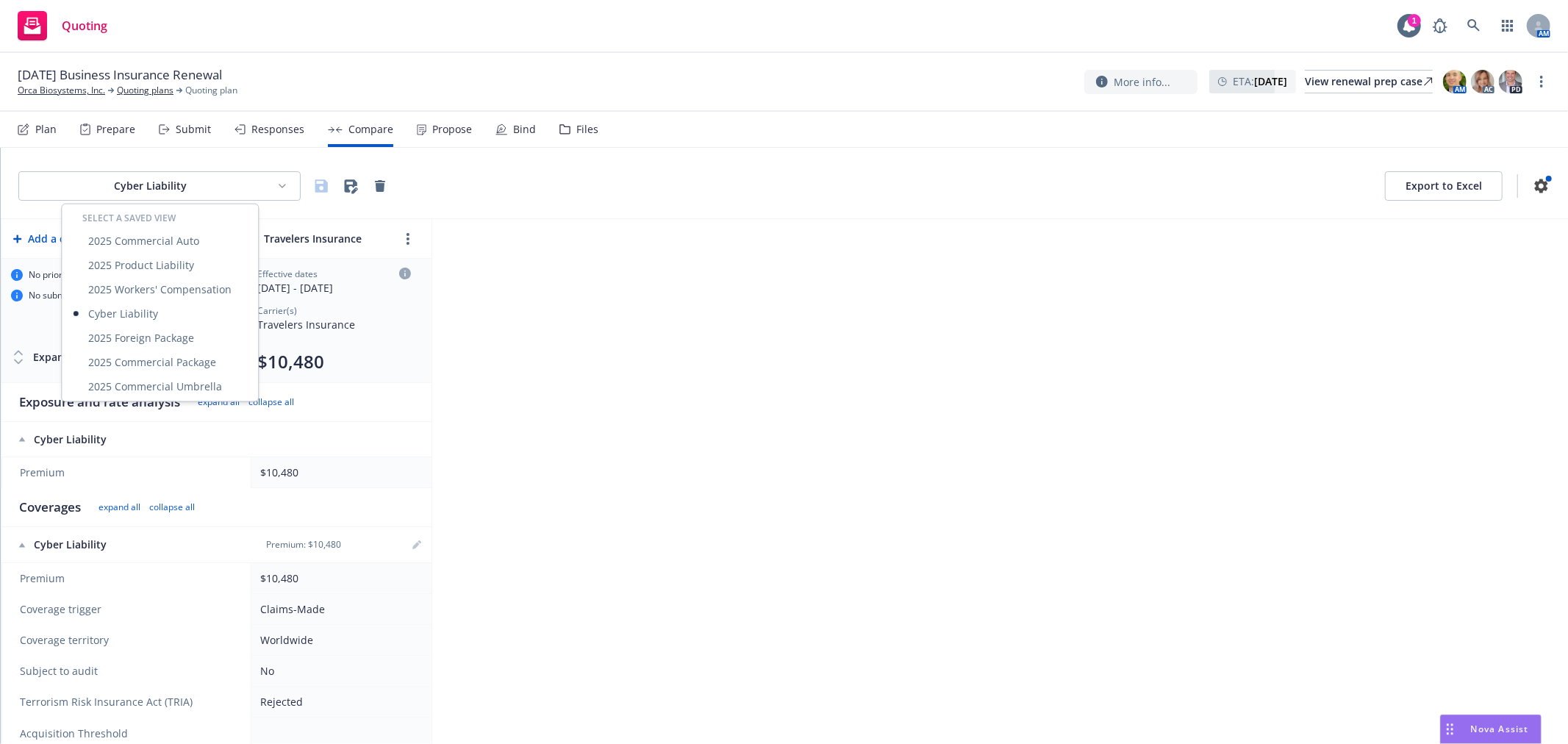
click at [240, 184] on html "Quoting 1 AM 08/28/2025 Business Insurance Renewal Orca Biosystems, Inc. Quotin…" at bounding box center [784, 372] width 1568 height 744
click at [165, 328] on div "2025 Foreign Package" at bounding box center [160, 338] width 190 height 24
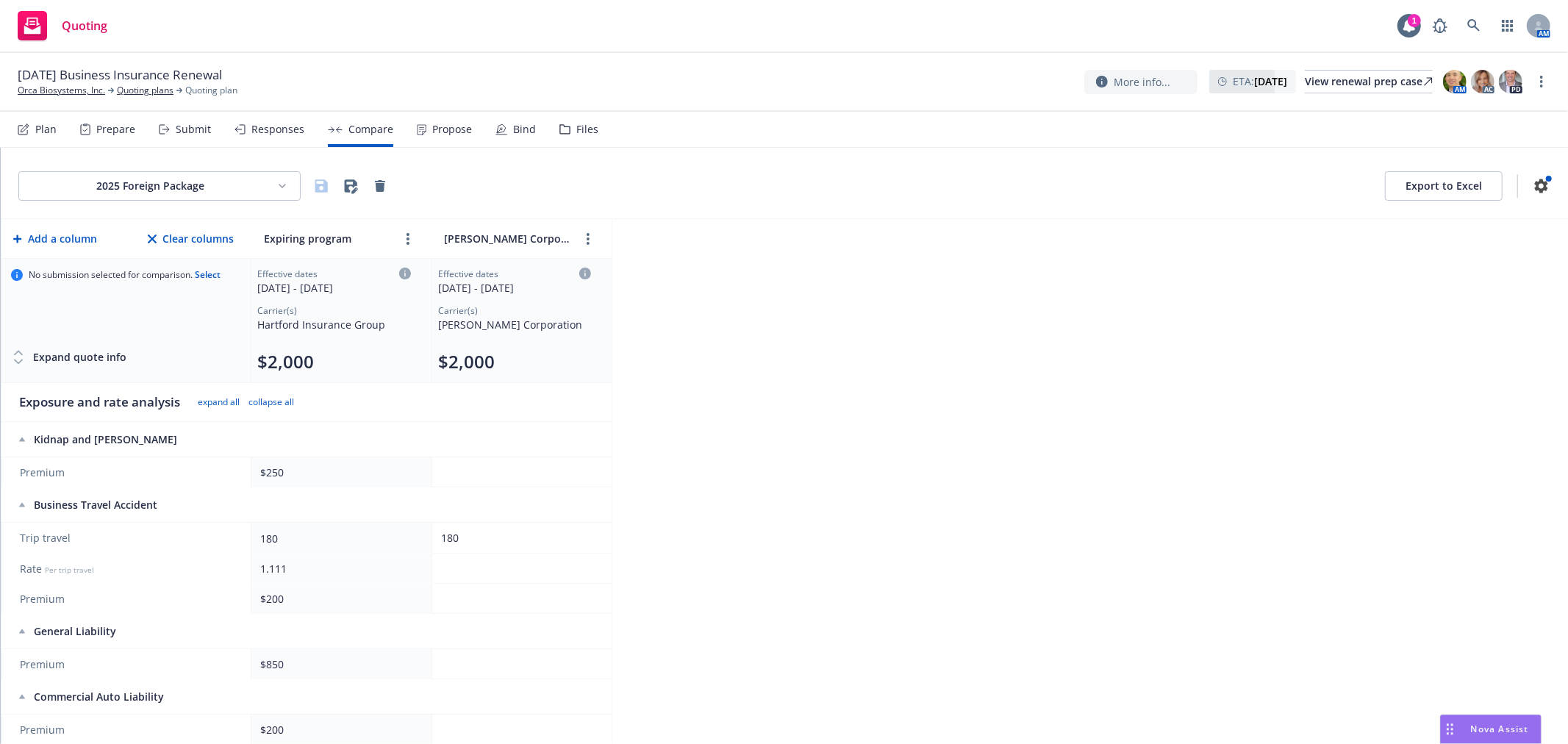
click at [871, 380] on div "2025 Foreign Package Export to Excel Add a column Clear columns Expiring progra…" at bounding box center [785, 445] width 1568 height 596
click at [883, 401] on div "2025 Foreign Package Export to Excel Add a column Clear columns Expiring progra…" at bounding box center [785, 445] width 1568 height 596
click at [155, 134] on div "Plan Prepare Submit Responses Compare Propose Bind Files" at bounding box center [307, 129] width 581 height 35
click at [159, 134] on icon at bounding box center [164, 129] width 11 height 10
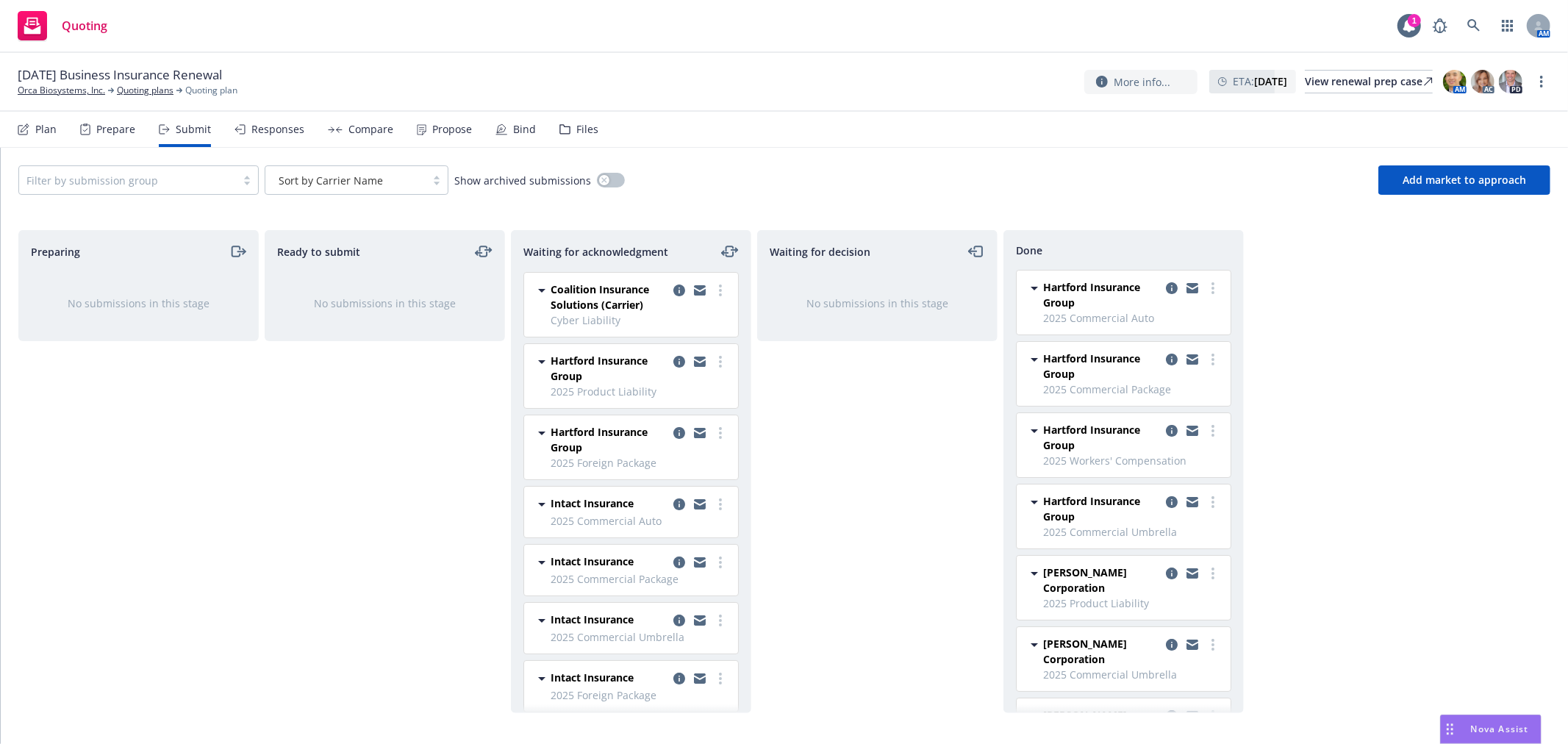
click at [926, 486] on div "Waiting for decision No submissions in this stage" at bounding box center [877, 472] width 240 height 483
click at [707, 445] on div at bounding box center [699, 439] width 58 height 31
click at [719, 436] on icon "more" at bounding box center [720, 432] width 3 height 11
click at [616, 552] on span "Add accepted decision" at bounding box center [643, 552] width 147 height 14
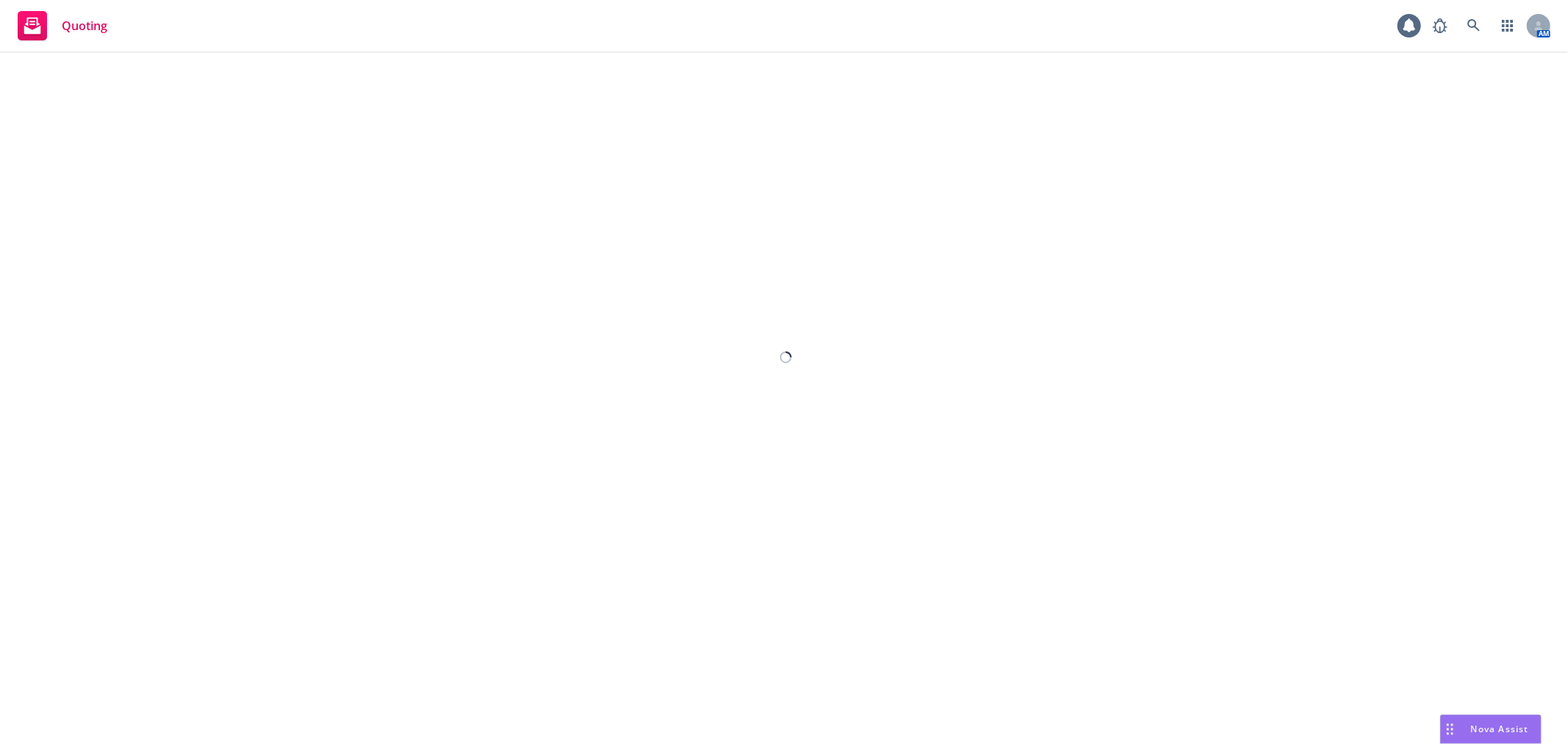
select select "12"
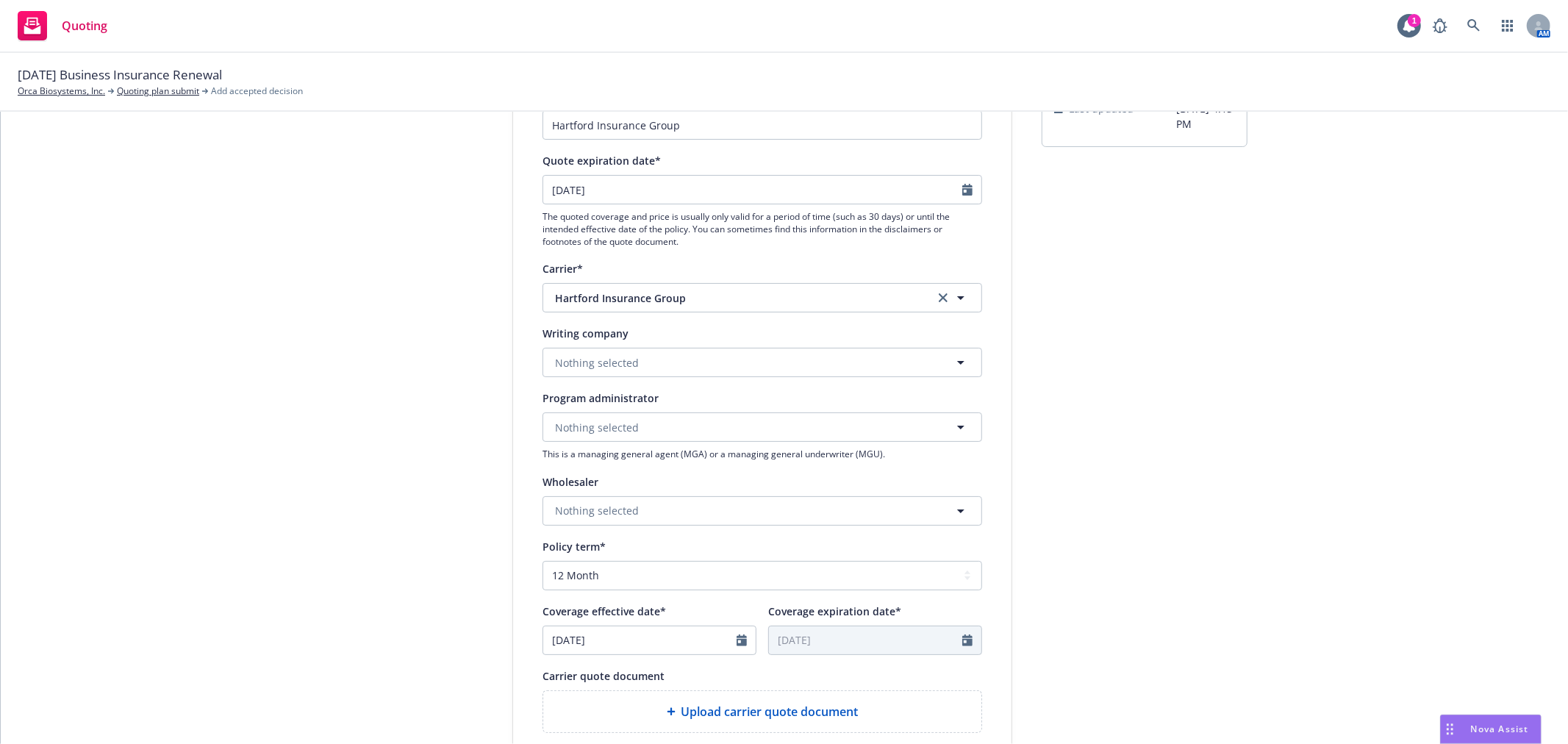
scroll to position [163, 0]
click at [690, 356] on button "Nothing selected" at bounding box center [763, 362] width 440 height 30
type input "t"
type input "hartford fire"
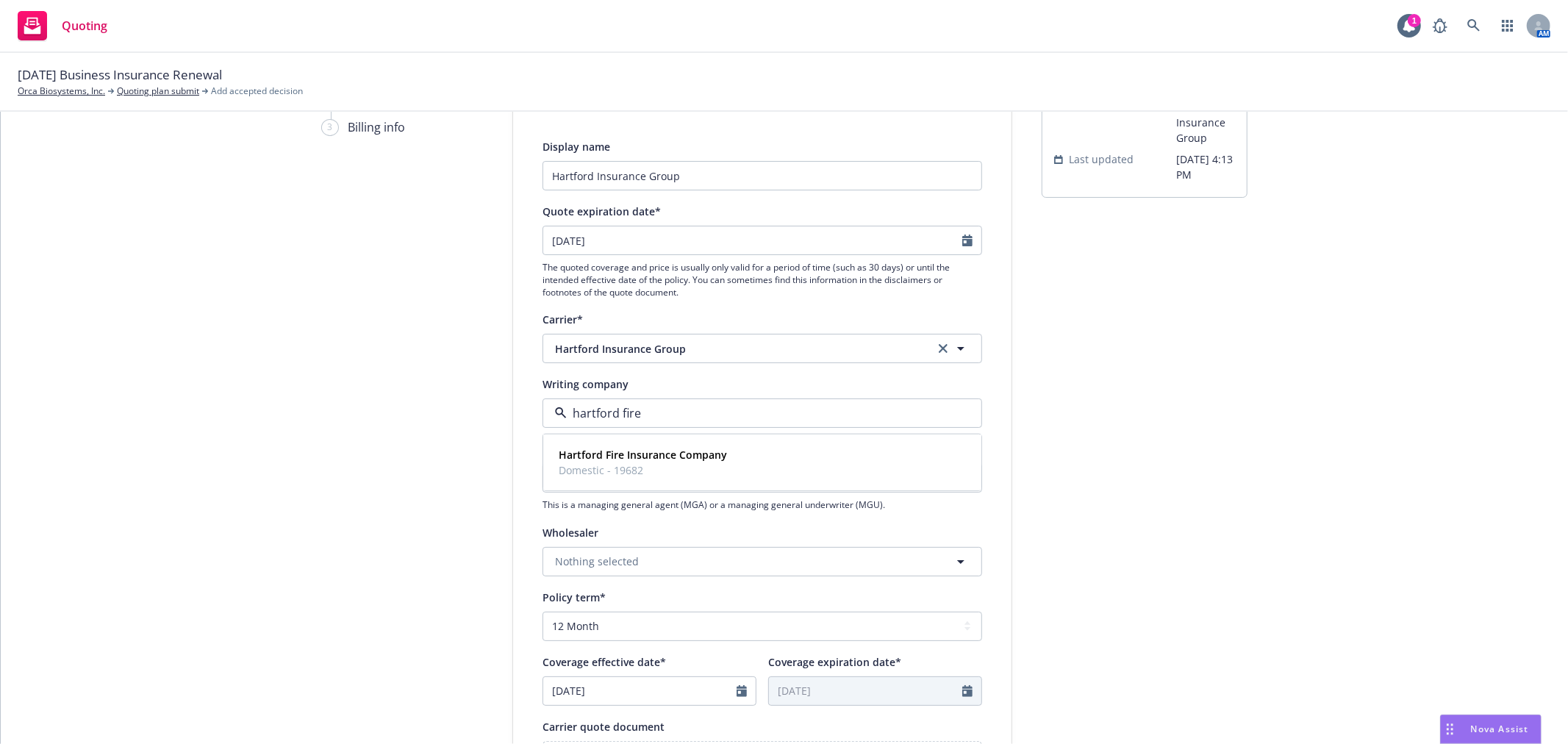
scroll to position [81, 0]
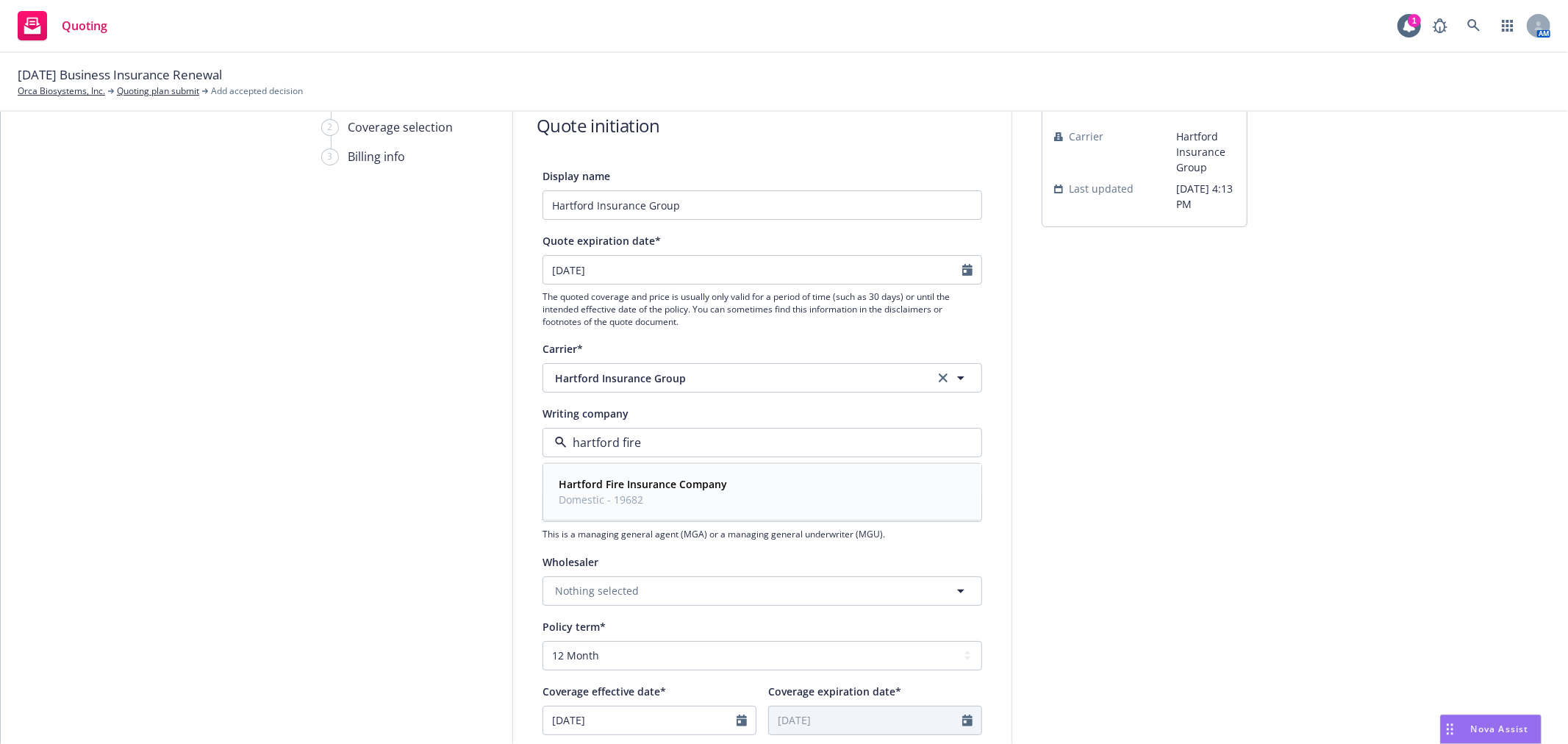
click at [644, 486] on strong "Hartford Fire Insurance Company" at bounding box center [643, 485] width 168 height 14
click at [1005, 526] on div "Quote initiation Display name Hartford Insurance Group Quote expiration date* 0…" at bounding box center [762, 582] width 500 height 986
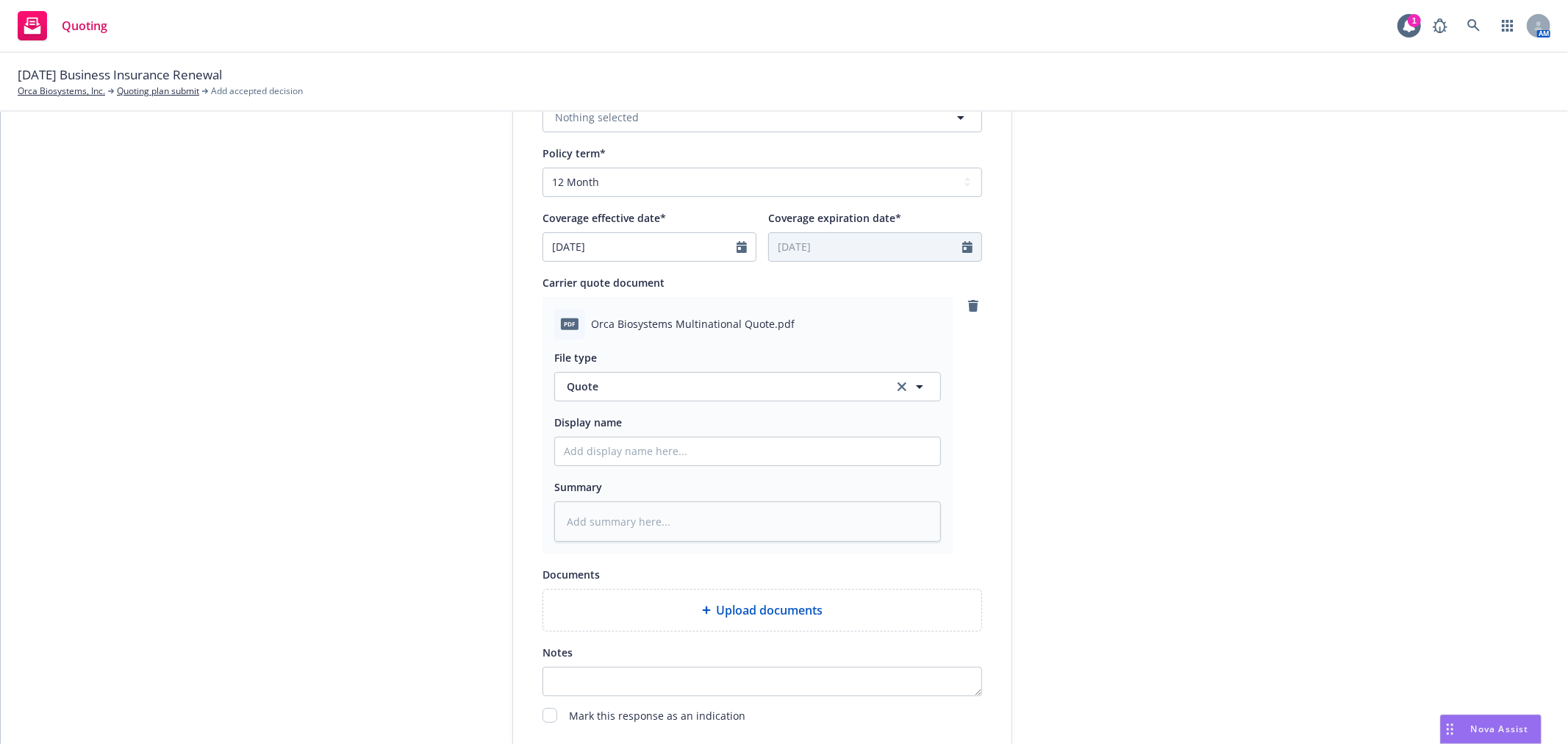
scroll to position [571, 0]
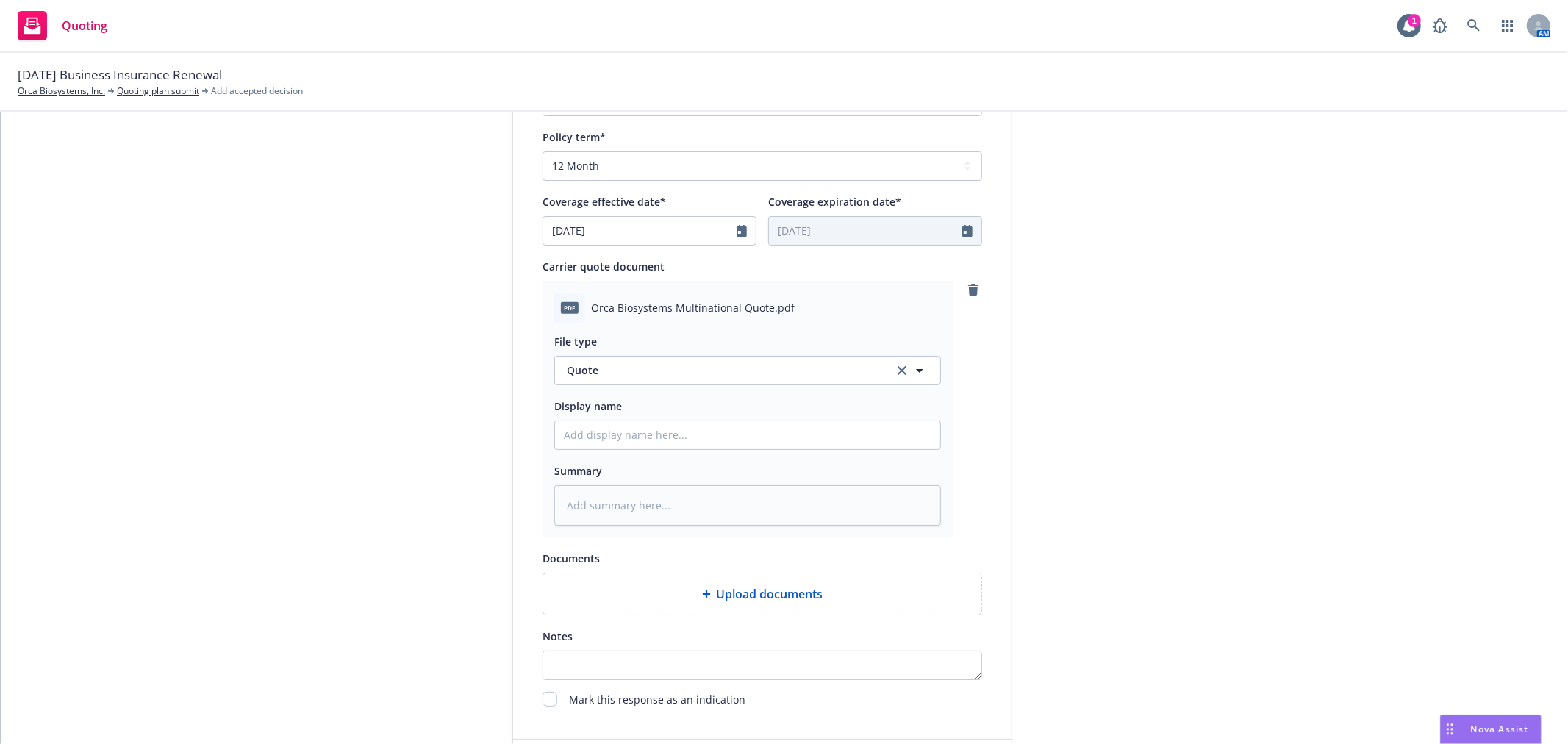
click at [659, 453] on div "File type Quote Quote Display name Summary" at bounding box center [747, 425] width 387 height 203
click at [673, 431] on input "Display name" at bounding box center [747, 436] width 385 height 28
type textarea "x"
type input "H"
type textarea "x"
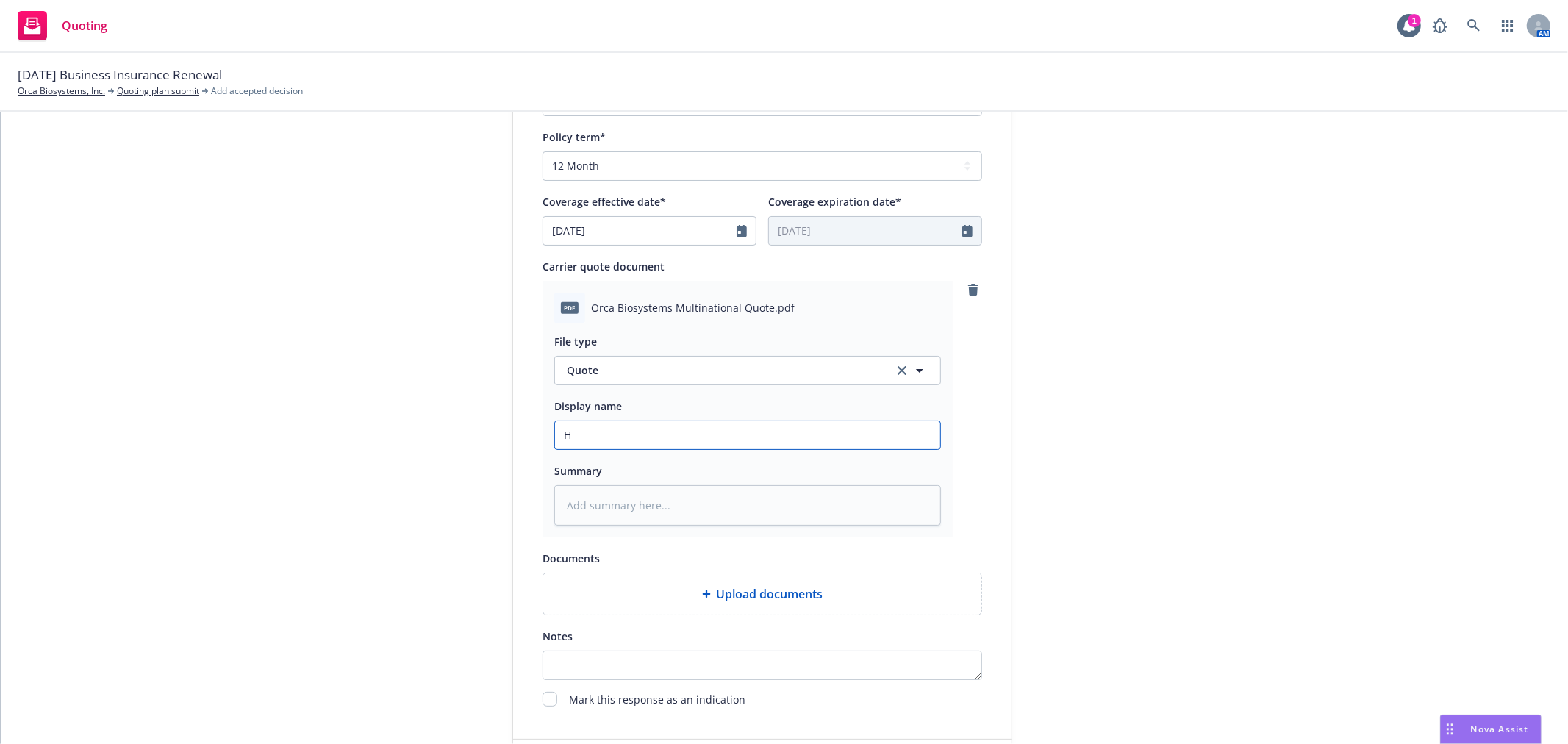
type input "Ha"
type textarea "x"
type input "Har"
type textarea "x"
type input "Hart"
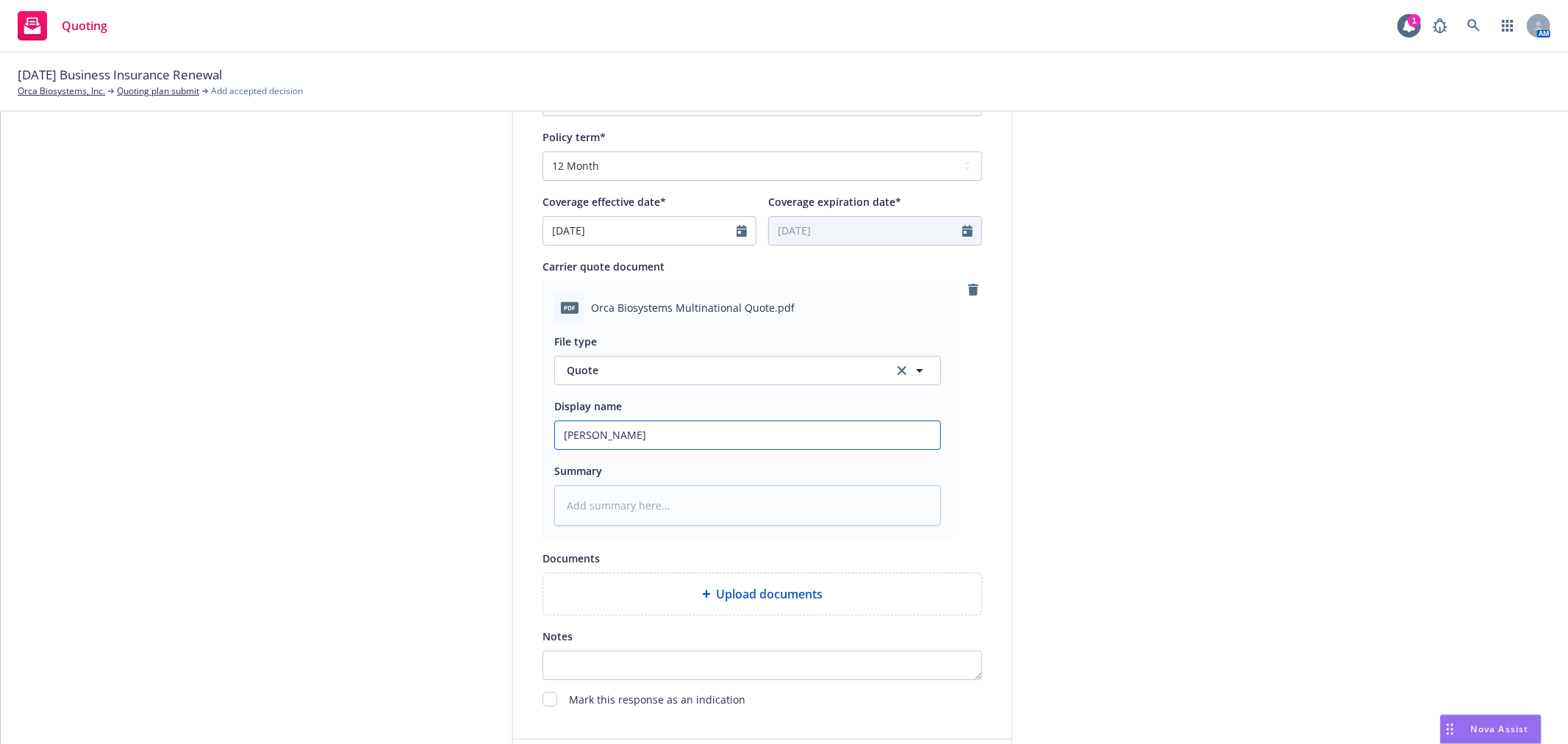
type textarea "x"
type input "Hartf"
type textarea "x"
type input "Hartfo"
type textarea "x"
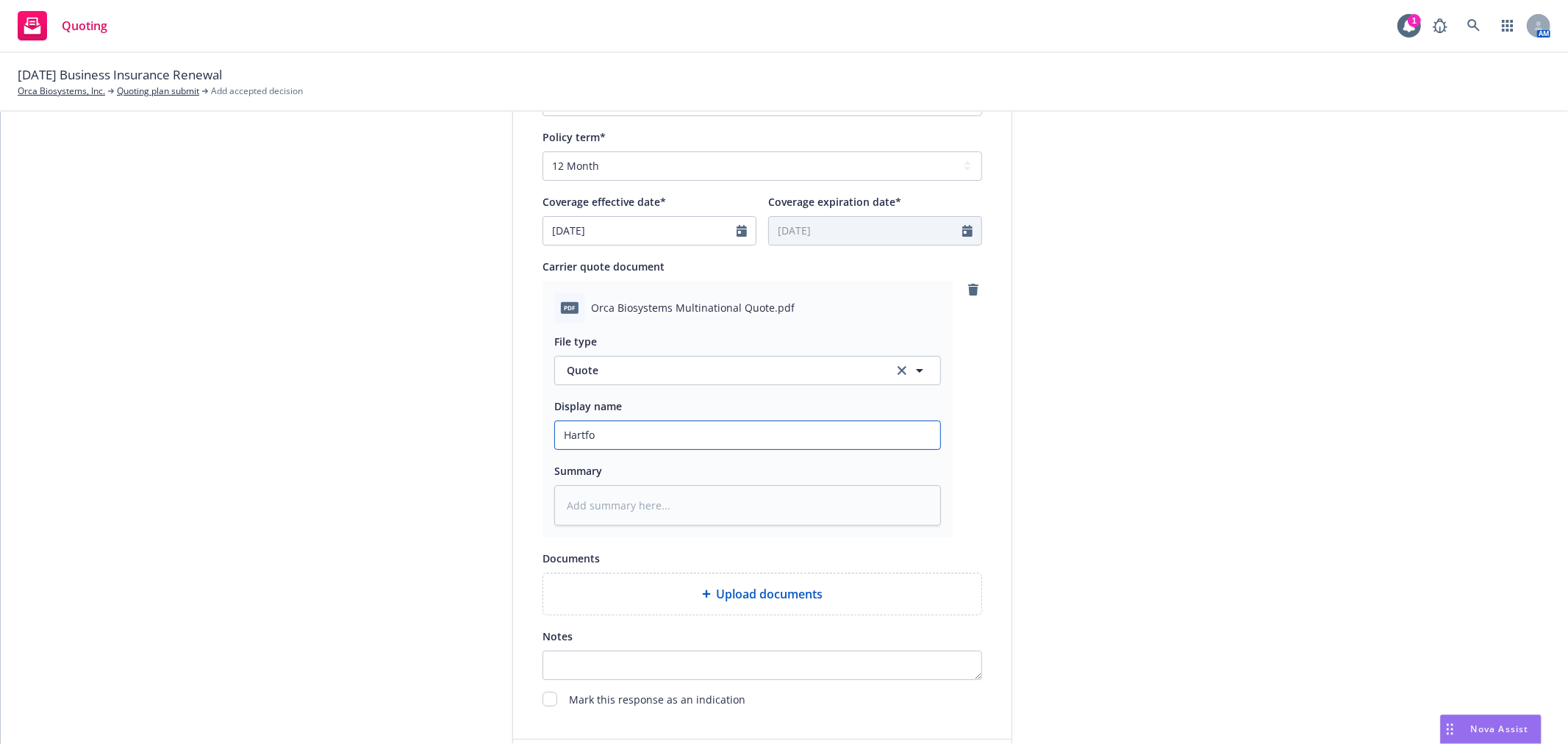
type input "Hartfor"
type textarea "x"
type input "Hartford"
type textarea "x"
type input "Hartford"
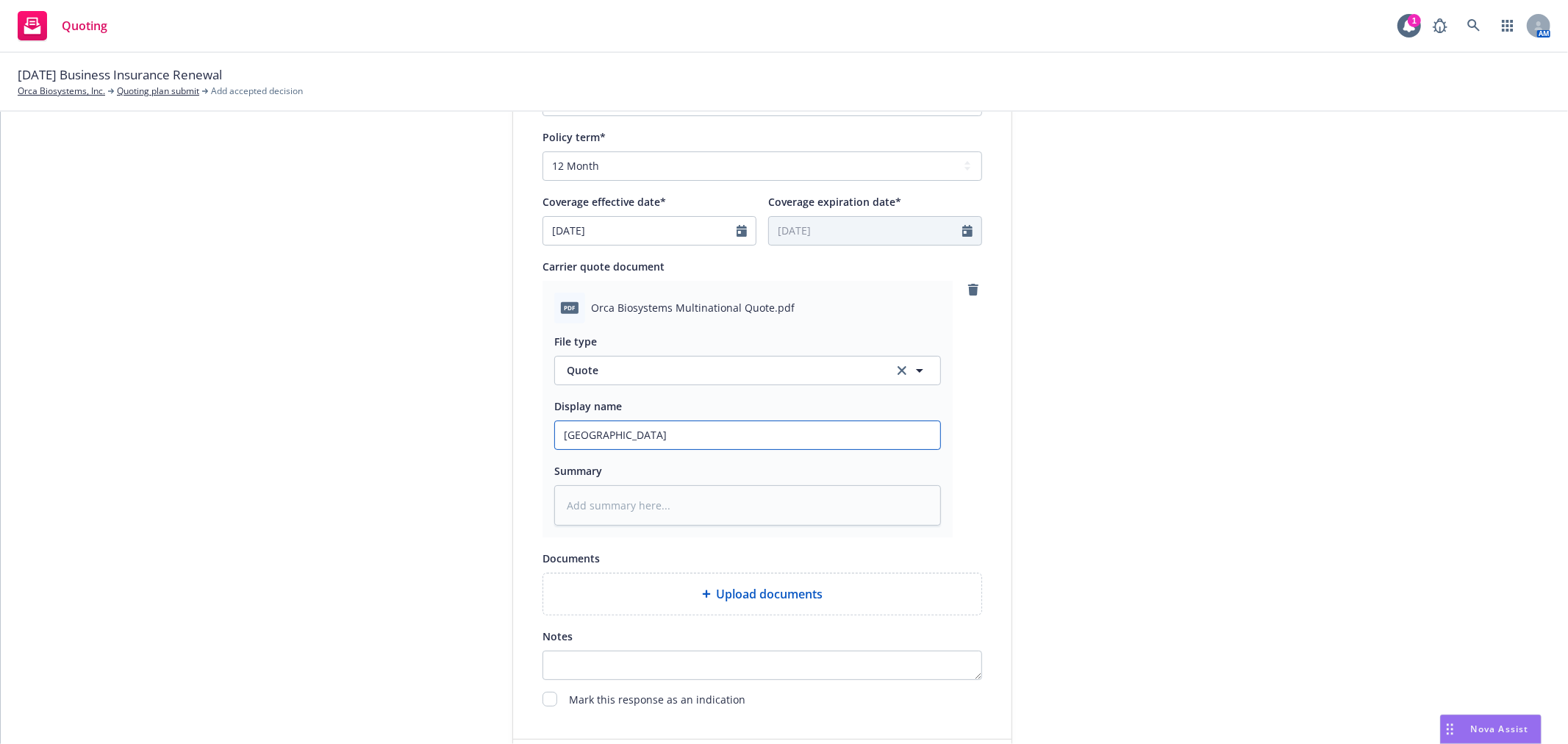
type textarea "x"
type input "Hartford F"
type textarea "x"
type input "Hartford Fo"
type textarea "x"
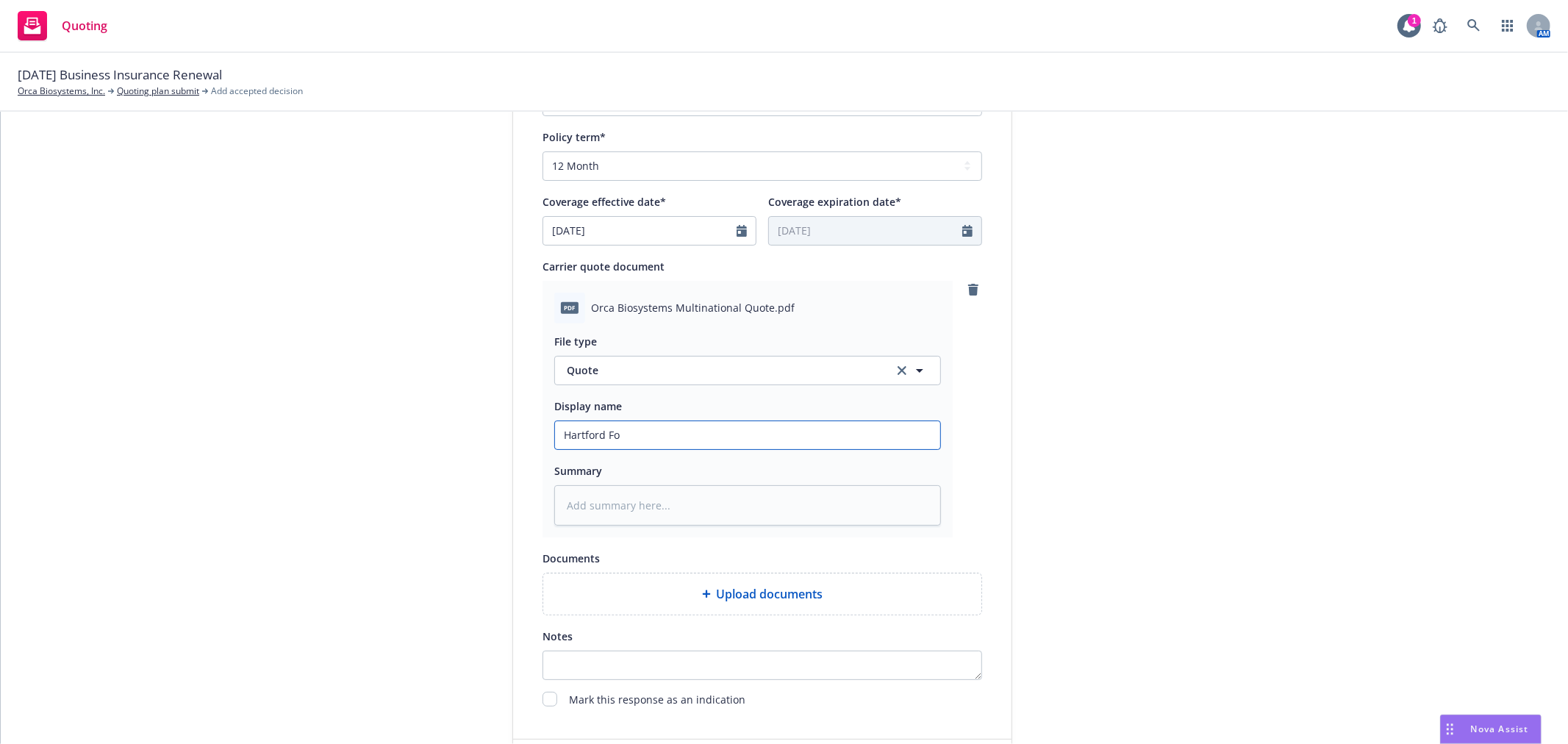
type input "Hartford For"
type textarea "x"
type input "Hartford Fore"
type textarea "x"
type input "Hartford Forei"
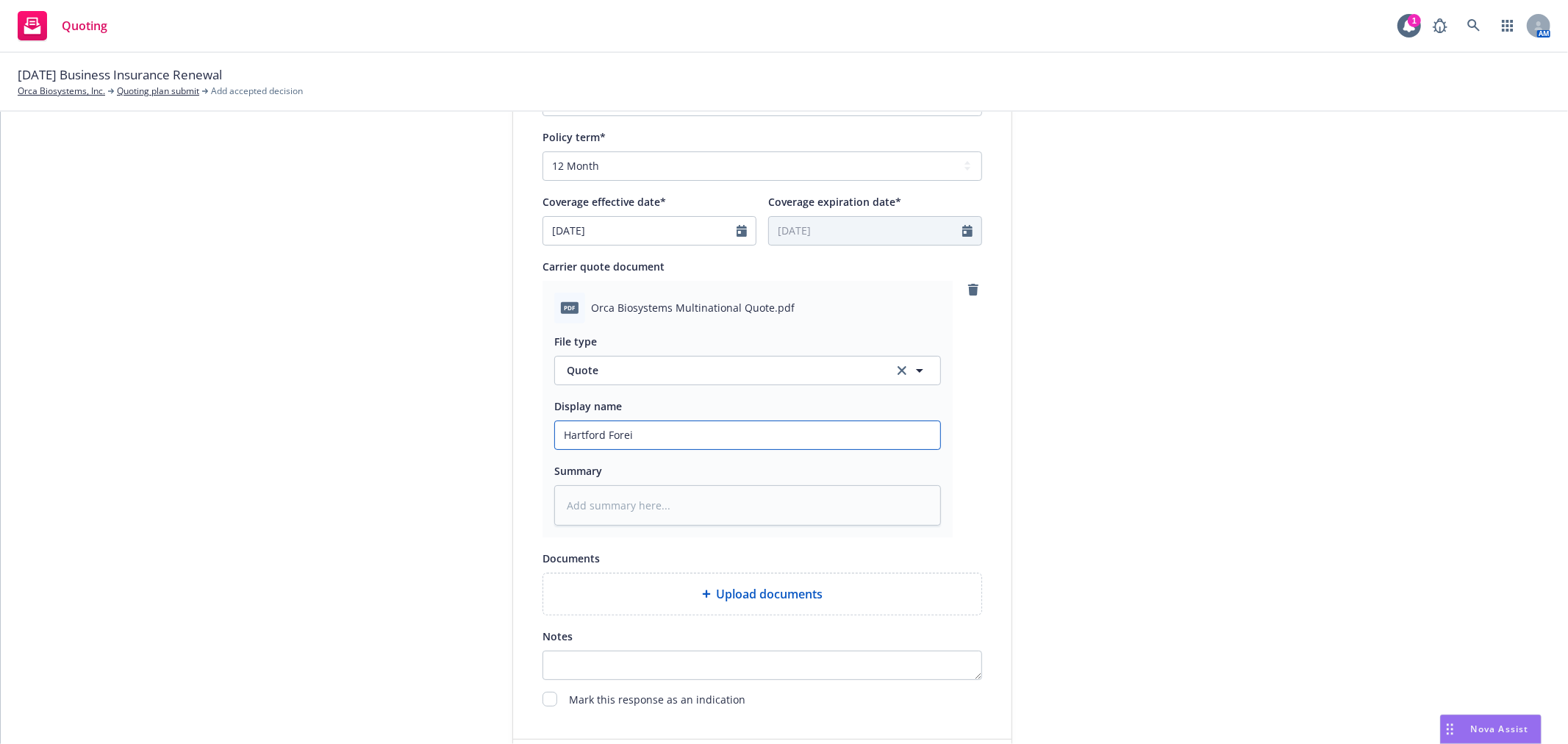
type textarea "x"
type input "Hartford Foreig"
type textarea "x"
type input "Hartford Foreign"
type textarea "x"
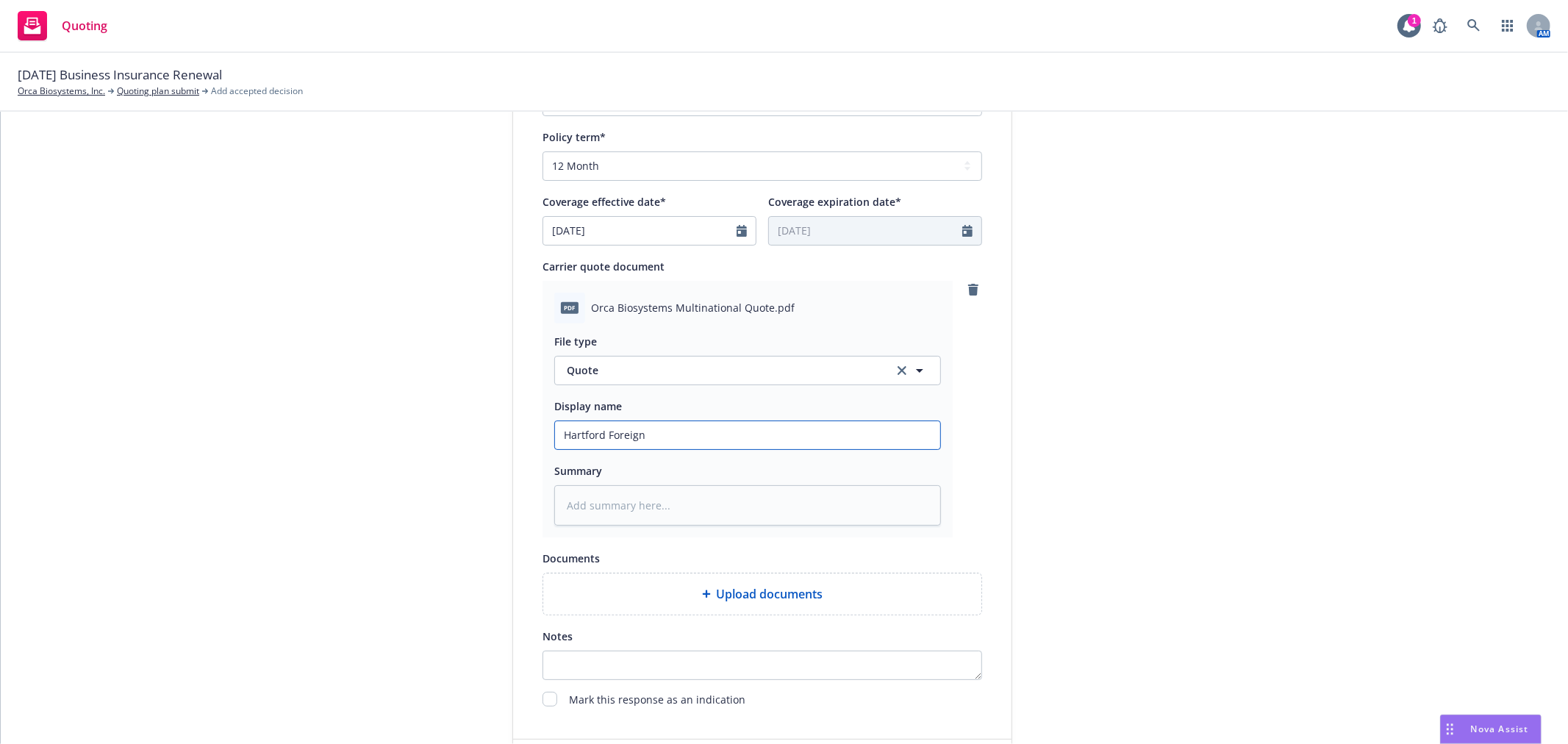
type input "Hartford Foreign"
type textarea "x"
type input "Hartford Foreign P"
type textarea "x"
type input "Hartford Foreign Pa"
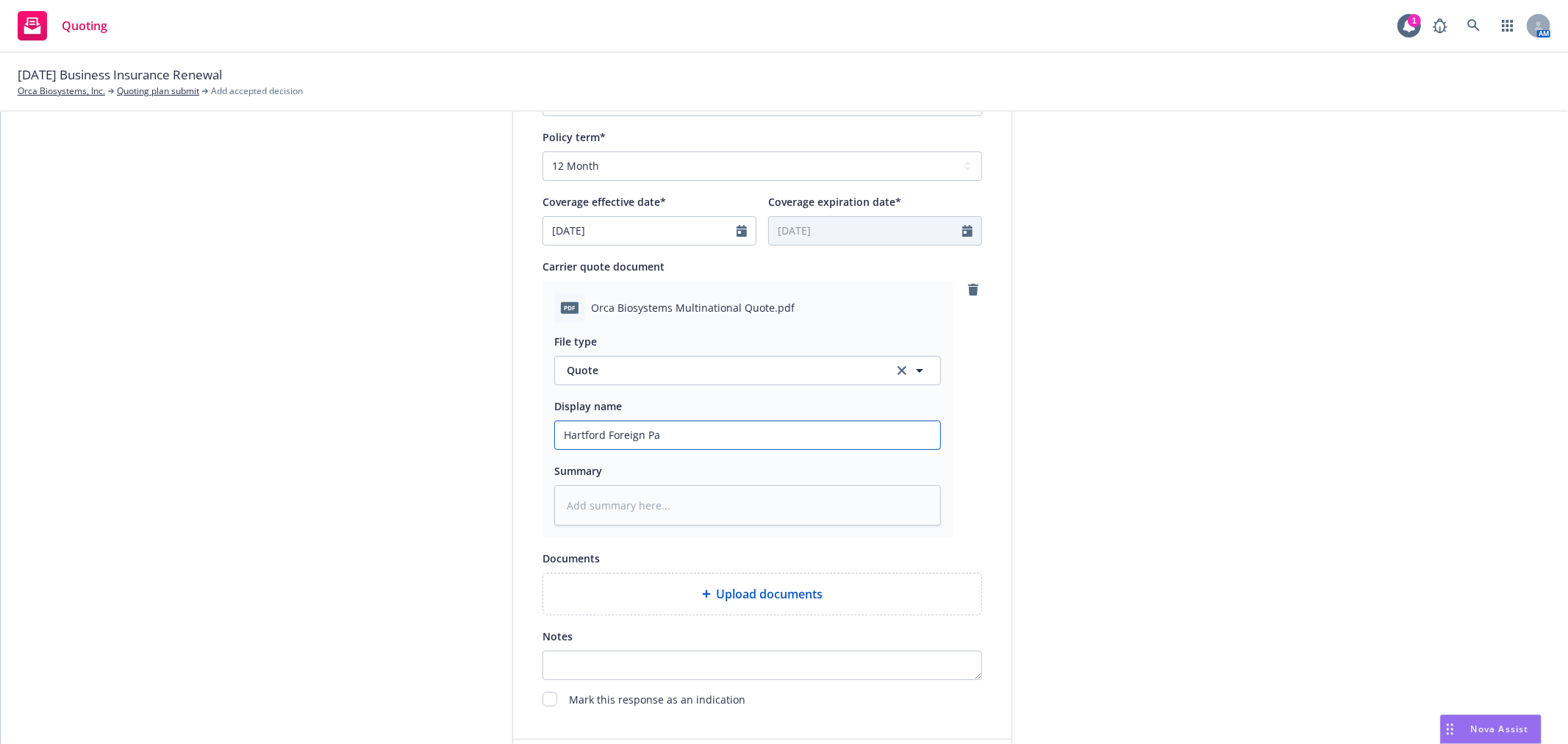
type textarea "x"
type input "Hartford Foreign Pac"
type textarea "x"
type input "Hartford Foreign Pack"
type textarea "x"
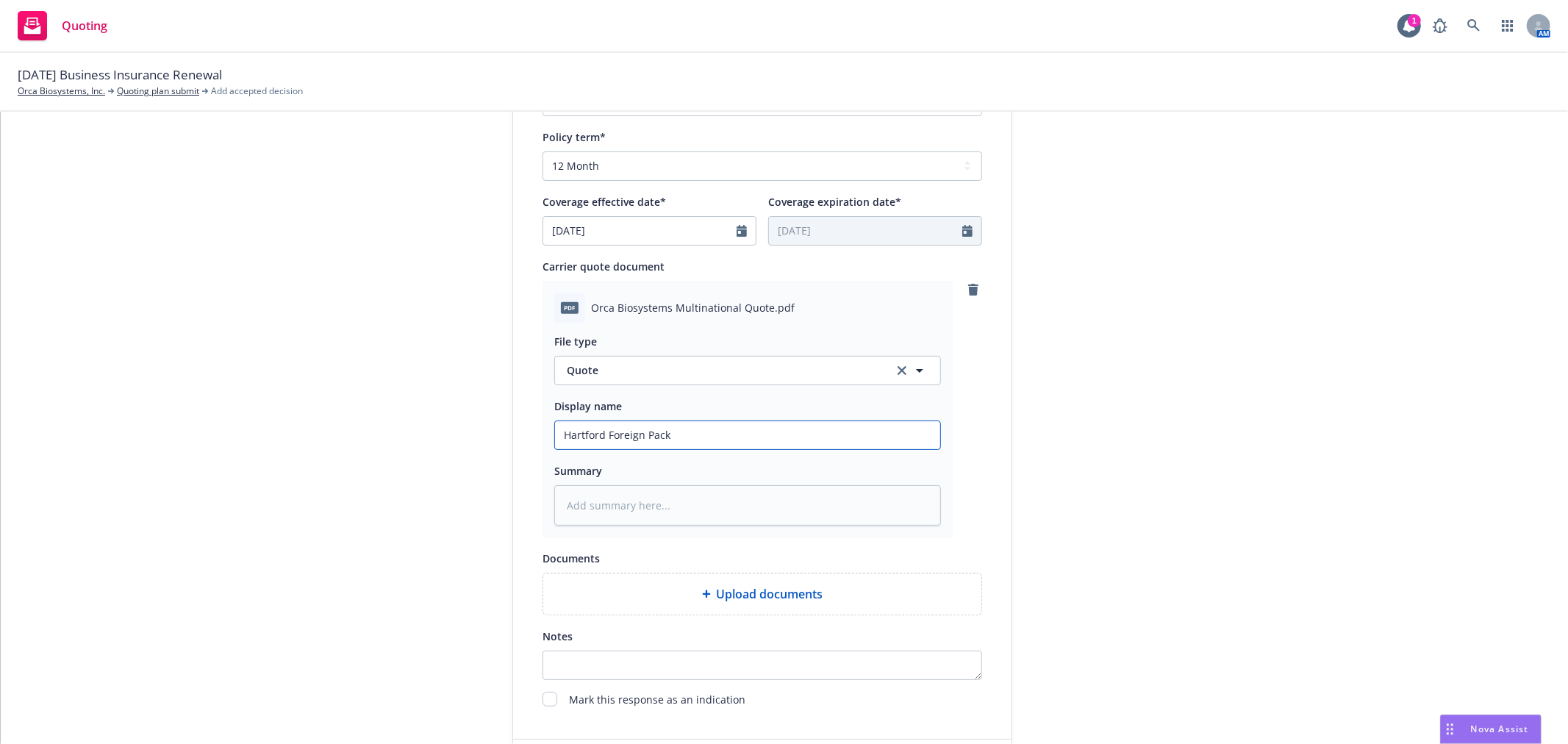
type input "Hartford Foreign Packa"
type textarea "x"
type input "Hartford Foreign Packag"
type textarea "x"
type input "Hartford Foreign Package"
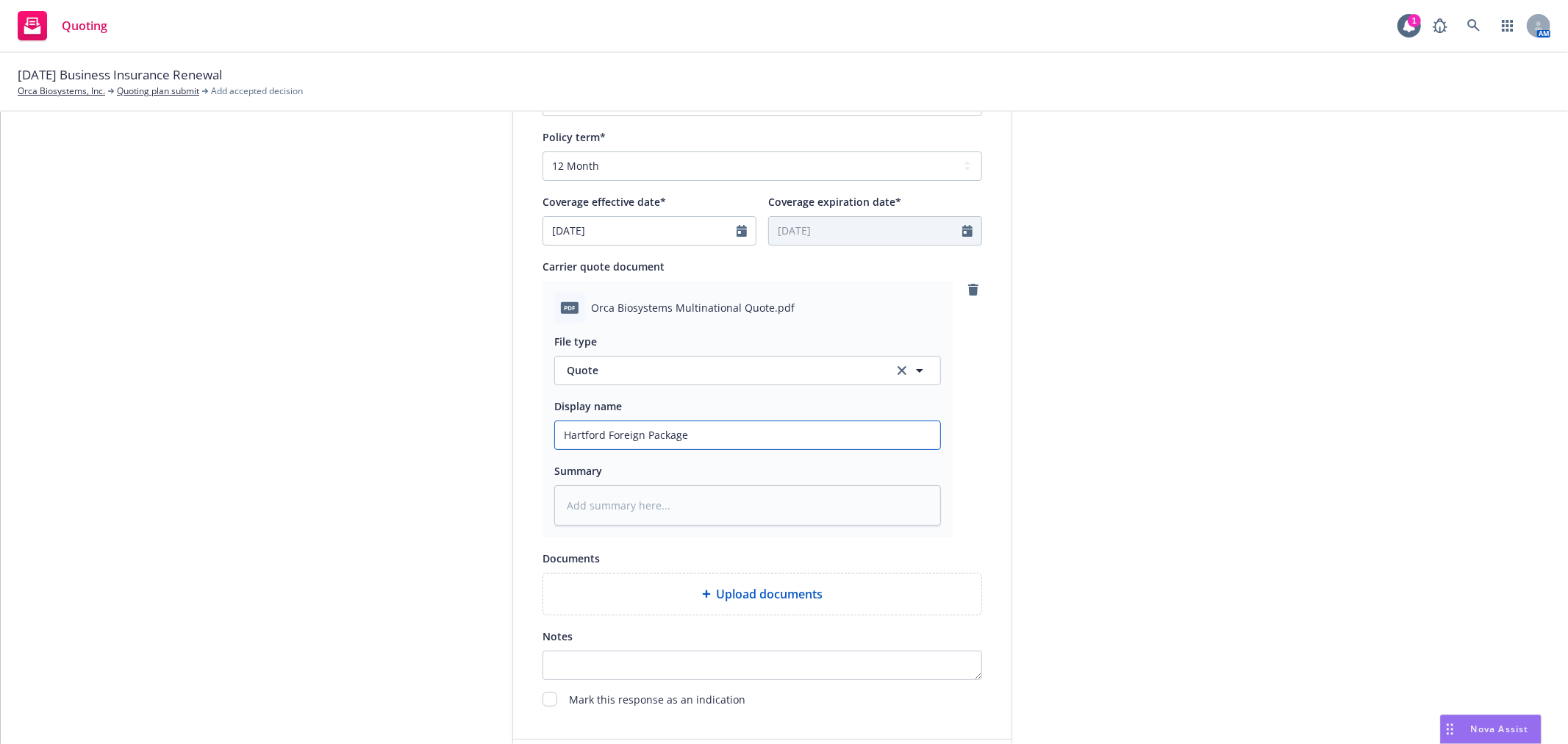
type textarea "x"
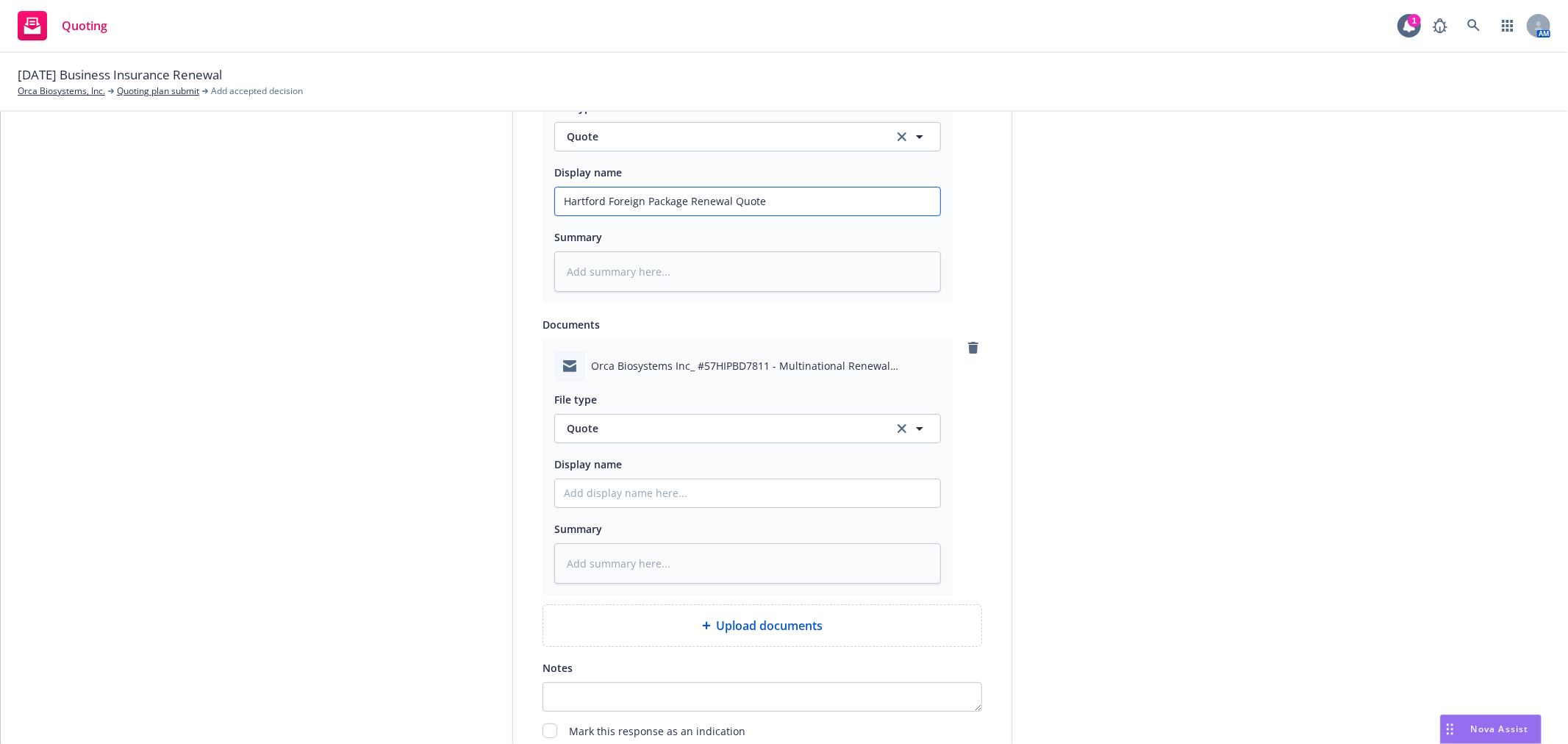
scroll to position [817, 0]
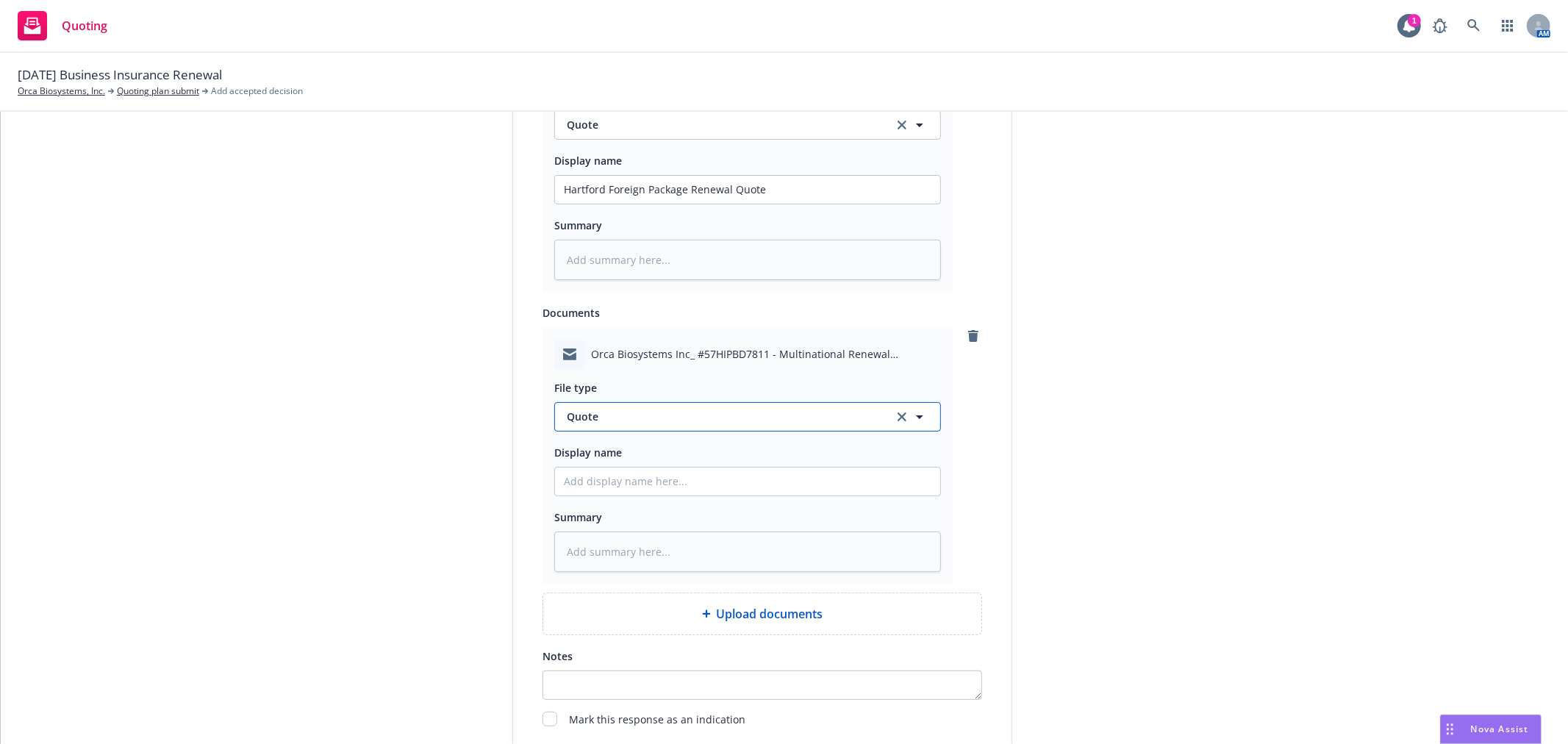
click at [717, 417] on span "Quote" at bounding box center [721, 417] width 310 height 16
click at [726, 468] on div "Email" at bounding box center [747, 458] width 368 height 21
click at [720, 203] on input "Display name" at bounding box center [747, 189] width 385 height 28
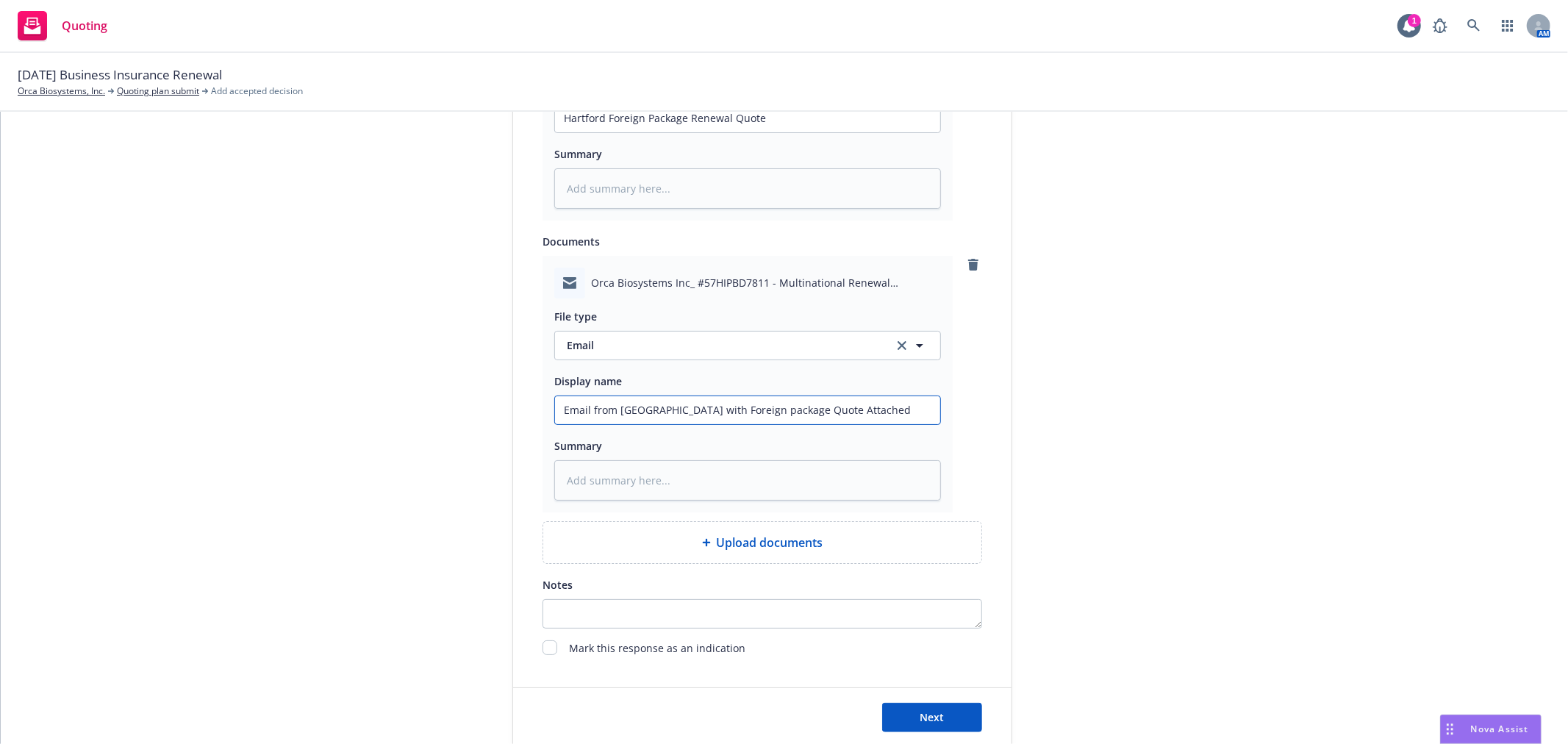
scroll to position [990, 0]
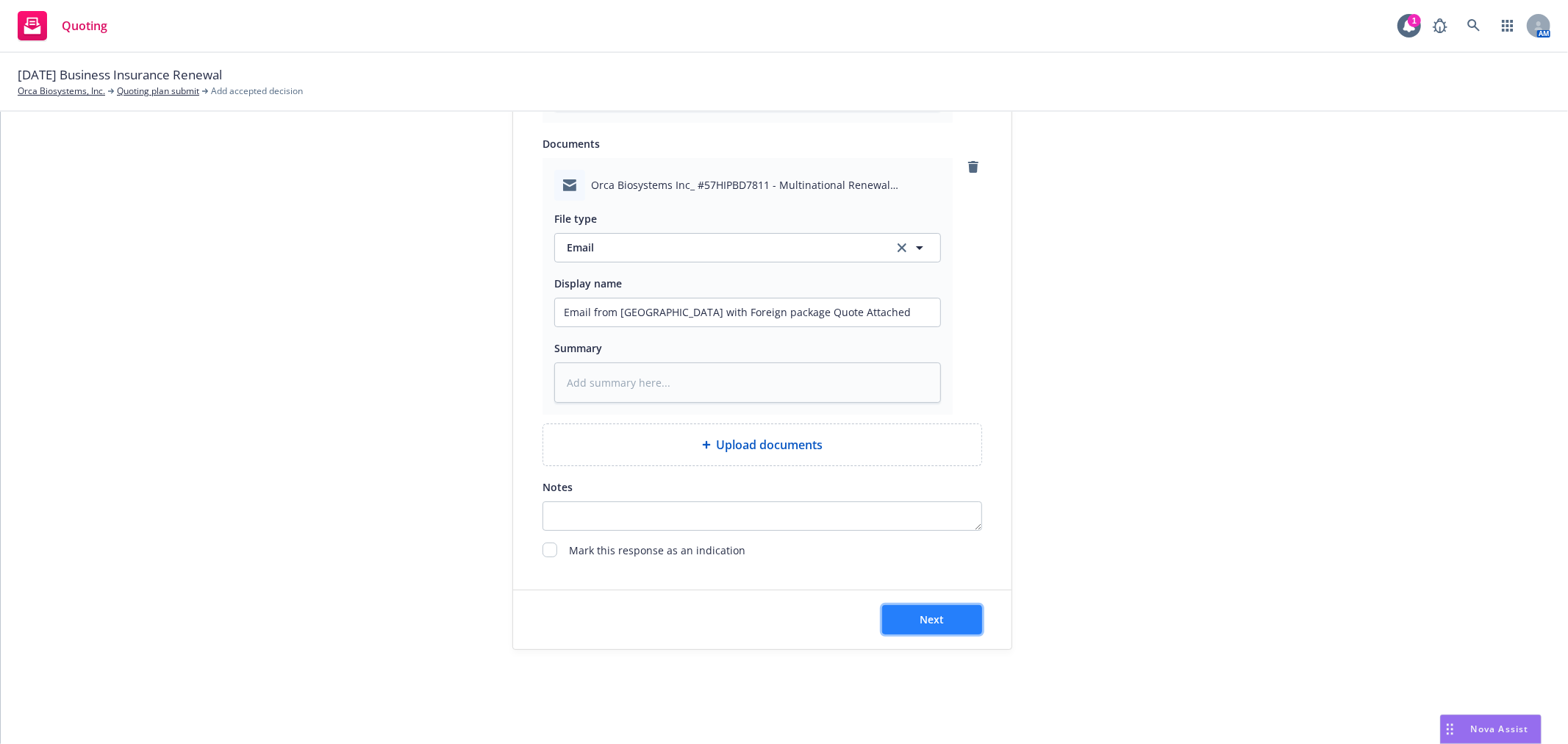
click at [924, 619] on span "Next" at bounding box center [932, 620] width 24 height 14
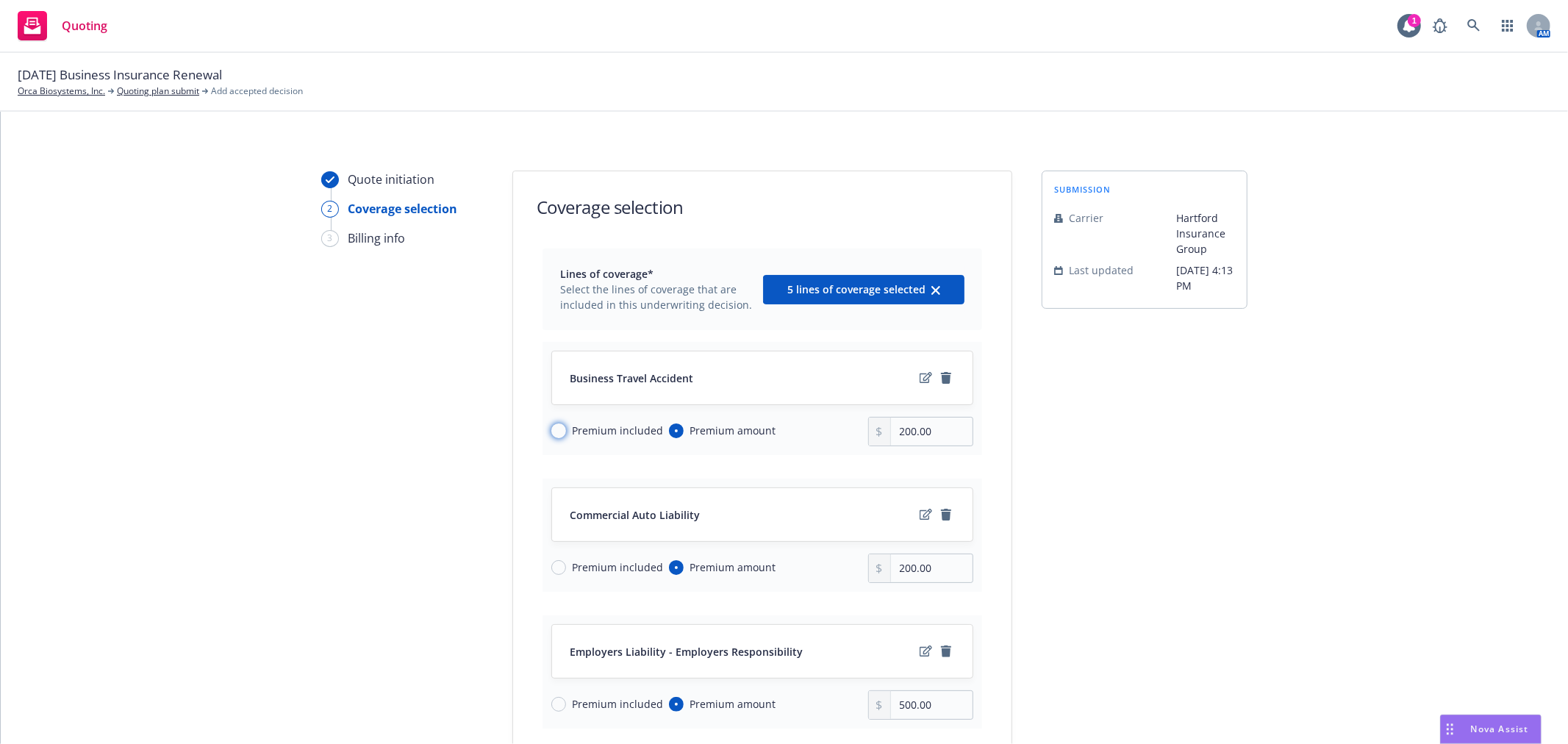
click at [555, 436] on input "Premium included" at bounding box center [559, 431] width 15 height 15
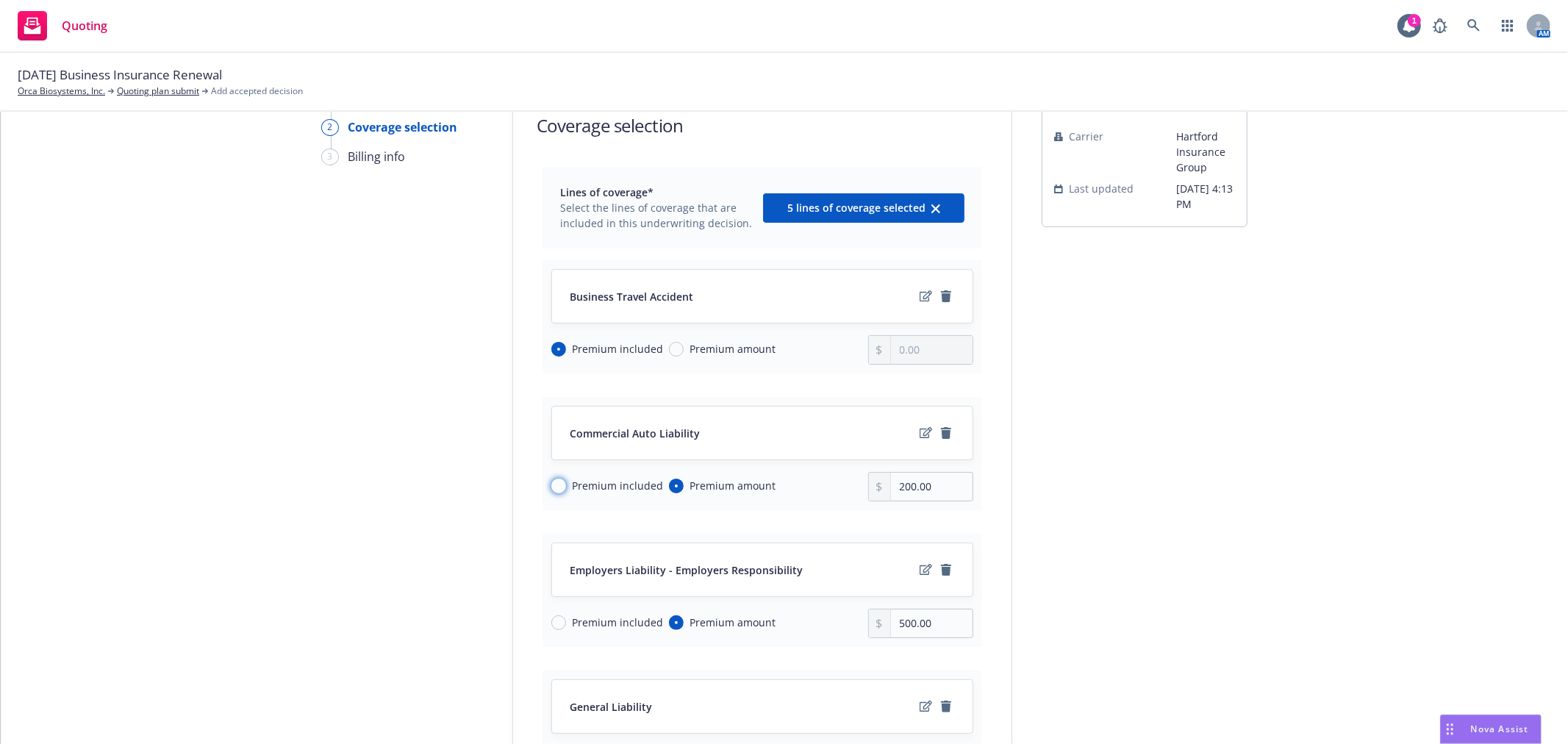
click at [556, 486] on input "Premium included" at bounding box center [559, 486] width 15 height 15
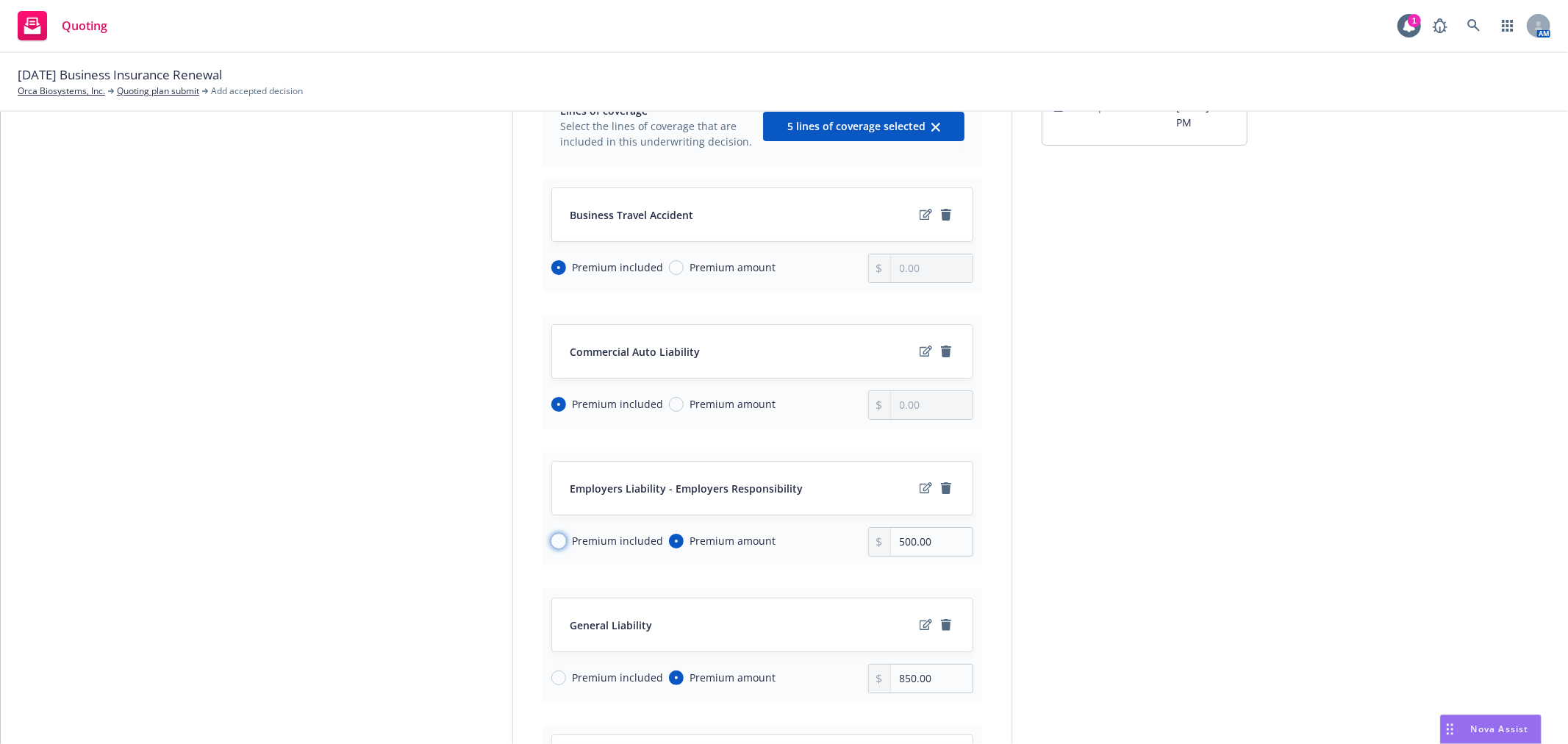
click at [554, 538] on input "Premium included" at bounding box center [559, 541] width 15 height 15
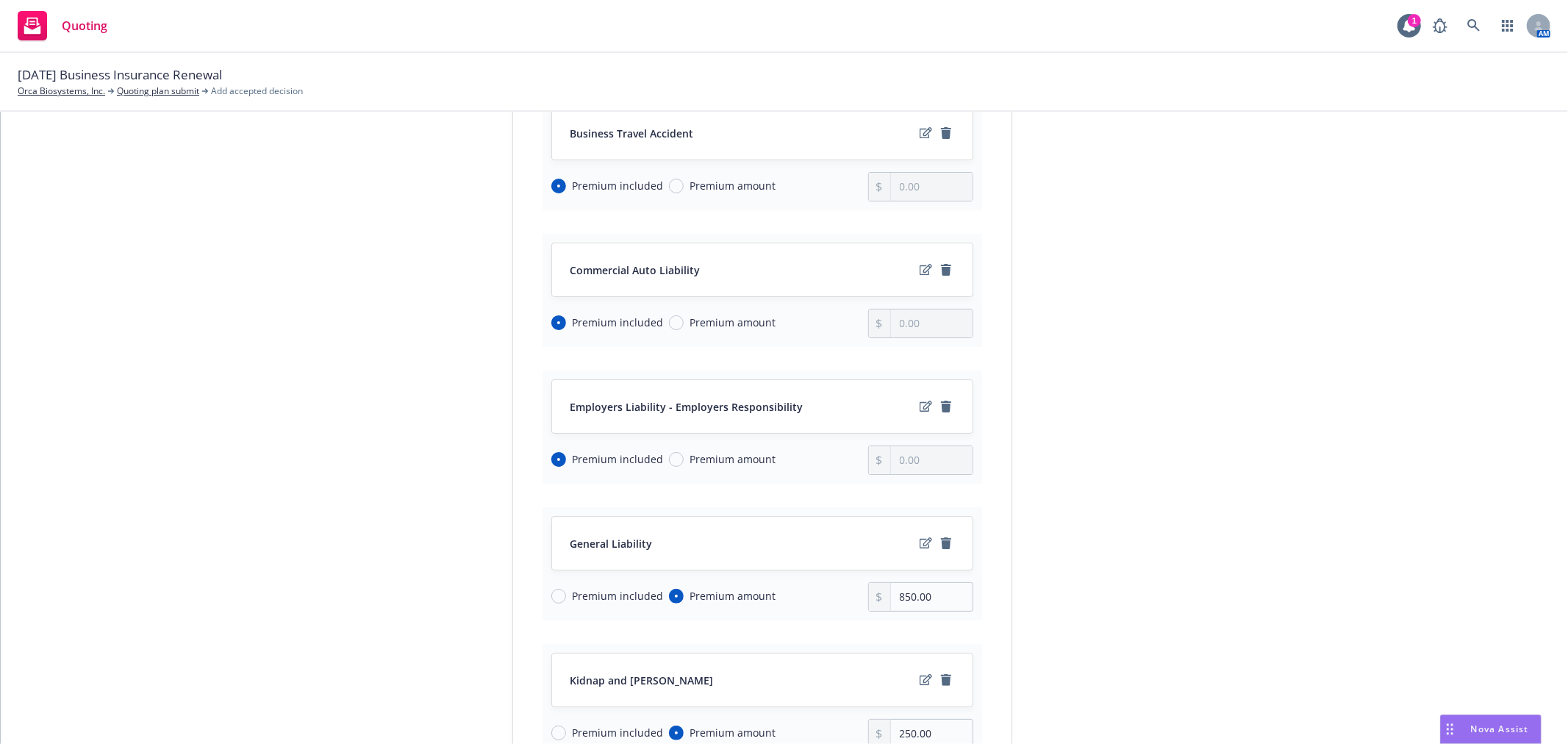
drag, startPoint x: 561, startPoint y: 585, endPoint x: 552, endPoint y: 599, distance: 16.6
click at [559, 589] on div "Premium included Premium amount" at bounding box center [710, 597] width 317 height 30
click at [552, 606] on div "Premium included Premium amount" at bounding box center [710, 597] width 317 height 30
click at [553, 602] on input "Premium included" at bounding box center [559, 596] width 15 height 15
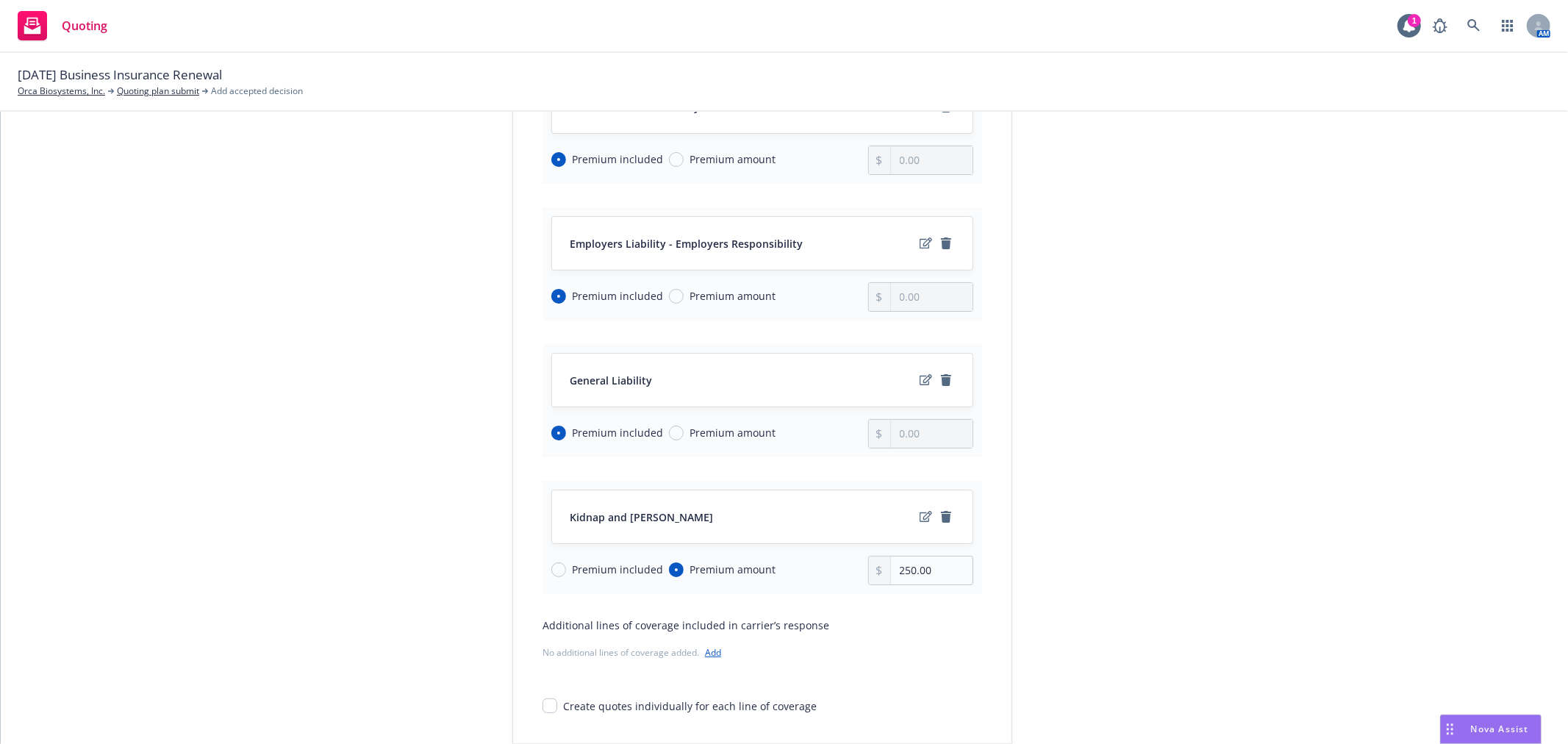
click at [552, 561] on div "Premium included Premium amount" at bounding box center [710, 571] width 317 height 30
click at [552, 569] on input "Premium included" at bounding box center [559, 569] width 15 height 15
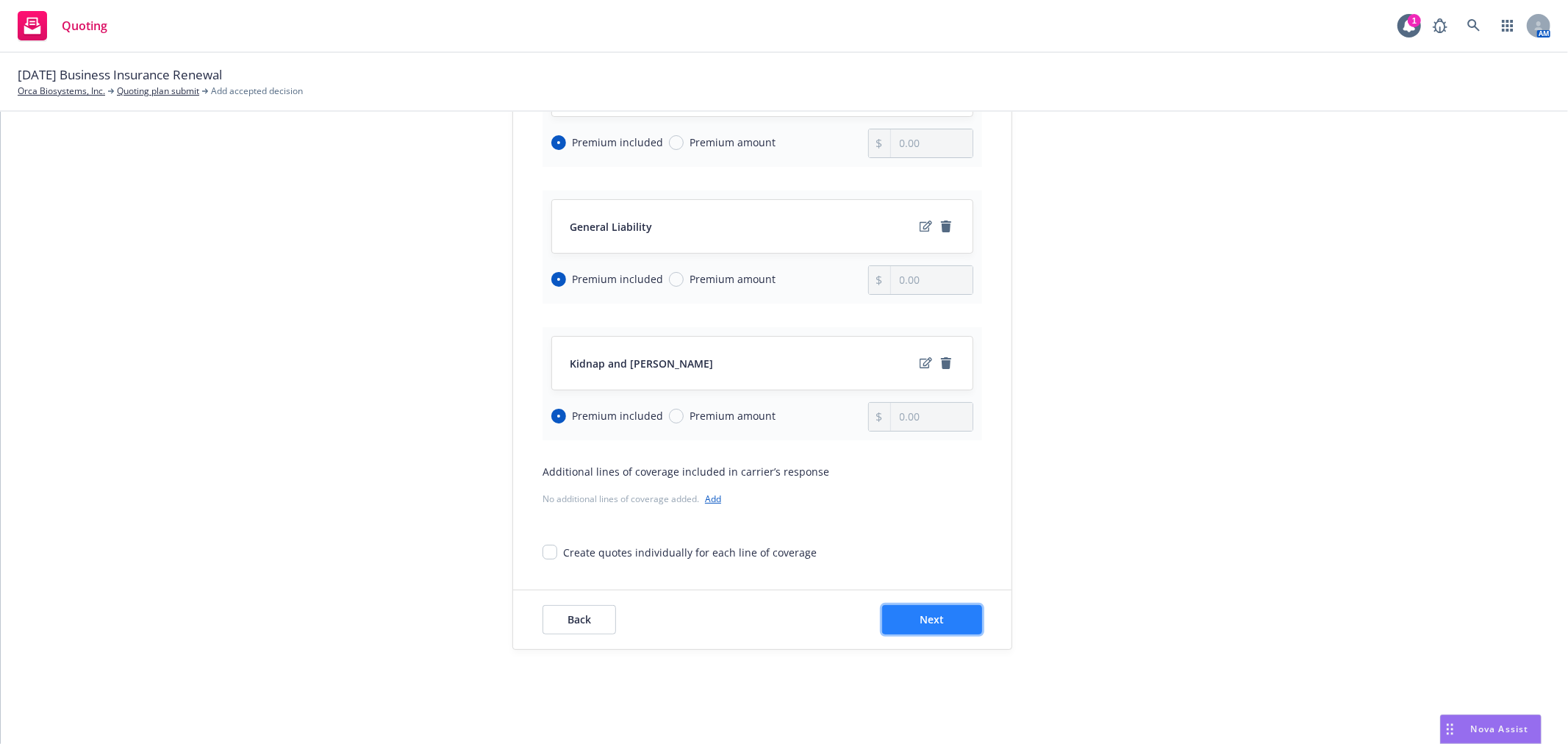
click at [885, 626] on button "Next" at bounding box center [932, 620] width 100 height 30
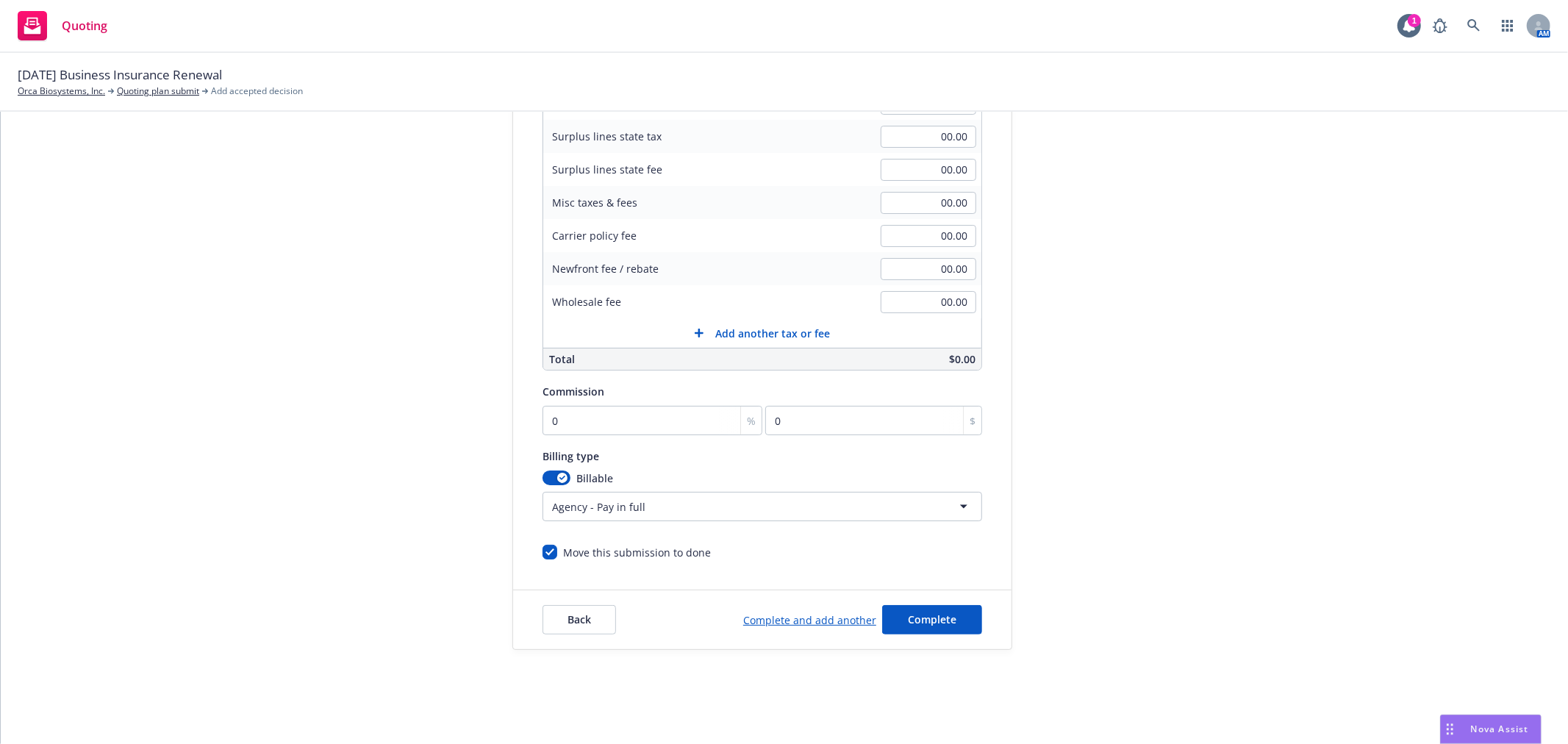
scroll to position [28, 0]
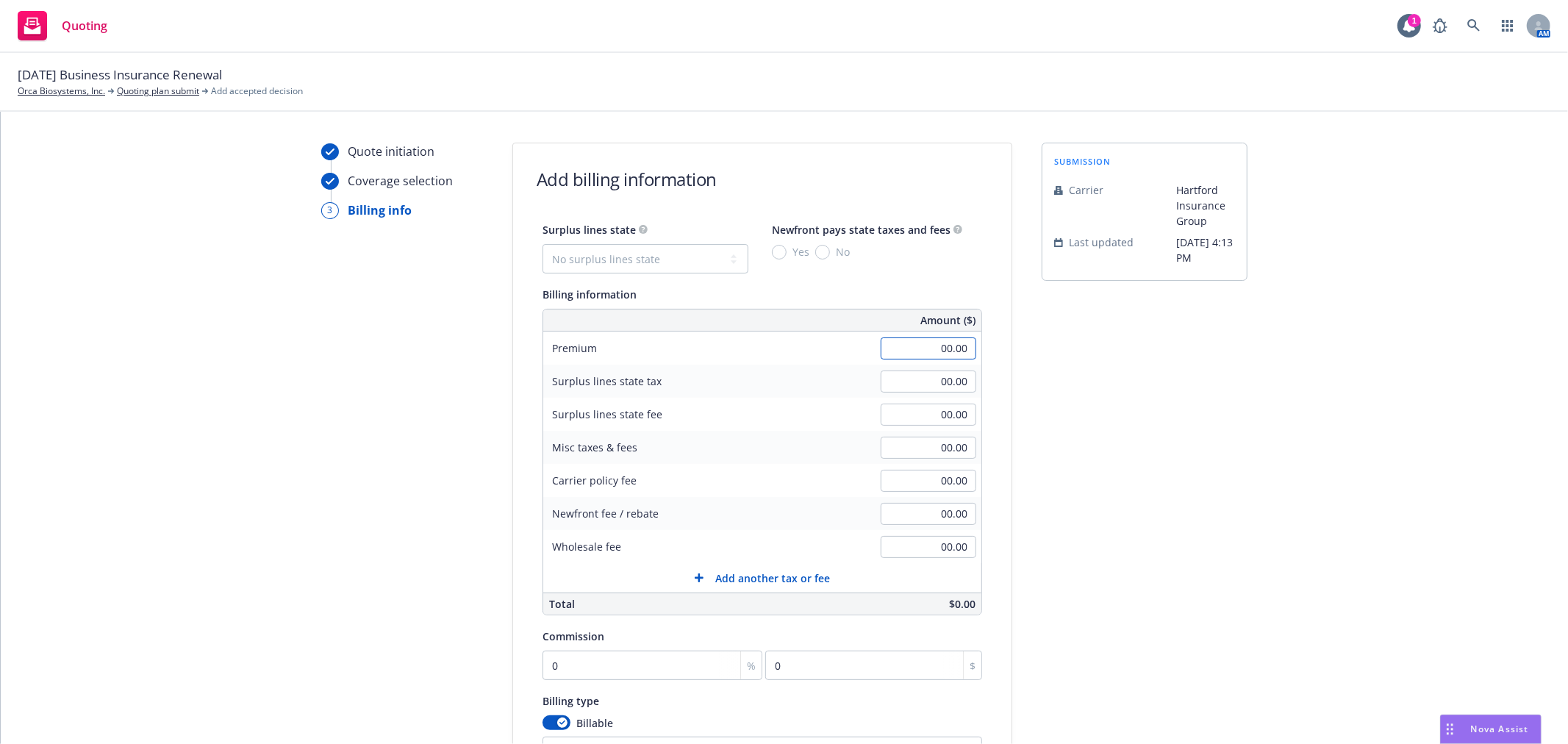
click at [911, 348] on input "00.00" at bounding box center [928, 348] width 95 height 22
click at [1122, 410] on div "submission Carrier Hartford Insurance Group Last updated 7/15, 4:13 PM" at bounding box center [1145, 519] width 206 height 753
click at [628, 673] on input "0" at bounding box center [653, 665] width 220 height 30
click at [1189, 599] on div "submission Carrier Hartford Insurance Group Last updated 7/15, 4:13 PM" at bounding box center [1145, 519] width 206 height 753
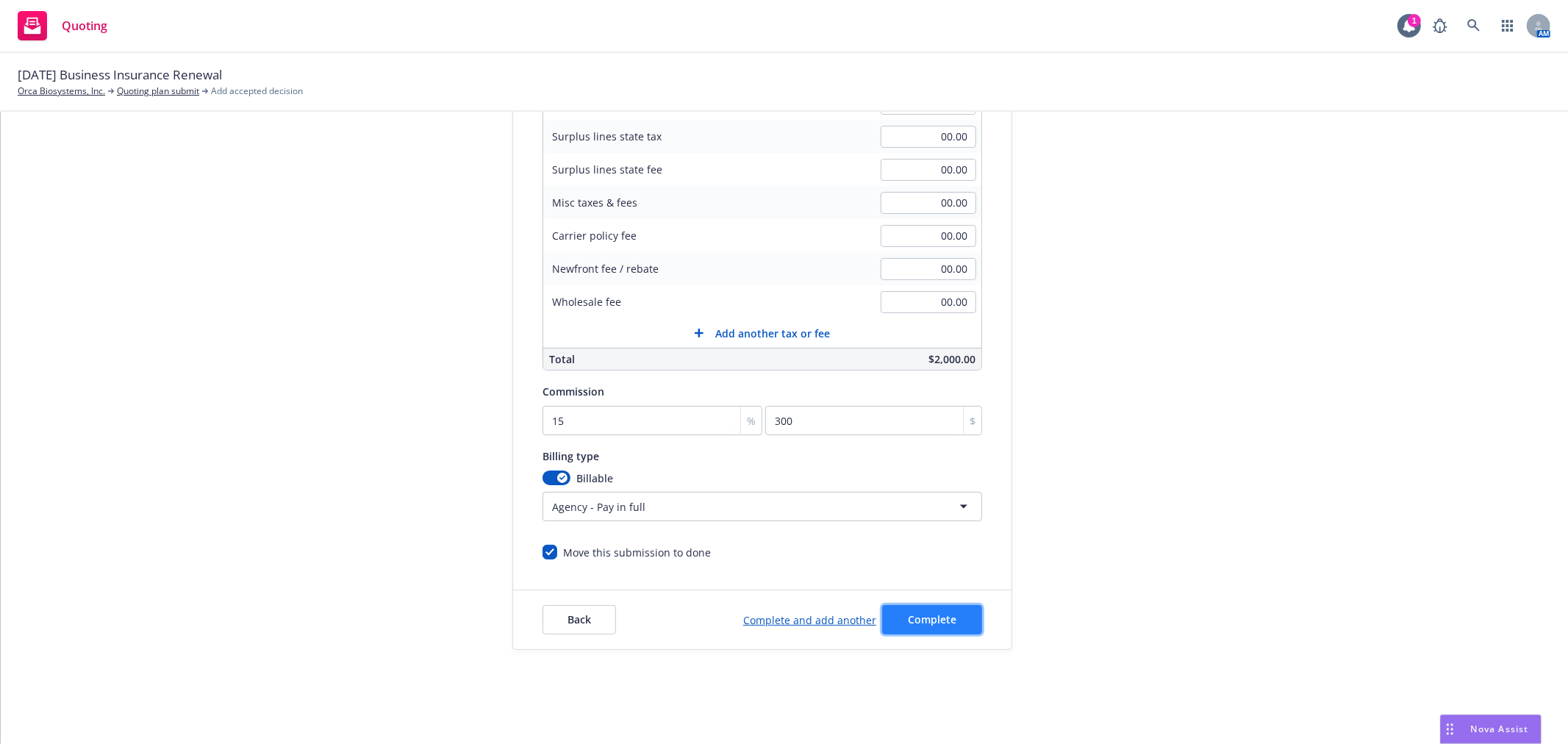
click at [909, 630] on button "Complete" at bounding box center [932, 620] width 100 height 30
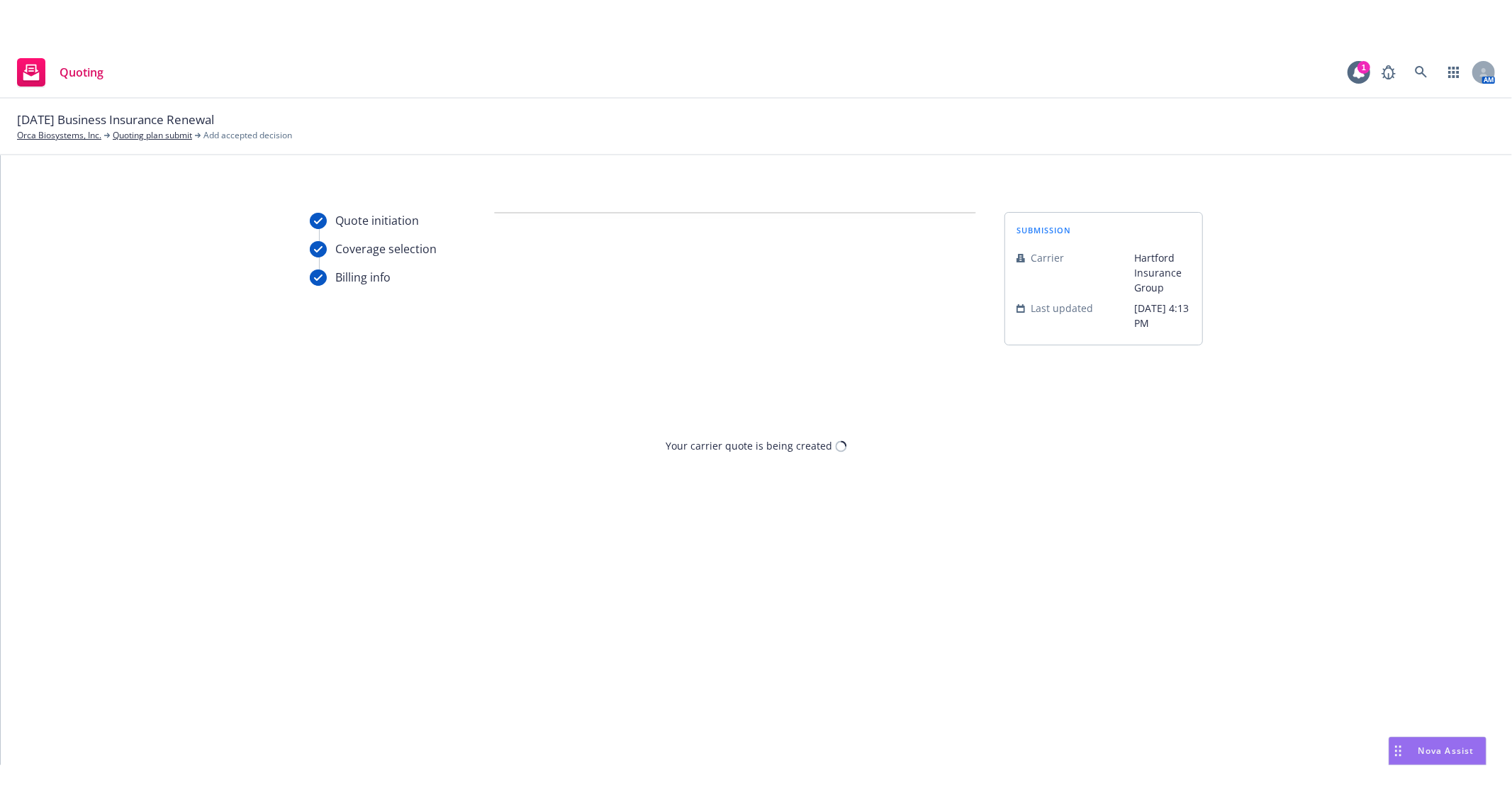
scroll to position [0, 0]
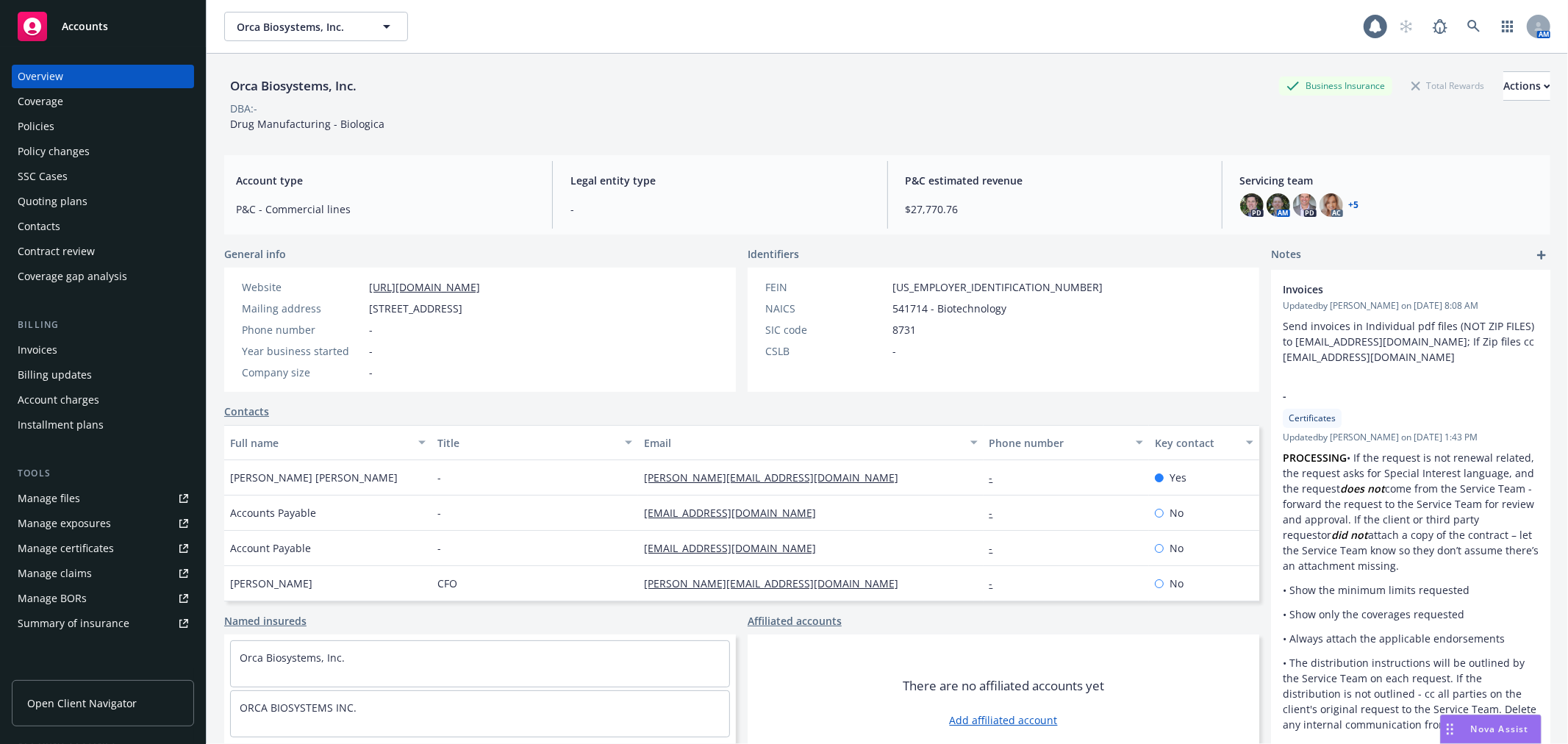
click at [66, 115] on div "Policies" at bounding box center [102, 126] width 170 height 24
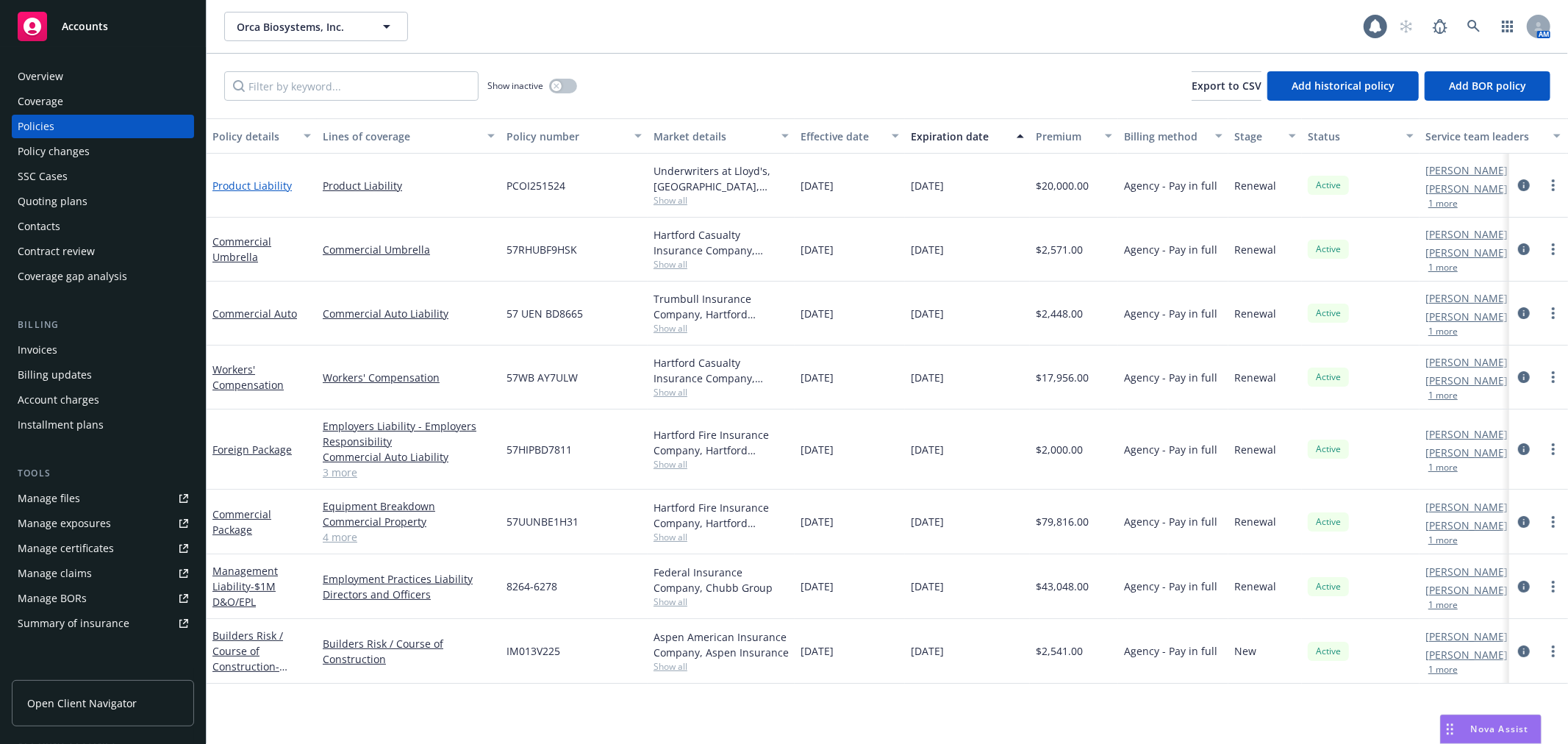
click at [253, 179] on link "Product Liability" at bounding box center [251, 186] width 79 height 14
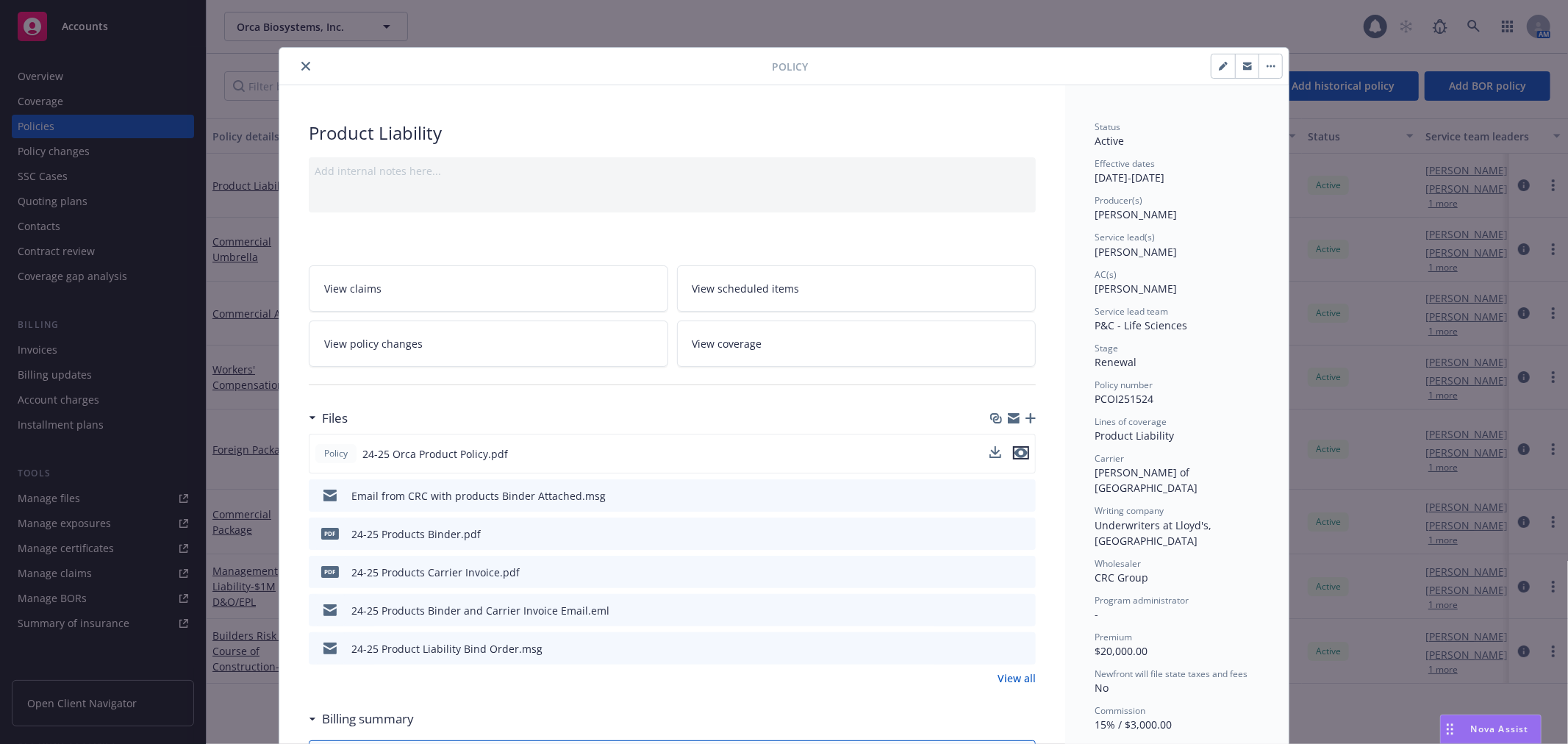
click at [1021, 452] on icon "preview file" at bounding box center [1021, 453] width 13 height 10
click at [301, 69] on icon "close" at bounding box center [306, 66] width 9 height 9
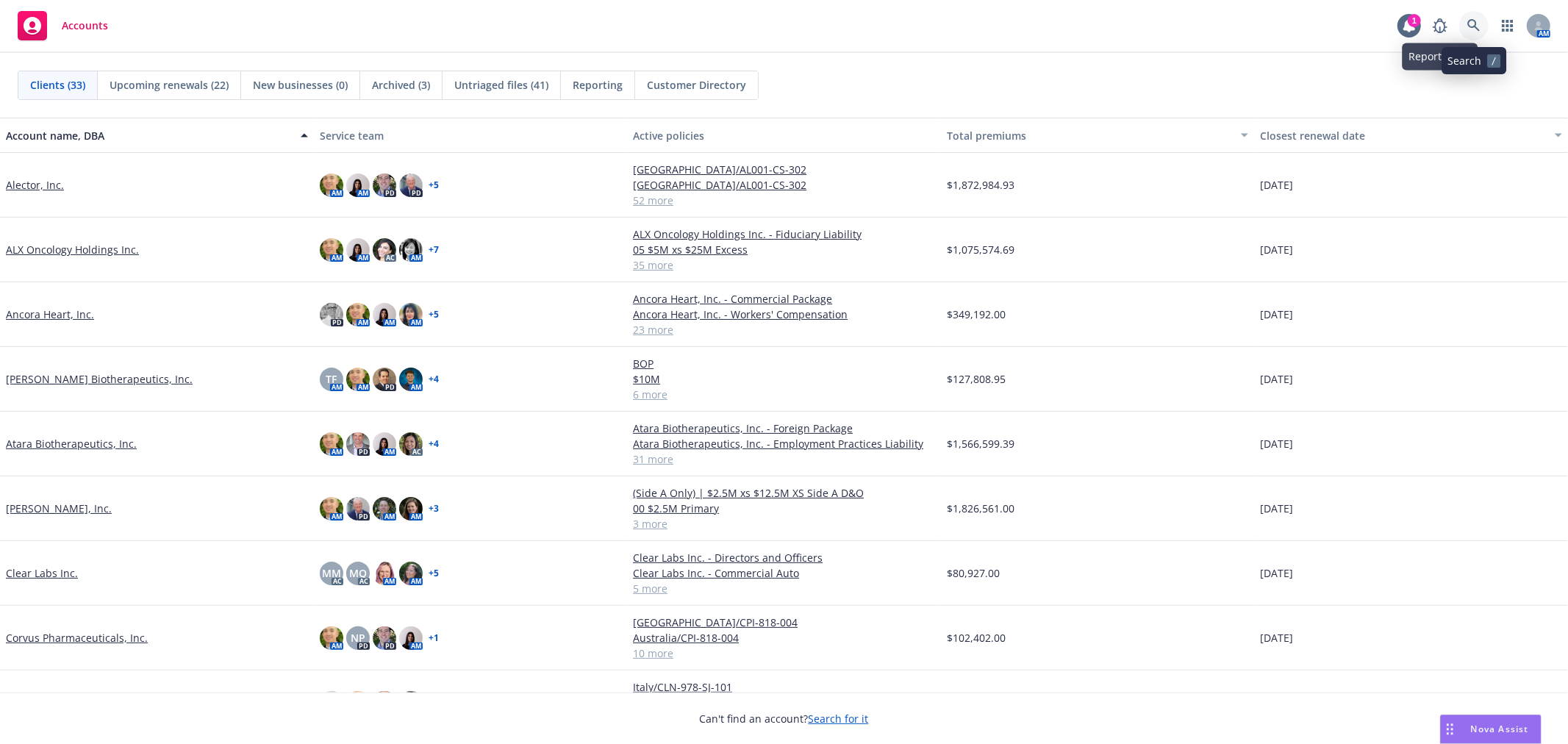
click at [1476, 26] on icon at bounding box center [1474, 25] width 13 height 13
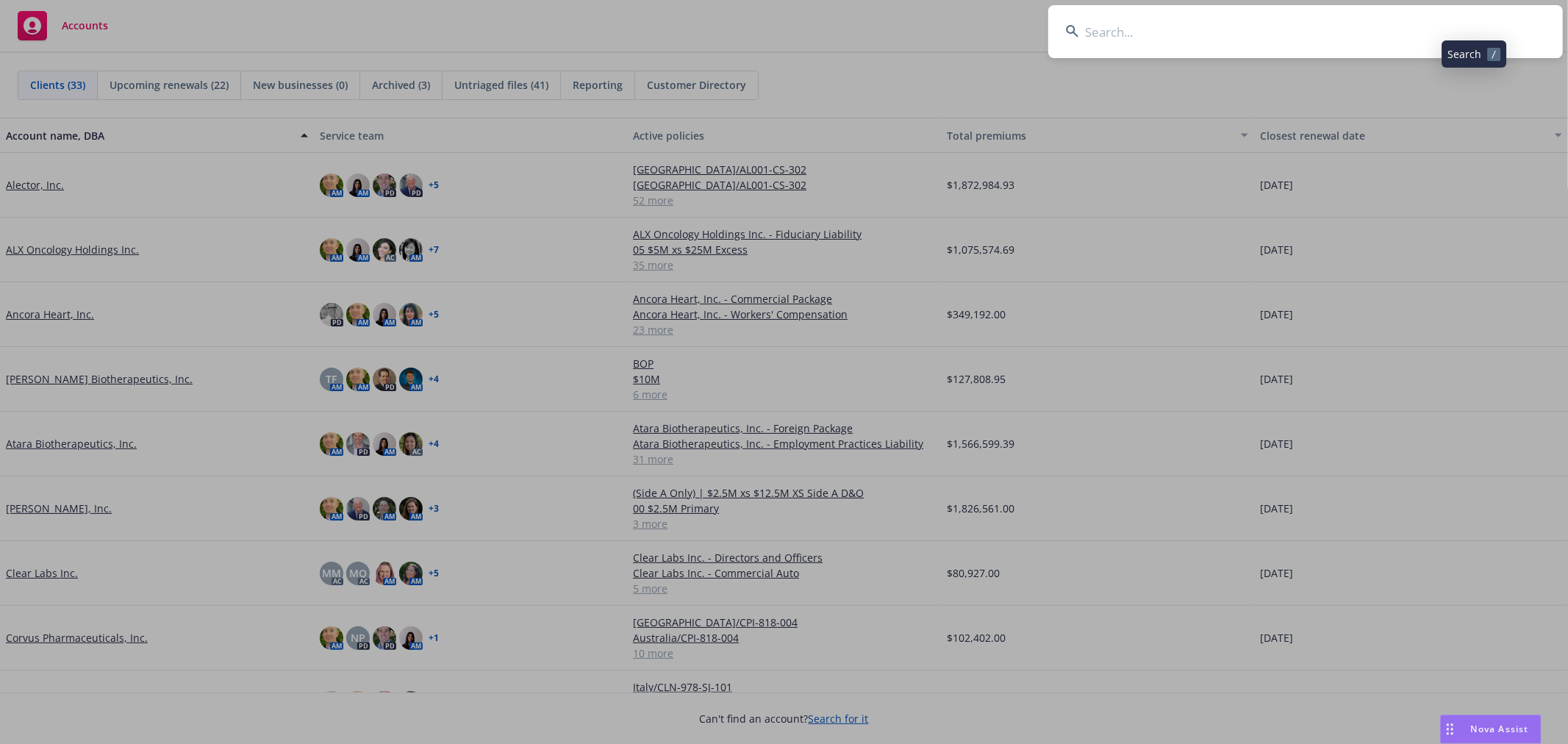
click at [1309, 17] on input at bounding box center [1306, 31] width 515 height 53
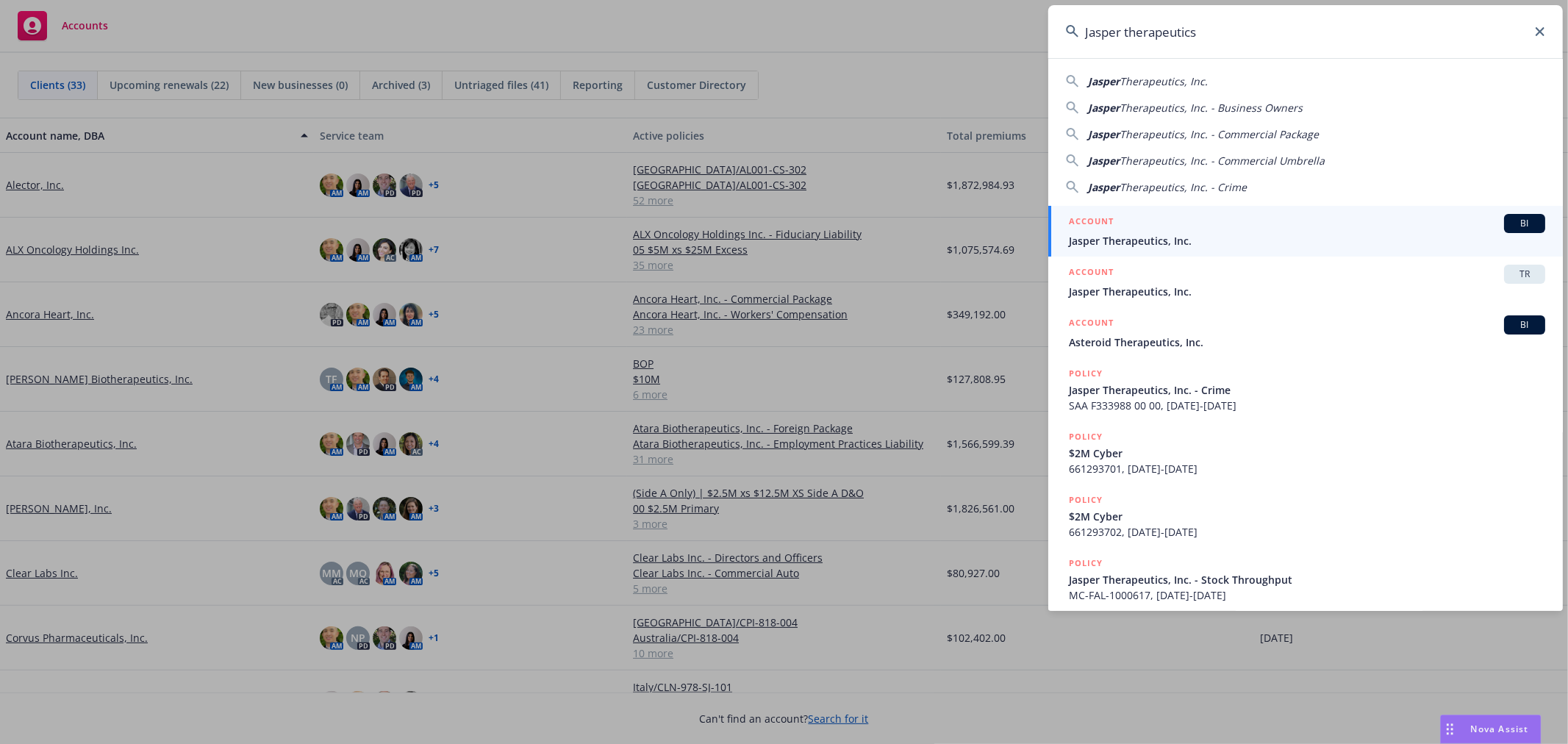
type input "Jasper therapeutics"
click at [1190, 238] on span "Jasper Therapeutics, Inc." at bounding box center [1308, 241] width 477 height 16
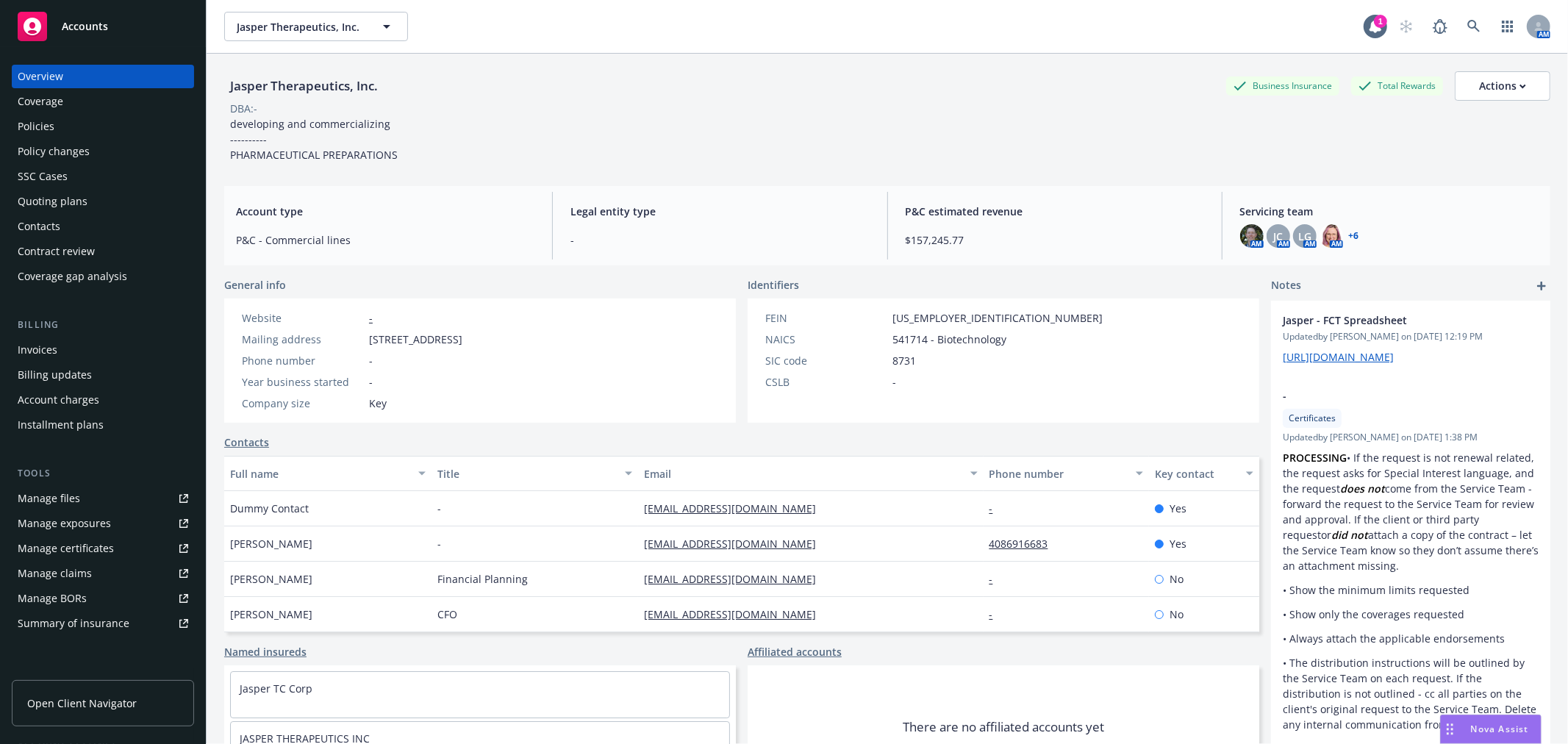
click at [39, 134] on div "Policies" at bounding box center [36, 126] width 37 height 24
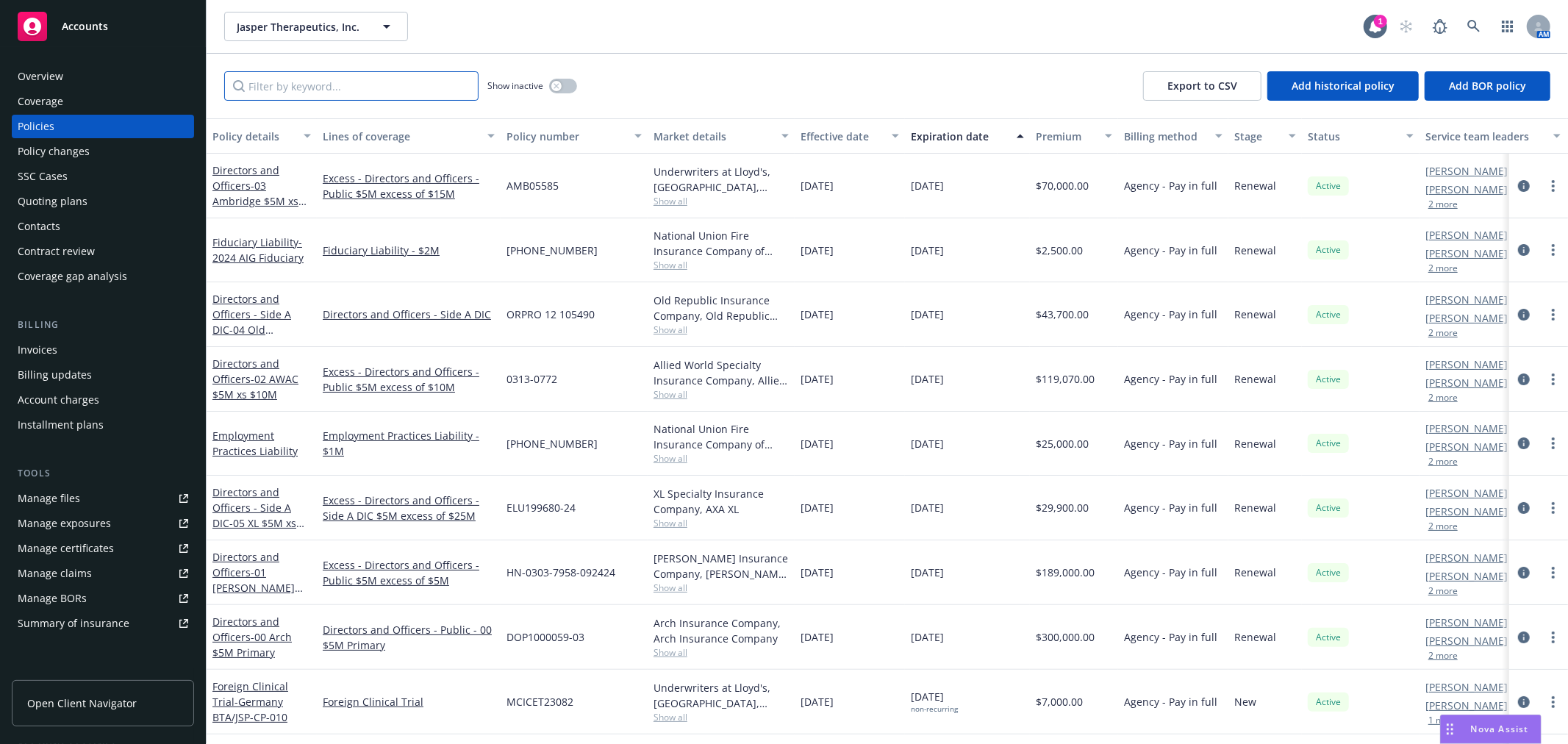
click at [395, 94] on input "Filter by keyword..." at bounding box center [351, 86] width 254 height 30
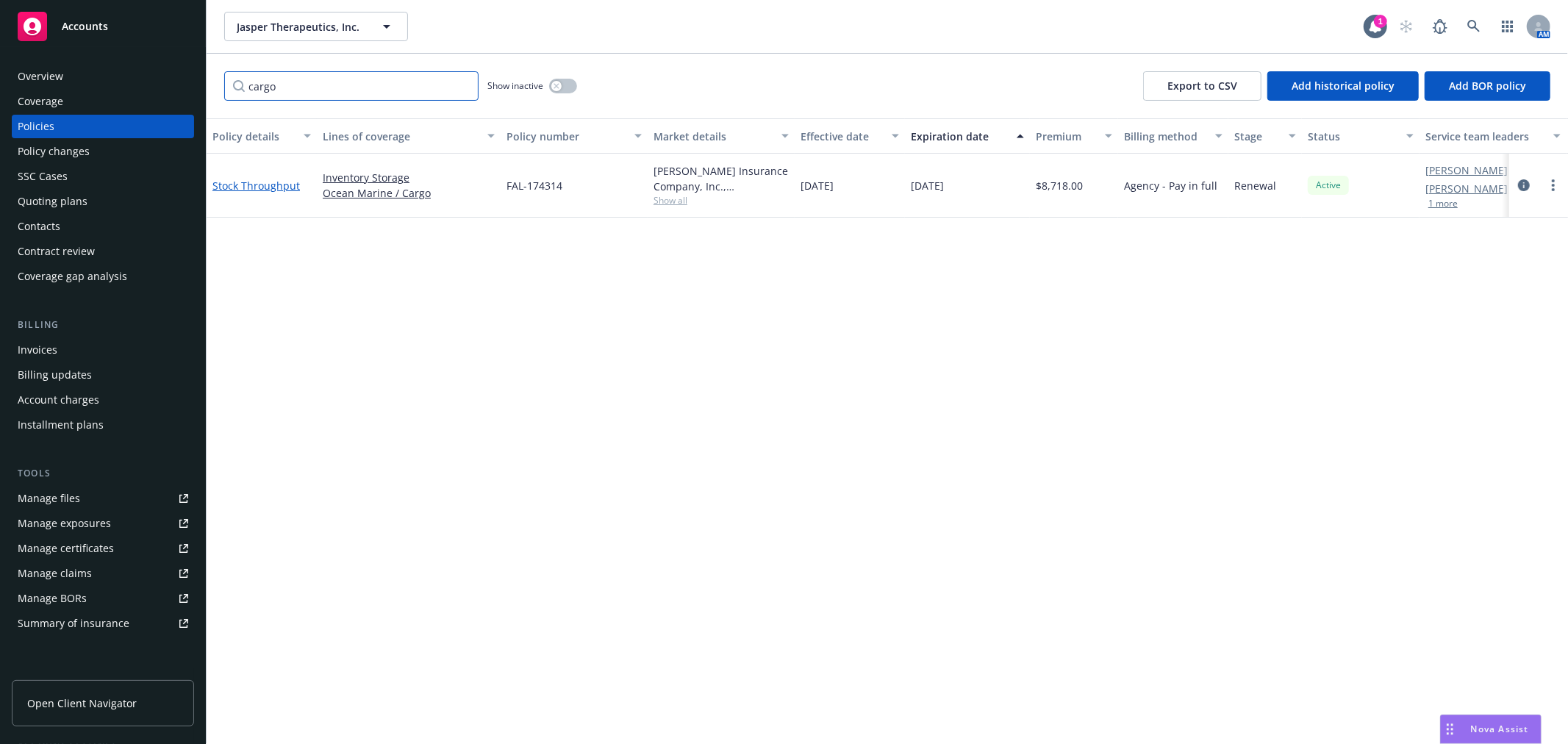
type input "cargo"
click at [291, 179] on link "Stock Throughput" at bounding box center [256, 186] width 87 height 14
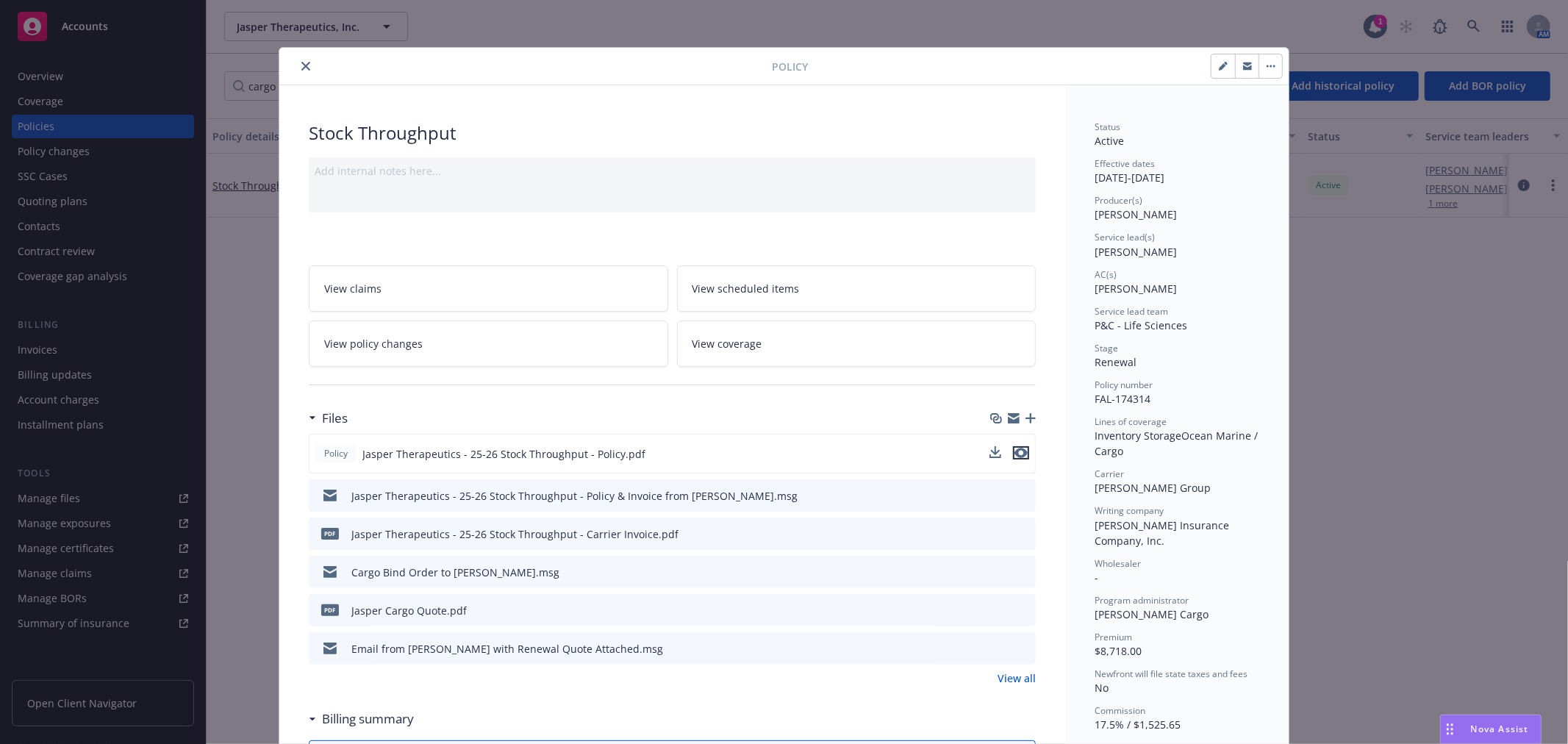
click at [1014, 450] on icon "preview file" at bounding box center [1021, 453] width 13 height 10
click at [297, 64] on button "close" at bounding box center [306, 66] width 17 height 17
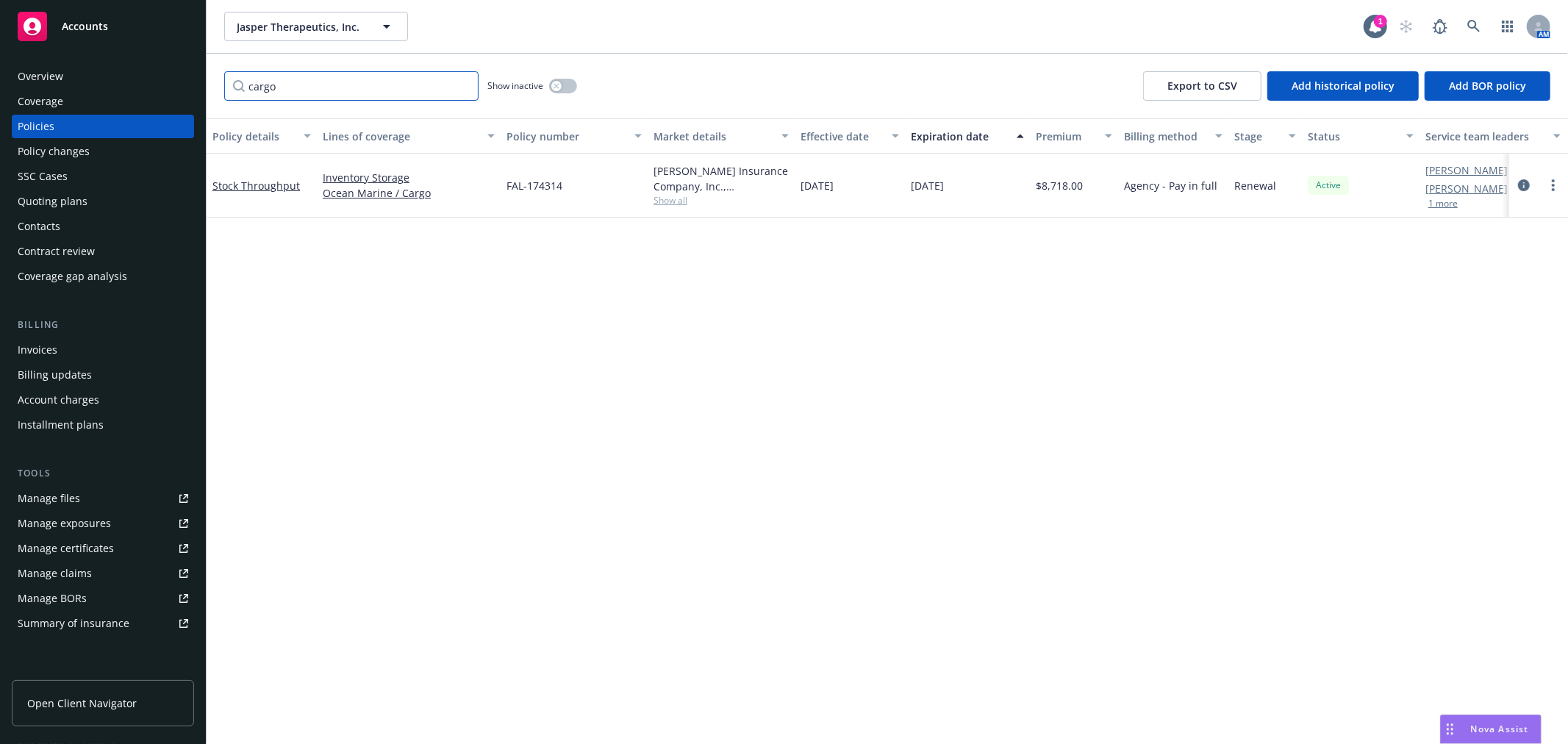
click at [464, 88] on input "cargo" at bounding box center [351, 86] width 254 height 30
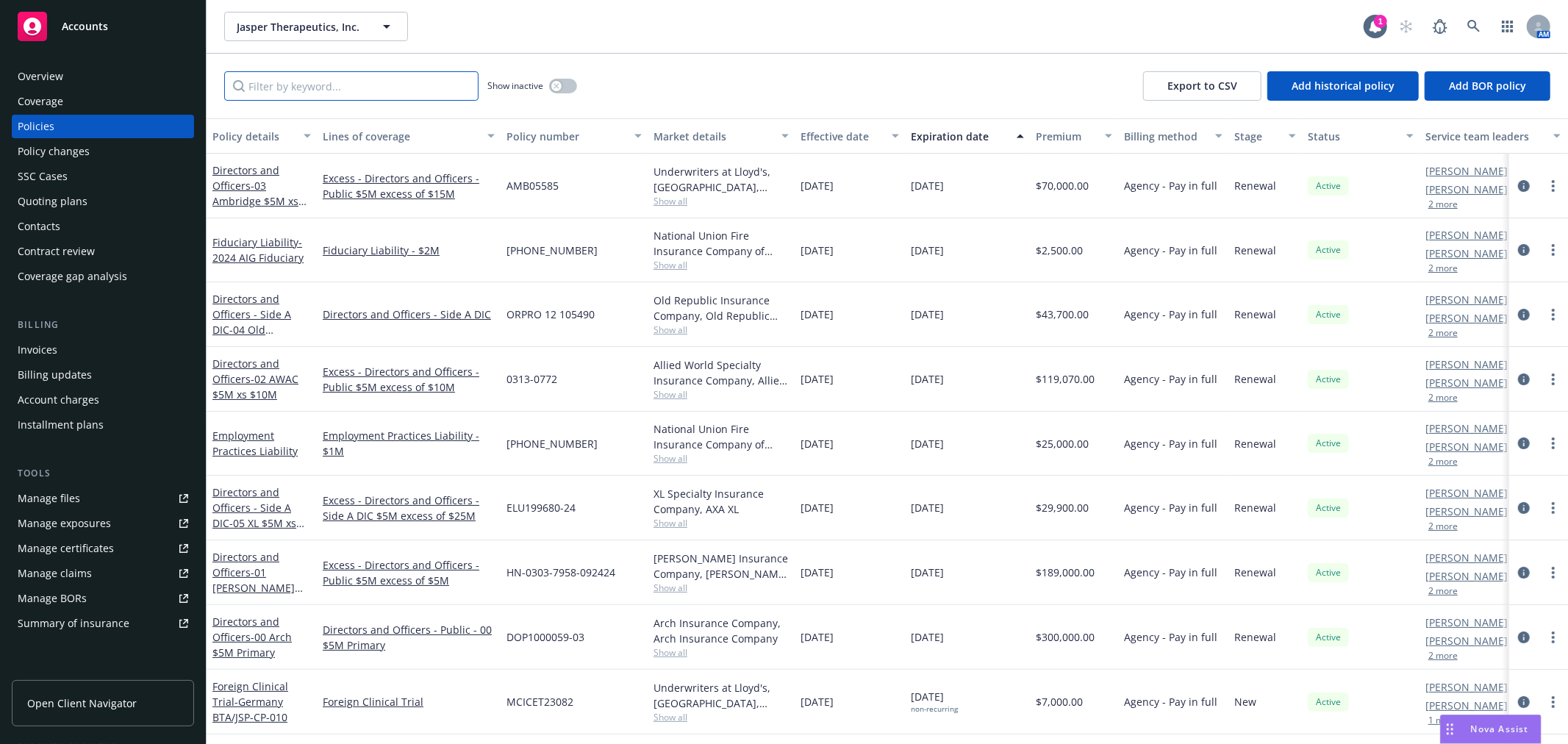
click at [328, 82] on input "Filter by keyword..." at bounding box center [351, 86] width 254 height 30
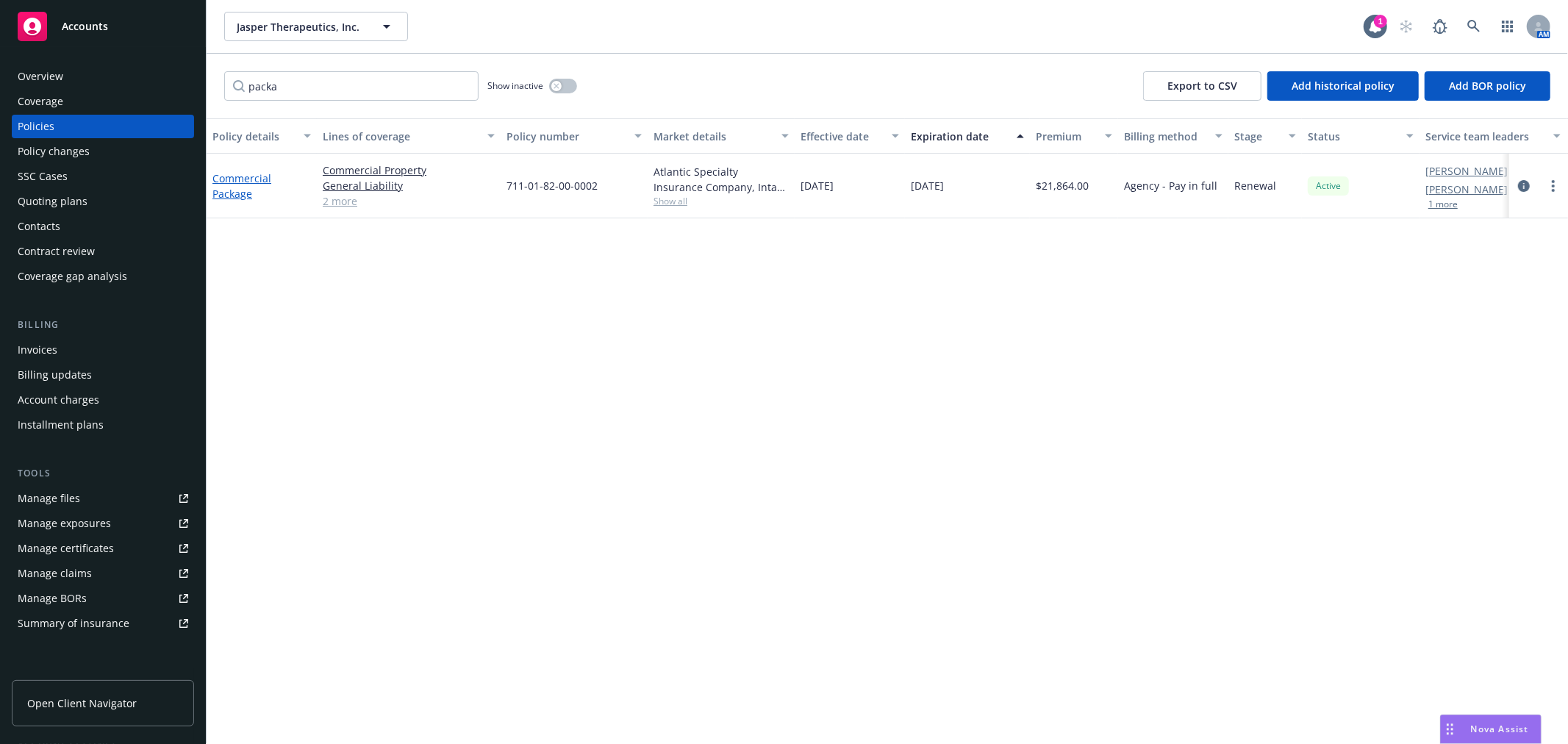
click at [253, 179] on link "Commercial Package" at bounding box center [241, 186] width 58 height 30
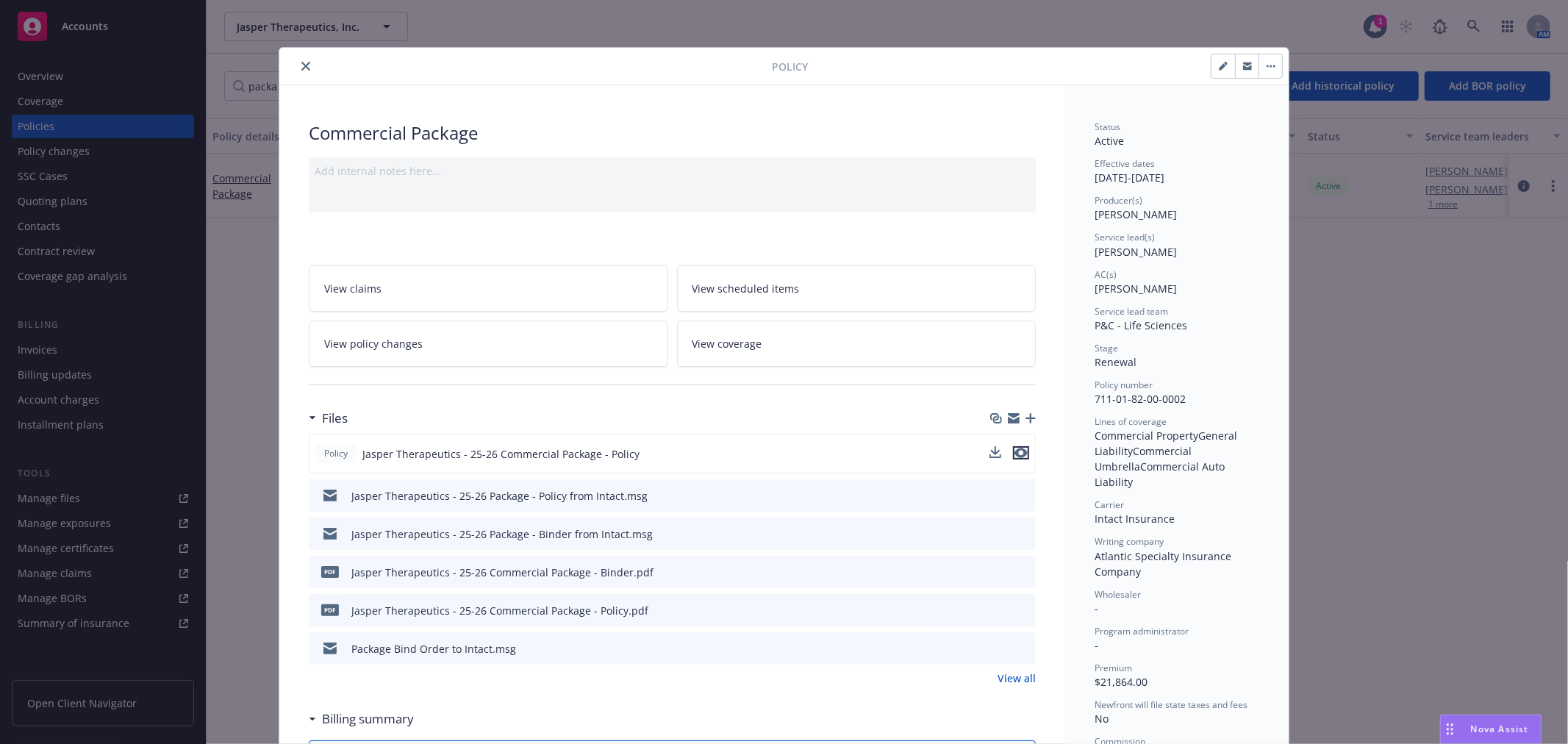
click at [1015, 457] on icon "preview file" at bounding box center [1021, 453] width 13 height 10
click at [1015, 452] on icon "preview file" at bounding box center [1021, 453] width 13 height 10
click at [297, 72] on button "close" at bounding box center [306, 66] width 17 height 17
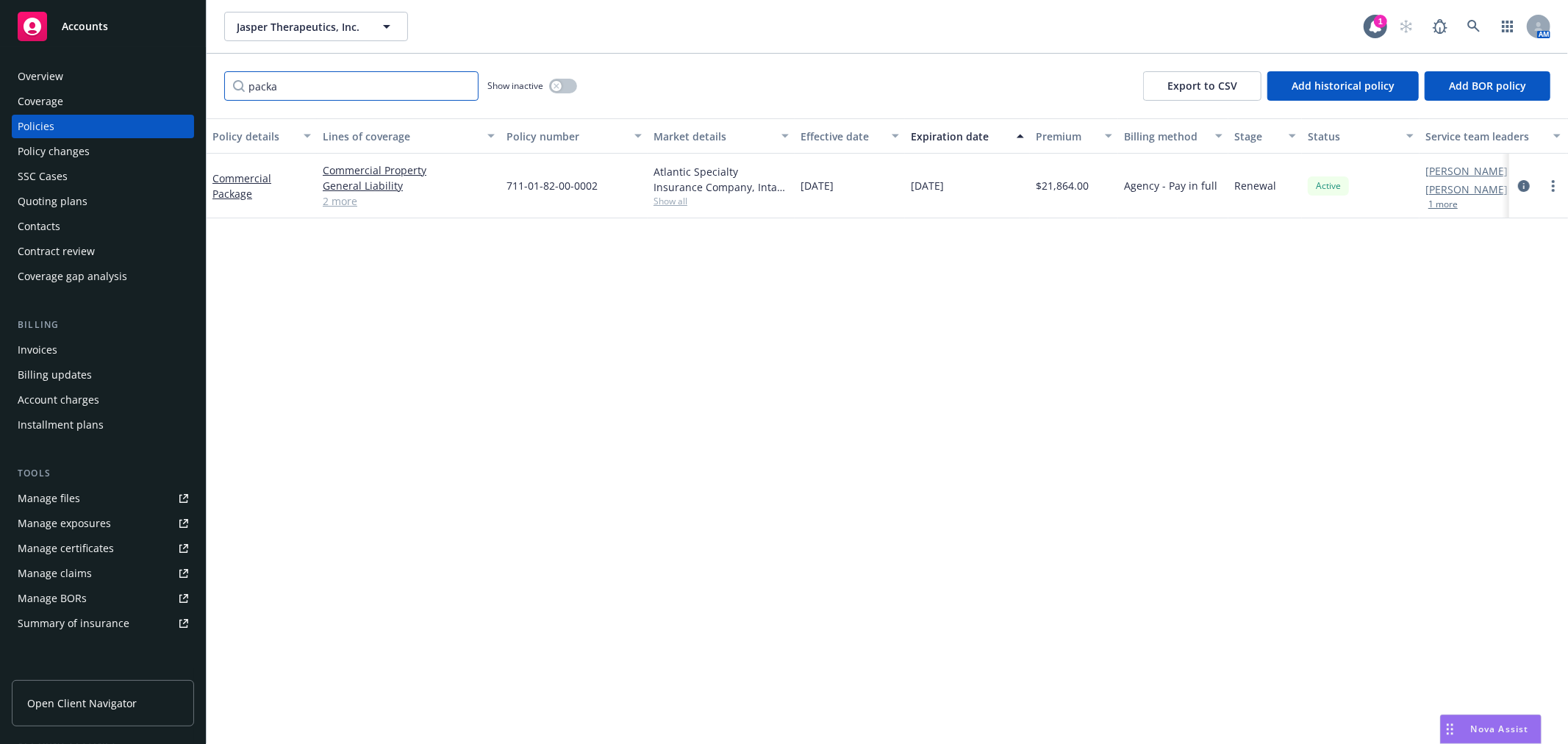
drag, startPoint x: 309, startPoint y: 90, endPoint x: 152, endPoint y: 77, distance: 157.5
click at [152, 77] on div "Accounts Overview Coverage Policies Policy changes SSC Cases Quoting plans Cont…" at bounding box center [784, 372] width 1568 height 744
type input "workers"
click at [241, 186] on link "Workers' Compensation" at bounding box center [248, 185] width 72 height 30
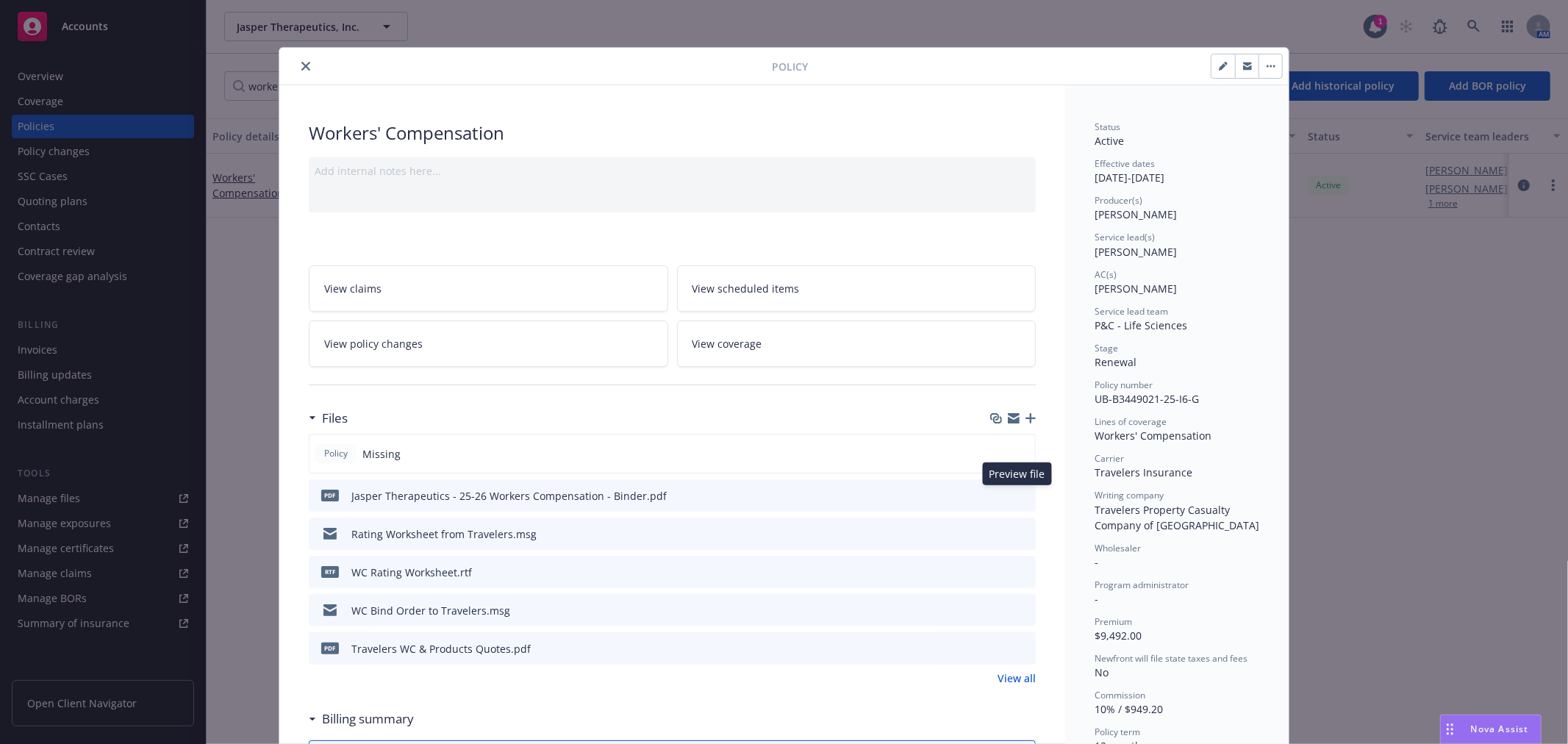
click at [1017, 496] on icon "preview file" at bounding box center [1021, 495] width 13 height 10
click at [1017, 568] on icon "preview file" at bounding box center [1021, 572] width 13 height 10
click at [1018, 570] on icon "preview file" at bounding box center [1021, 572] width 13 height 10
click at [302, 63] on icon "close" at bounding box center [306, 66] width 9 height 9
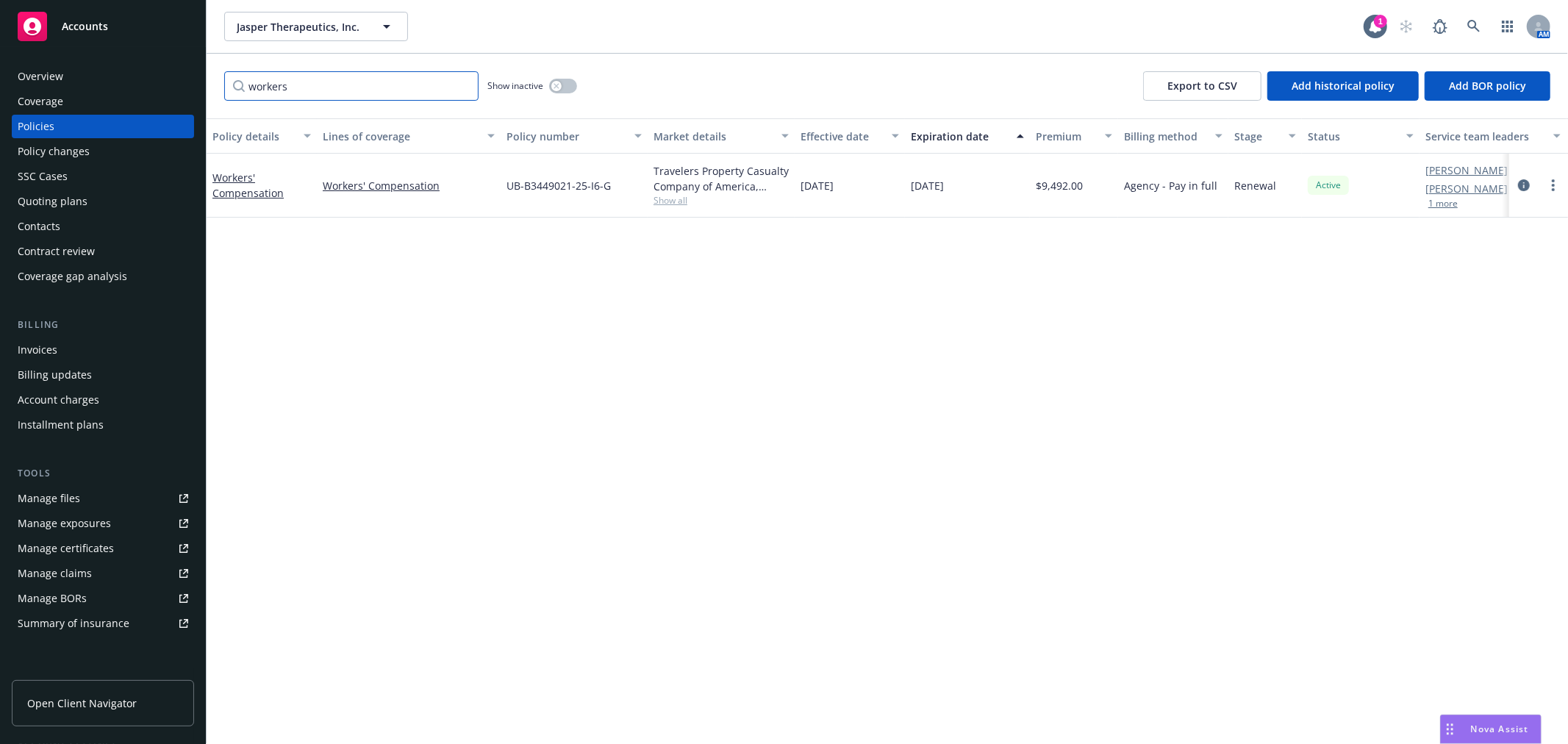
click at [466, 86] on input "workers" at bounding box center [351, 86] width 254 height 30
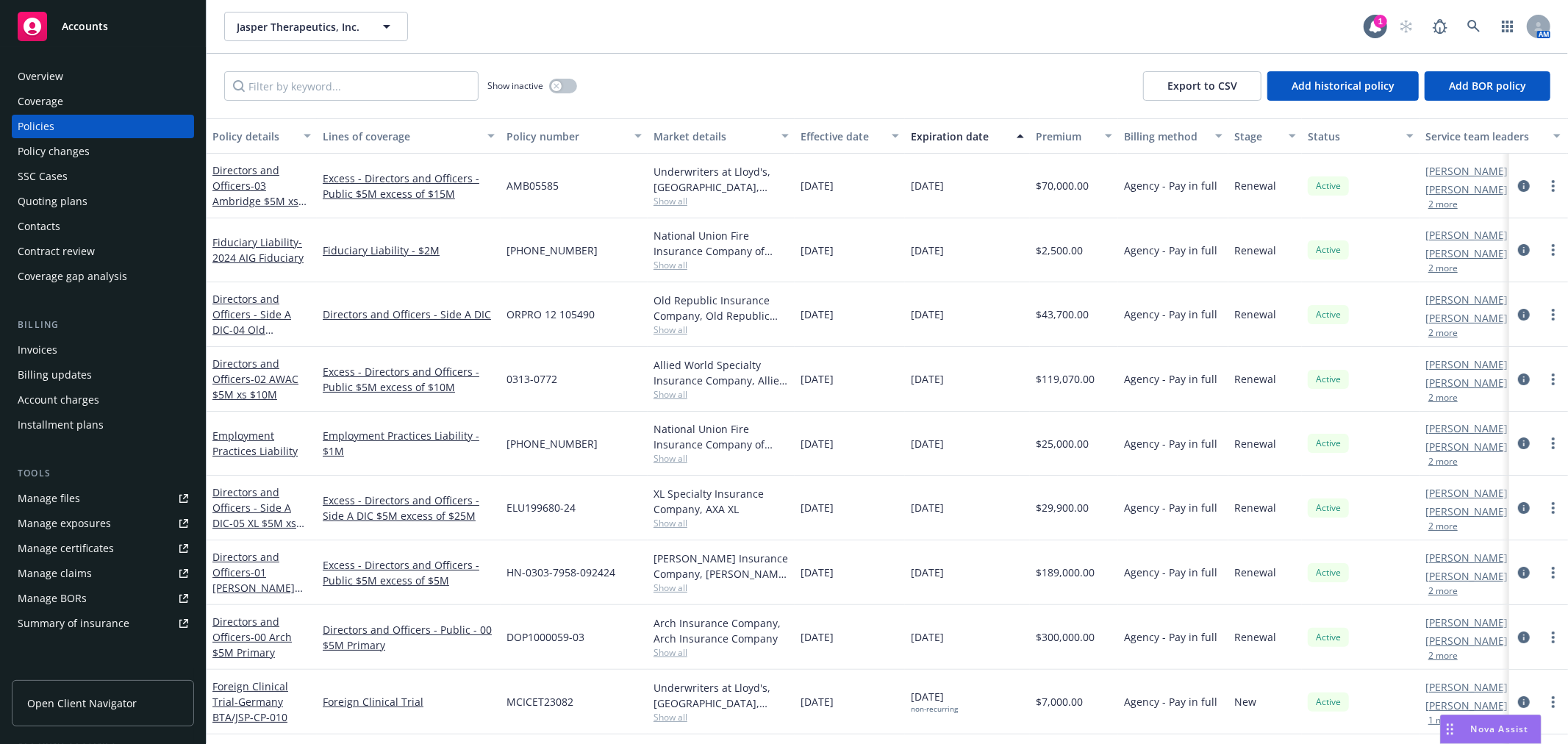
click at [741, 58] on div "Show inactive Export to CSV Add historical policy Add BOR policy" at bounding box center [888, 86] width 1362 height 65
click at [973, 60] on div "Show inactive Export to CSV Add historical policy Add BOR policy" at bounding box center [888, 86] width 1362 height 65
